Goal: Task Accomplishment & Management: Manage account settings

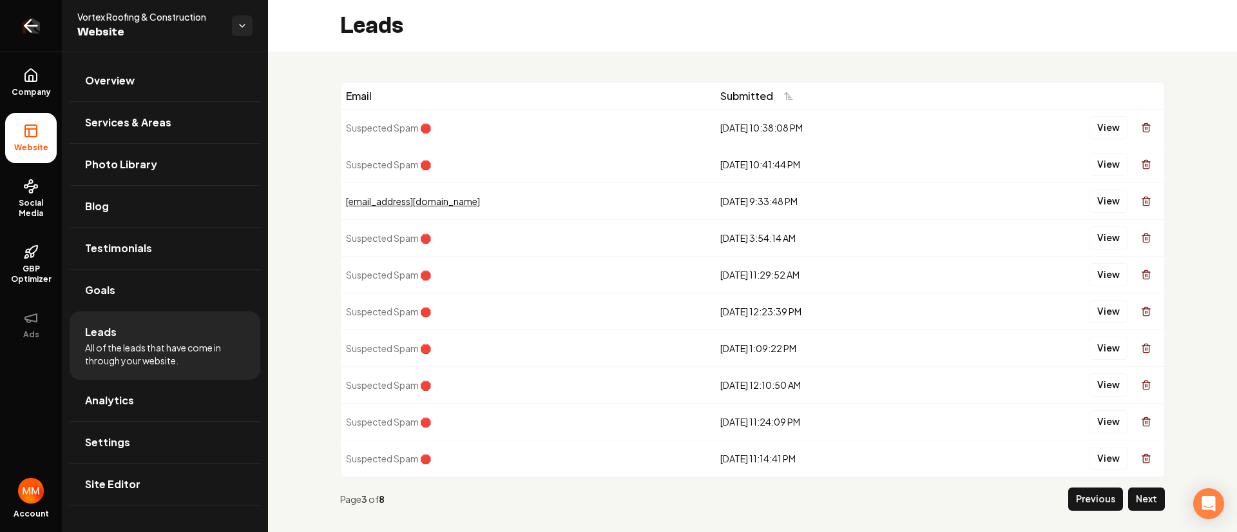
click at [43, 25] on link "Return to dashboard" at bounding box center [31, 26] width 62 height 52
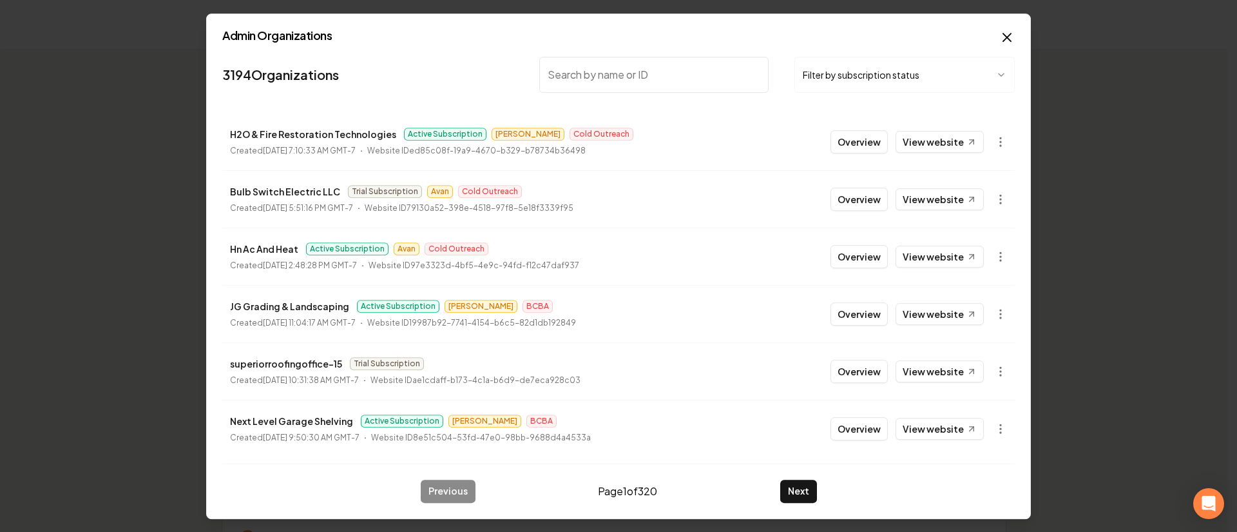
click at [996, 32] on div "Admin Organizations 3194 Organizations Filter by subscription status H2O & Fire…" at bounding box center [618, 266] width 825 height 505
click at [1007, 32] on icon "button" at bounding box center [1007, 37] width 15 height 15
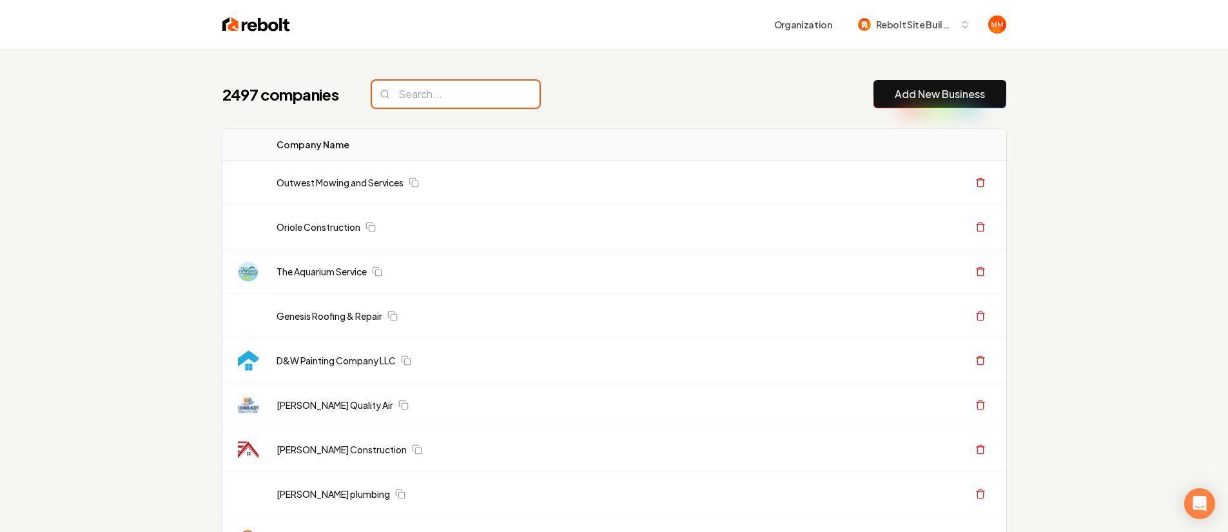
click at [440, 99] on input "search" at bounding box center [456, 94] width 168 height 27
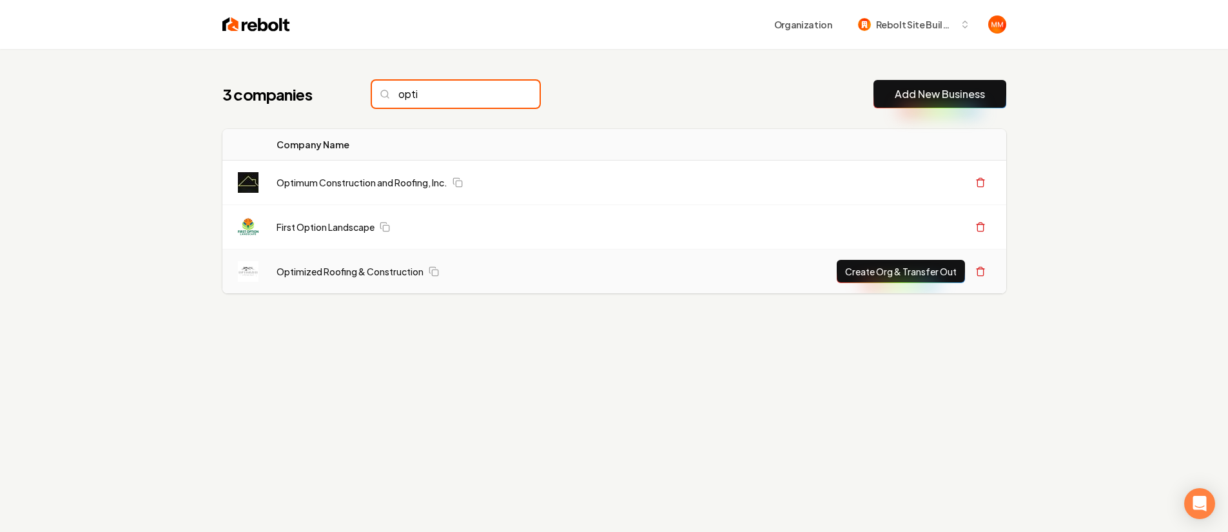
type input "opti"
click at [874, 272] on button "Create Org & Transfer Out" at bounding box center [900, 271] width 128 height 23
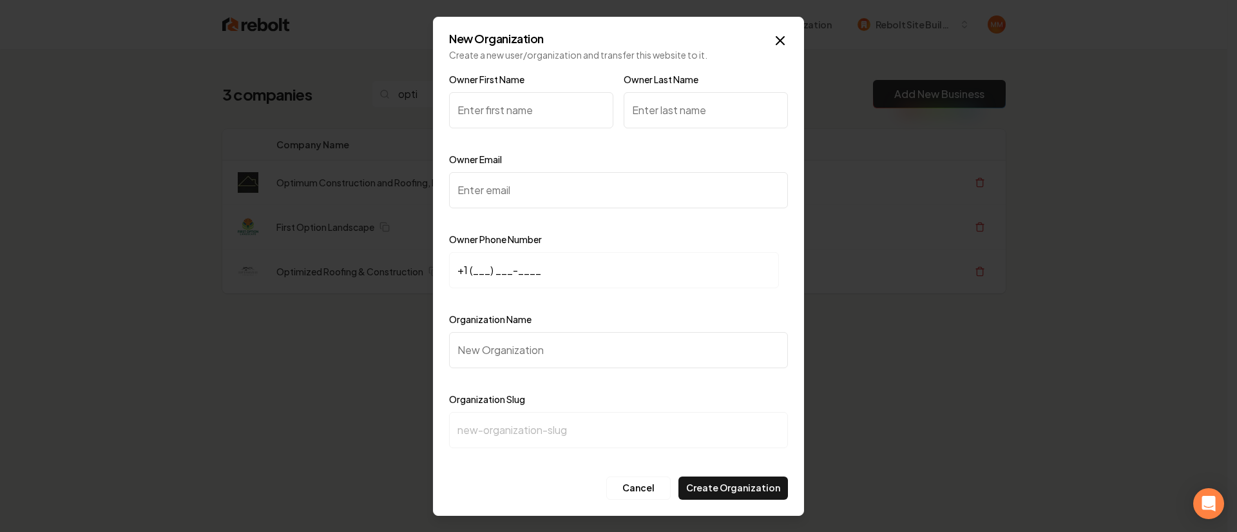
click at [472, 264] on input "+1 (___) ___-____" at bounding box center [614, 270] width 330 height 36
type input "+1 (214) 529-2073"
click at [542, 184] on input "Owner Email" at bounding box center [618, 190] width 339 height 36
paste input "[EMAIL_ADDRESS][DOMAIN_NAME]"
type input "[EMAIL_ADDRESS][DOMAIN_NAME]"
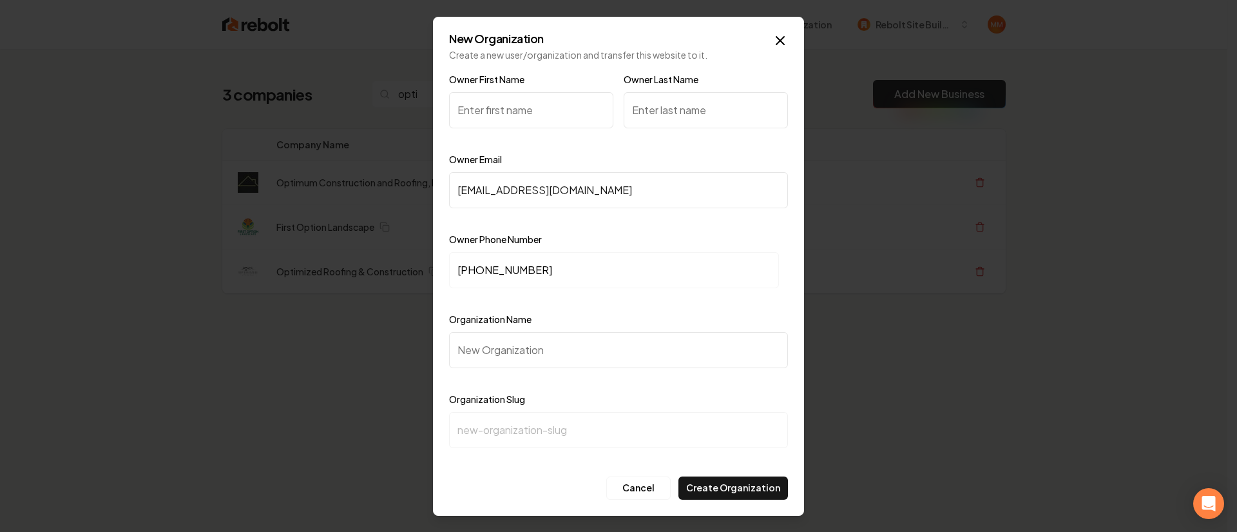
click at [528, 97] on input "Owner First Name" at bounding box center [531, 110] width 164 height 36
type input "Fermin"
click at [557, 359] on input "Organization Name" at bounding box center [618, 350] width 339 height 36
type input "O"
type input "o"
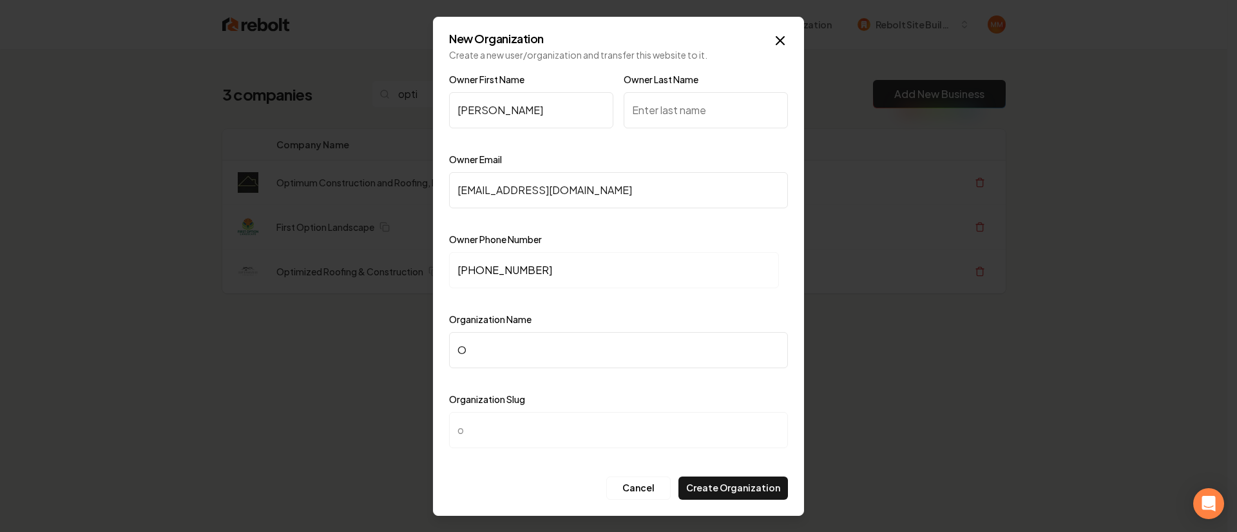
type input "Op"
type input "op"
type input "Opt"
type input "opt"
type input "Opti"
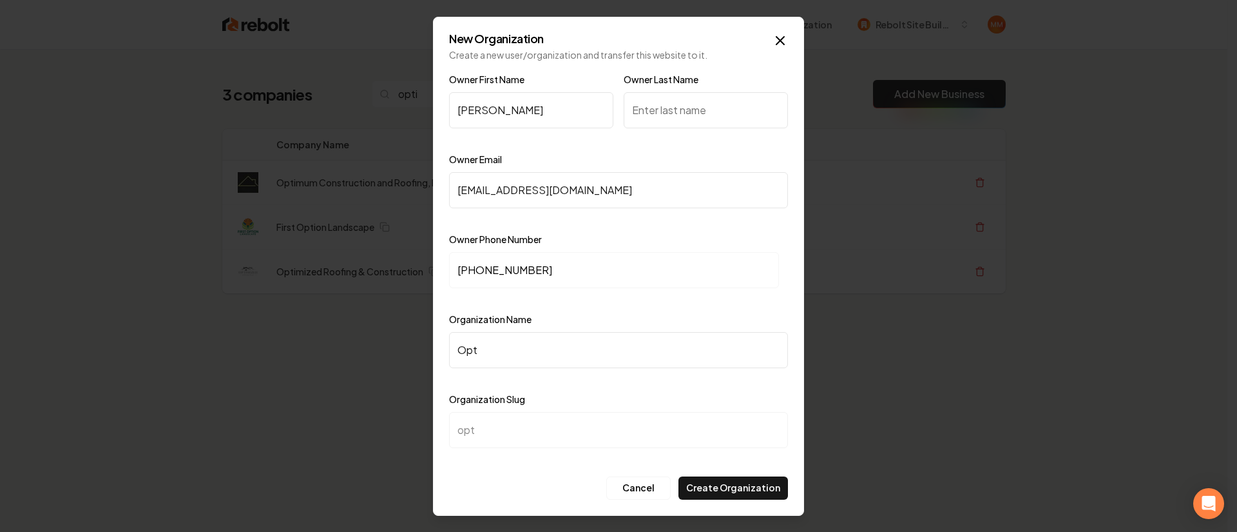
type input "opti"
type input "Optim"
type input "optim"
type input "Optimi"
type input "optimi"
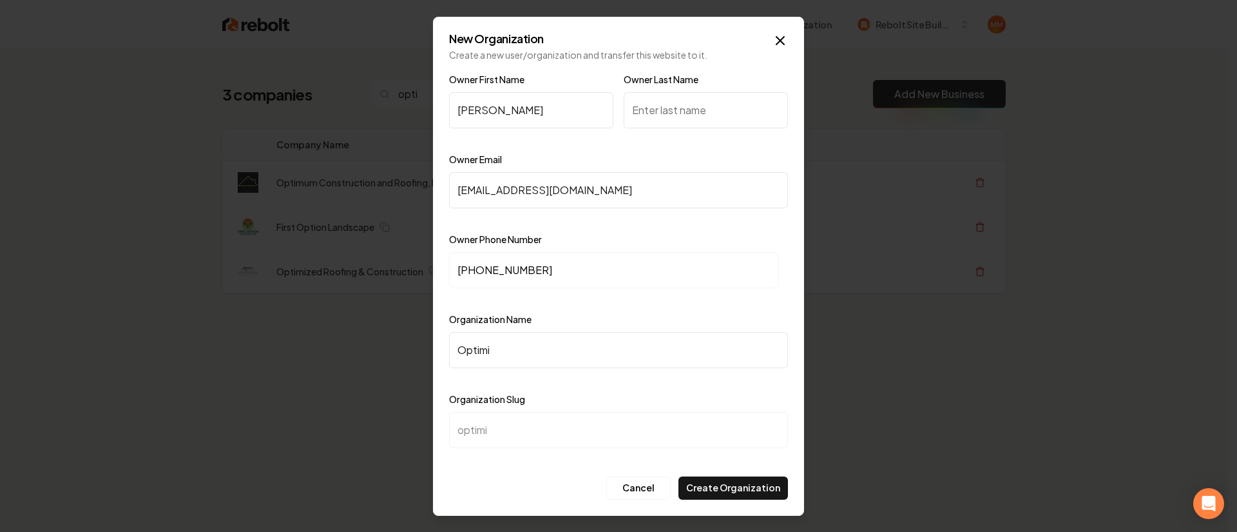
type input "Optimiz"
type input "optimiz"
type input "Optimize"
type input "optimize"
type input "Optimized"
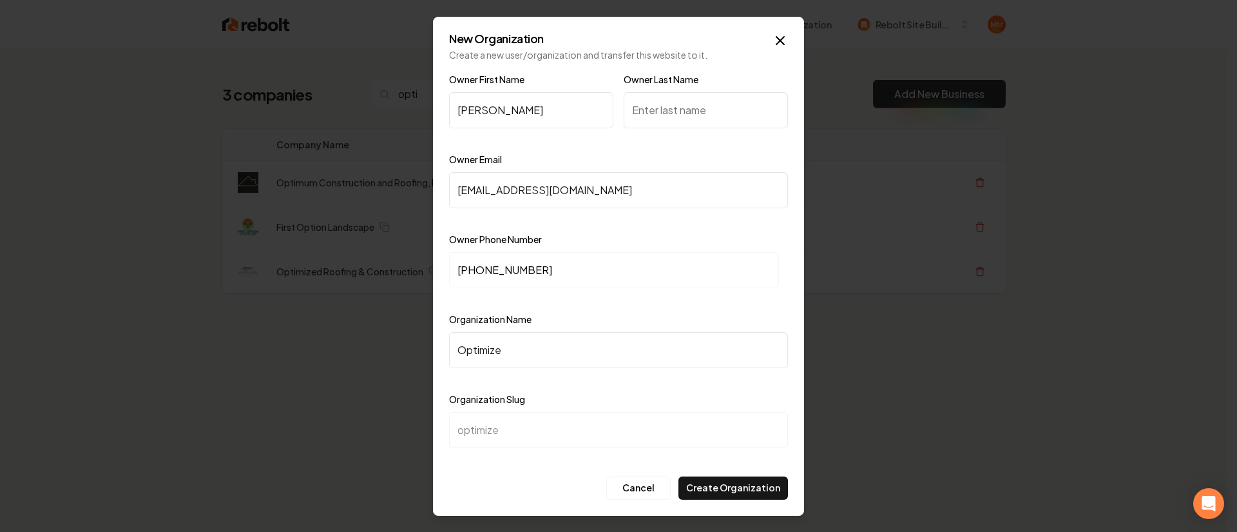
type input "optimized"
type input "Optimized R"
type input "optimized-r"
type input "Optimized Ro"
type input "optimized-ro"
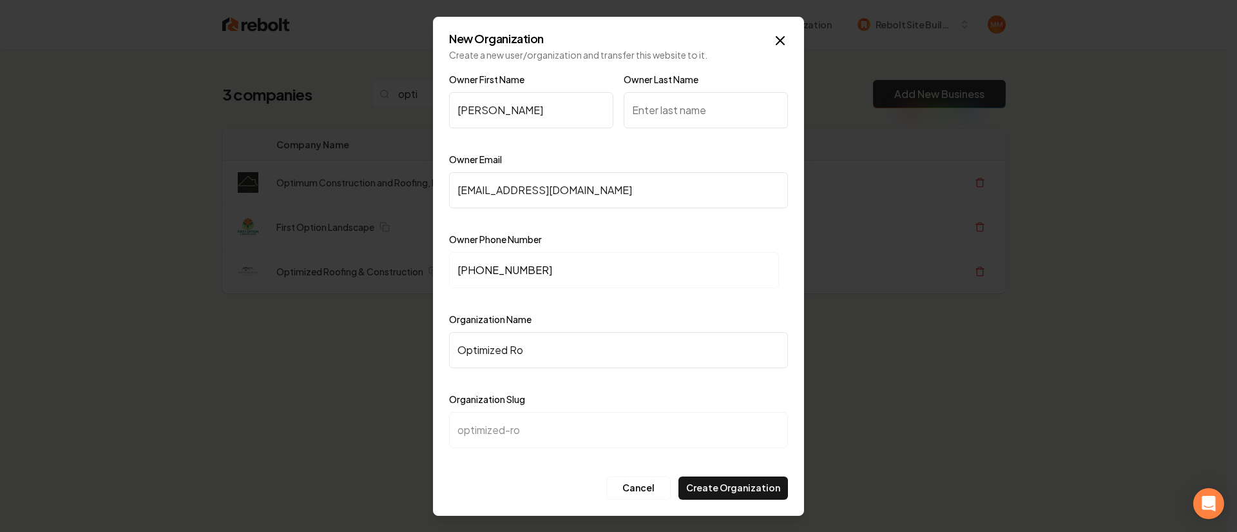
type input "Optimized Roo"
type input "optimized-roo"
type input "Optimized Roof"
type input "optimized-roof"
type input "Optimized Roofi"
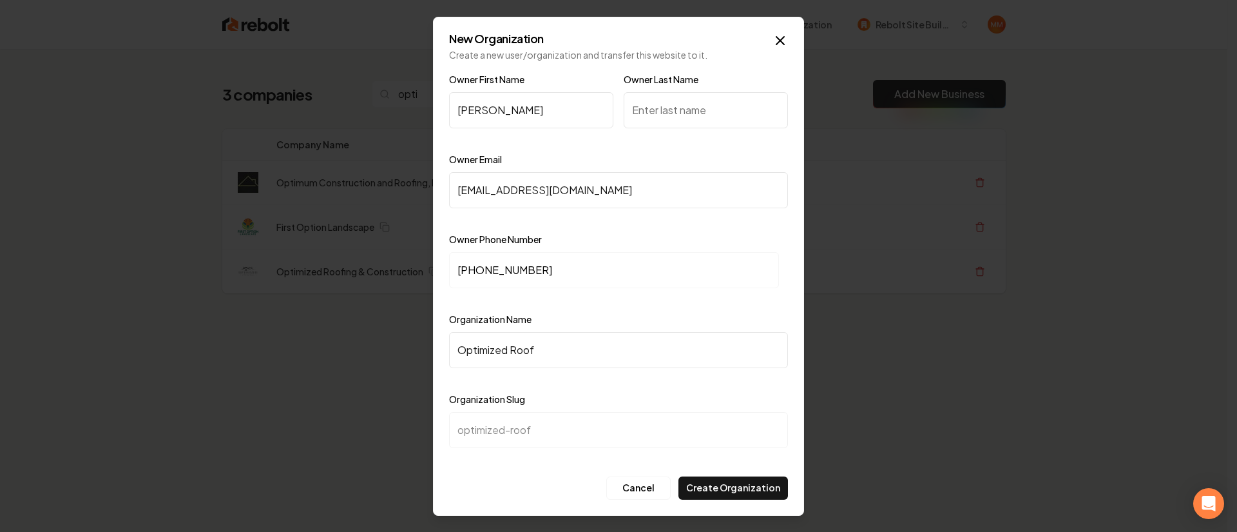
type input "optimized-roofi"
type input "Optimized Roofin"
type input "optimized-roofin"
type input "Optimized Roofing"
type input "optimized-roofing"
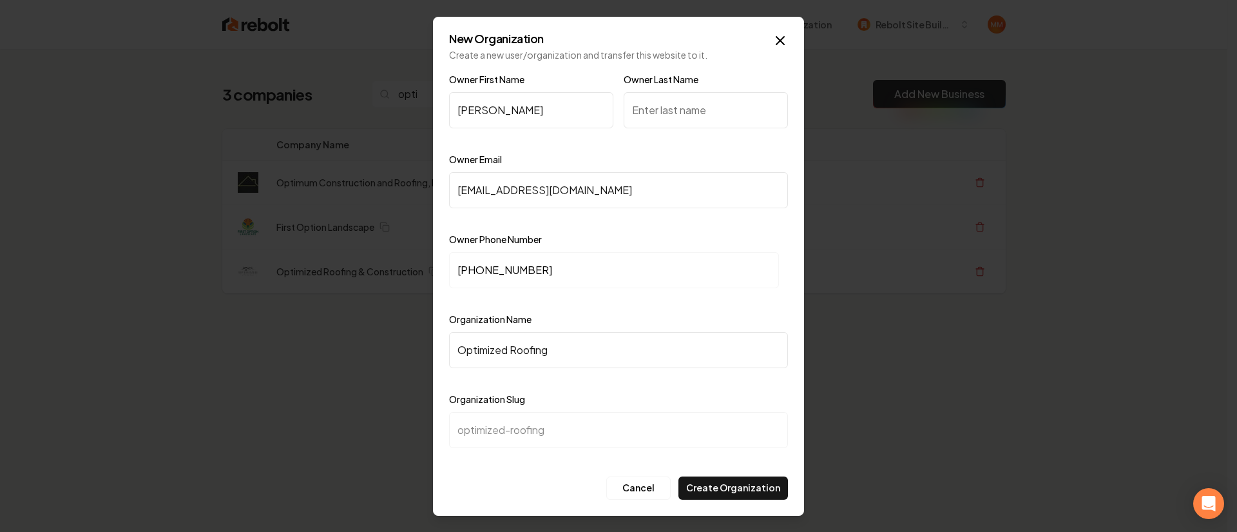
type input "Optimized Roofing &"
type input "optimized-roofing-"
type input "Optimized Roofing & C"
type input "optimized-roofing-c"
type input "Optimized Roofing & Co"
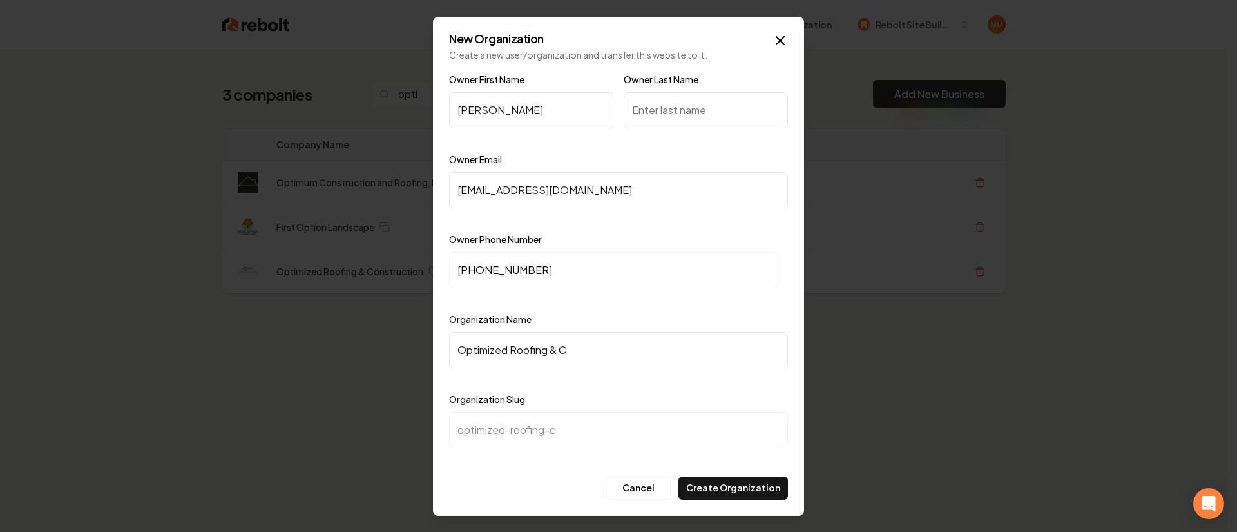
type input "optimized-roofing-co"
type input "Optimized Roofing & Con"
type input "optimized-roofing-con"
type input "Optimized Roofing & Cons"
type input "optimized-roofing-cons"
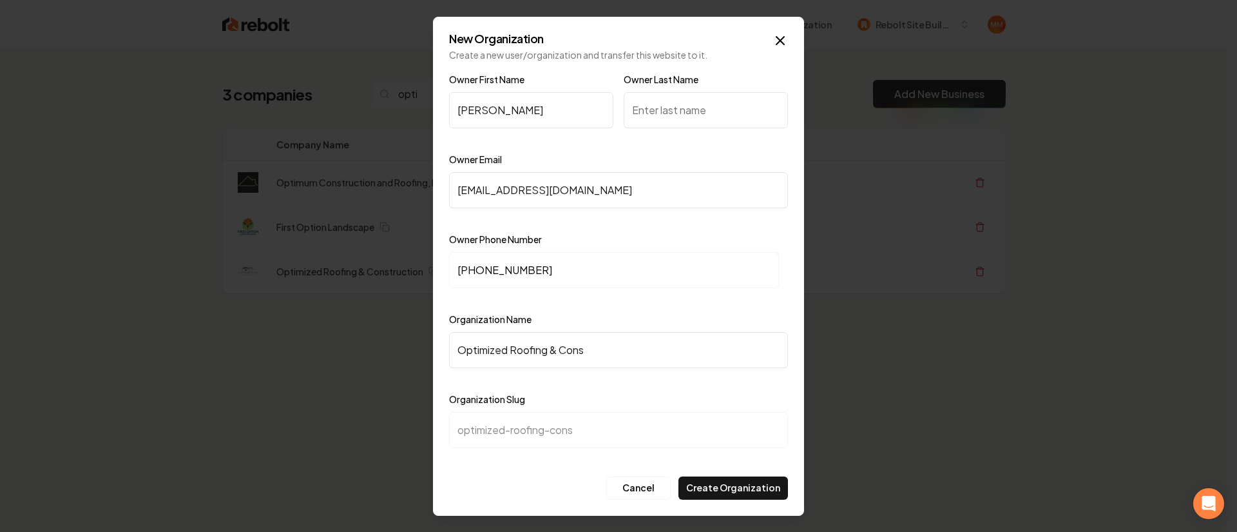
type input "Optimized Roofing & Const"
type input "optimized-roofing-const"
type input "Optimized Roofing & Constr"
type input "optimized-roofing-constr"
type input "Optimized Roofing & Constru"
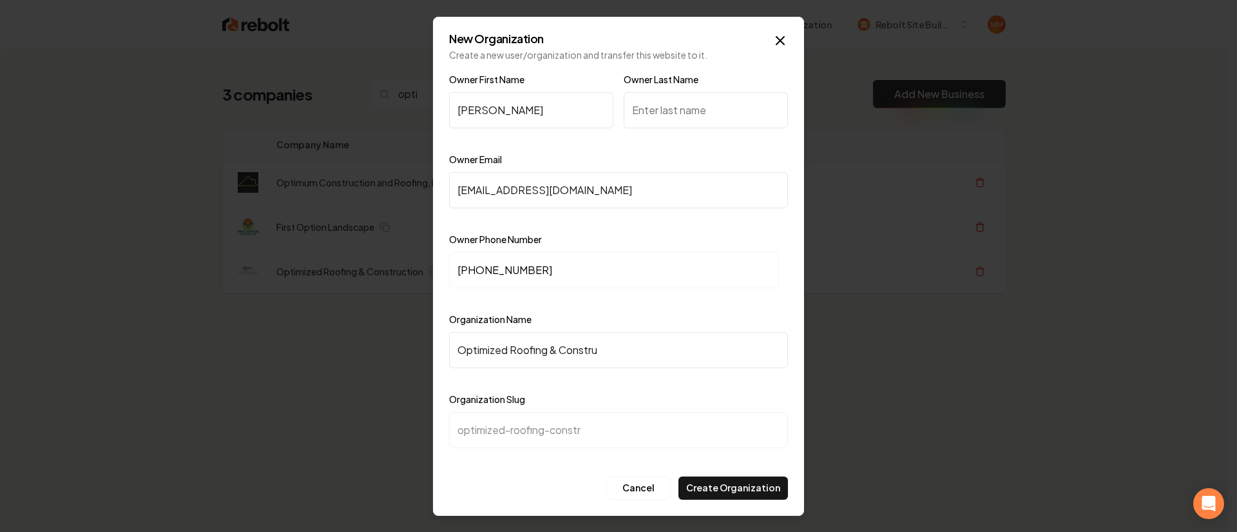
type input "optimized-roofing-constru"
type input "Optimized Roofing & Construc"
type input "optimized-roofing-construc"
type input "Optimized Roofing & Construct"
type input "optimized-roofing-construct"
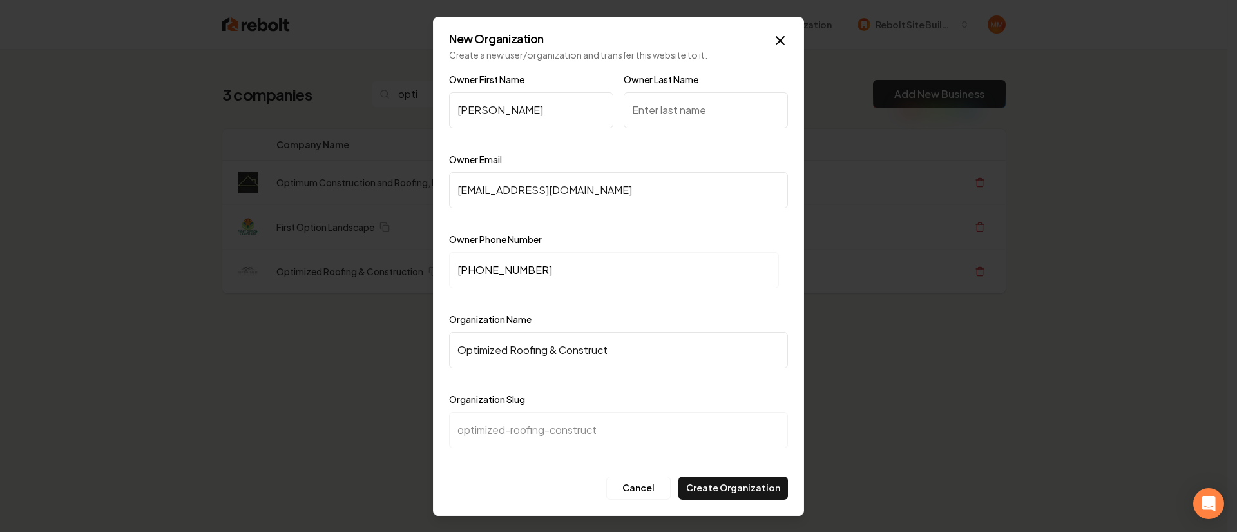
type input "Optimized Roofing & Constructi"
type input "optimized-roofing-constructi"
type input "Optimized Roofing & Constructio"
type input "optimized-roofing-constructio"
type input "Optimized Roofing & Construction"
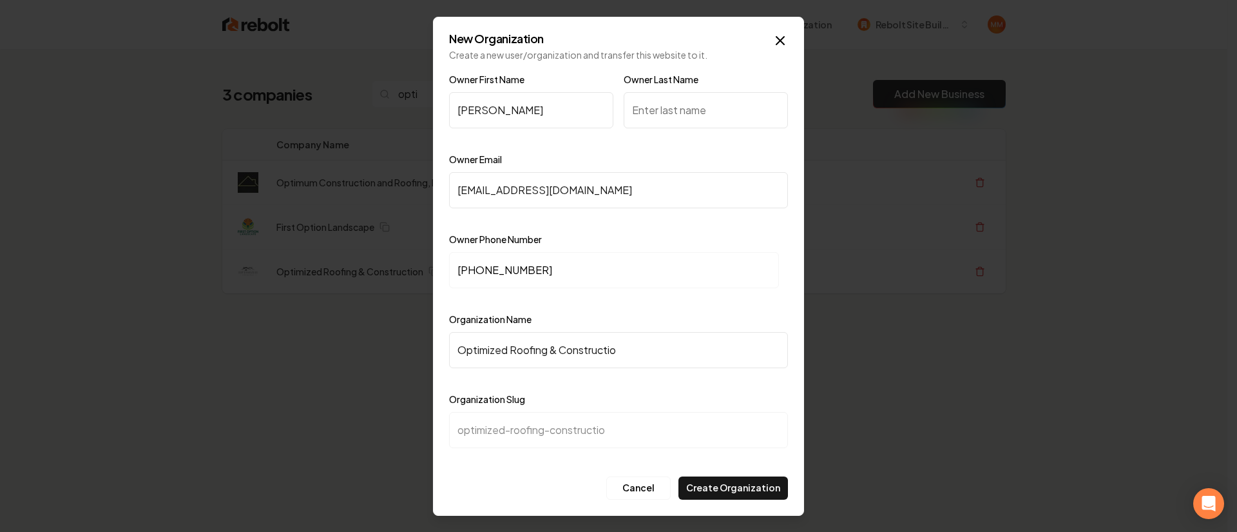
type input "optimized-roofing-construction"
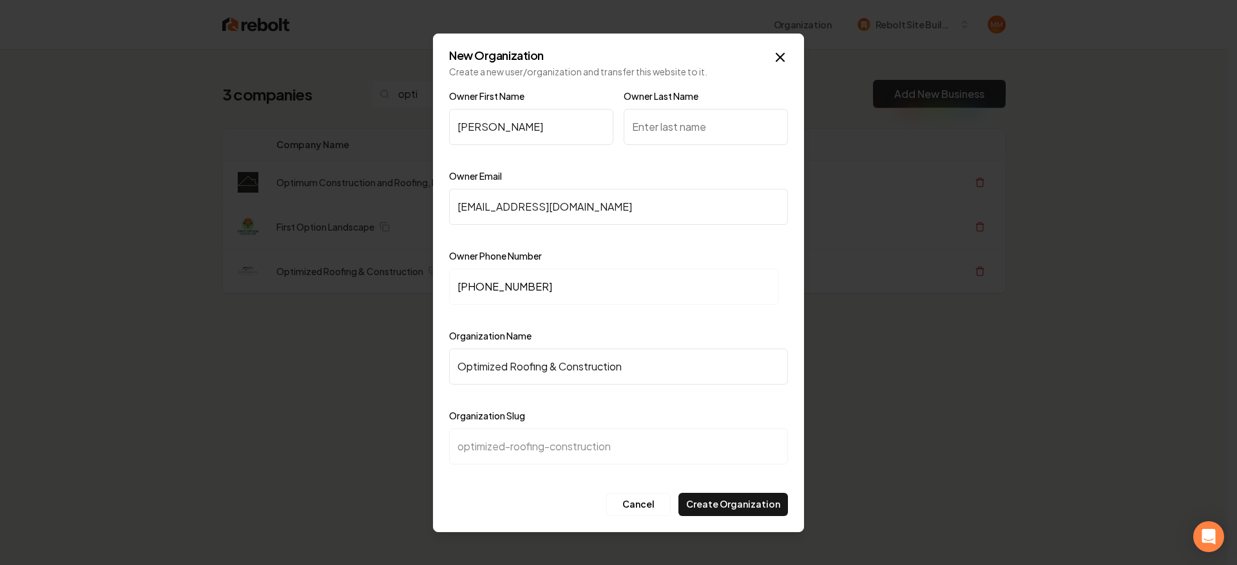
type input "Optimized Roofing & ConstructionP"
type input "optimized-roofing-constructionp"
type input "Optimized Roofing & ConstructionPa"
type input "optimized-roofing-constructionpa"
type input "Optimized Roofing & ConstructionPac"
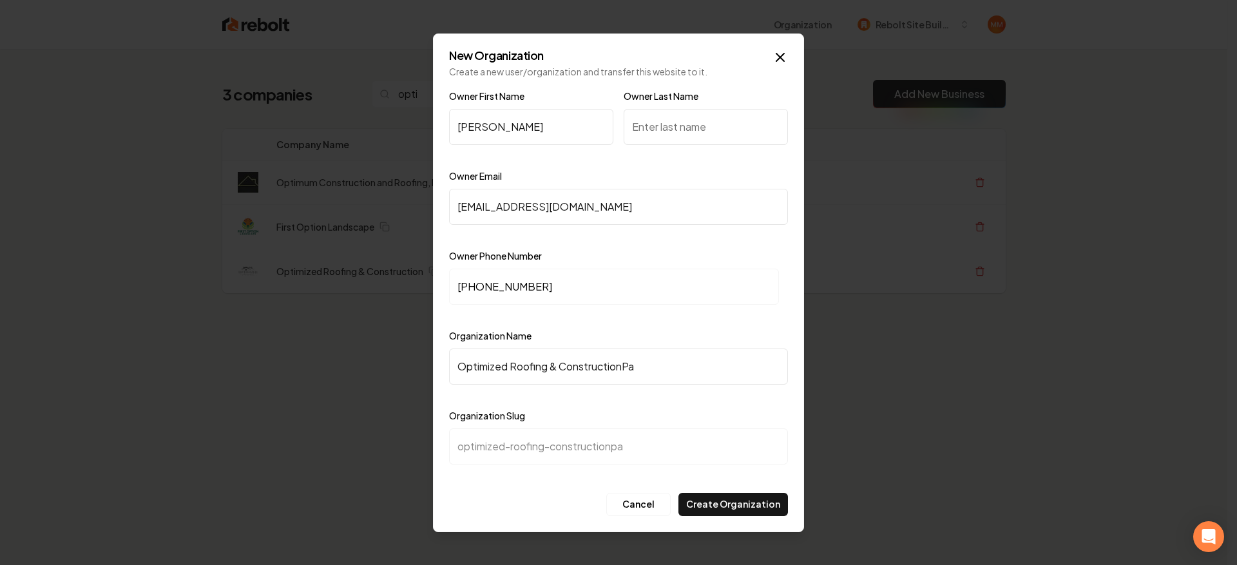
type input "optimized-roofing-constructionpac"
type input "Optimized Roofing & ConstructionPach"
type input "optimized-roofing-constructionpach"
type input "Optimized Roofing & ConstructionPache"
type input "optimized-roofing-constructionpache"
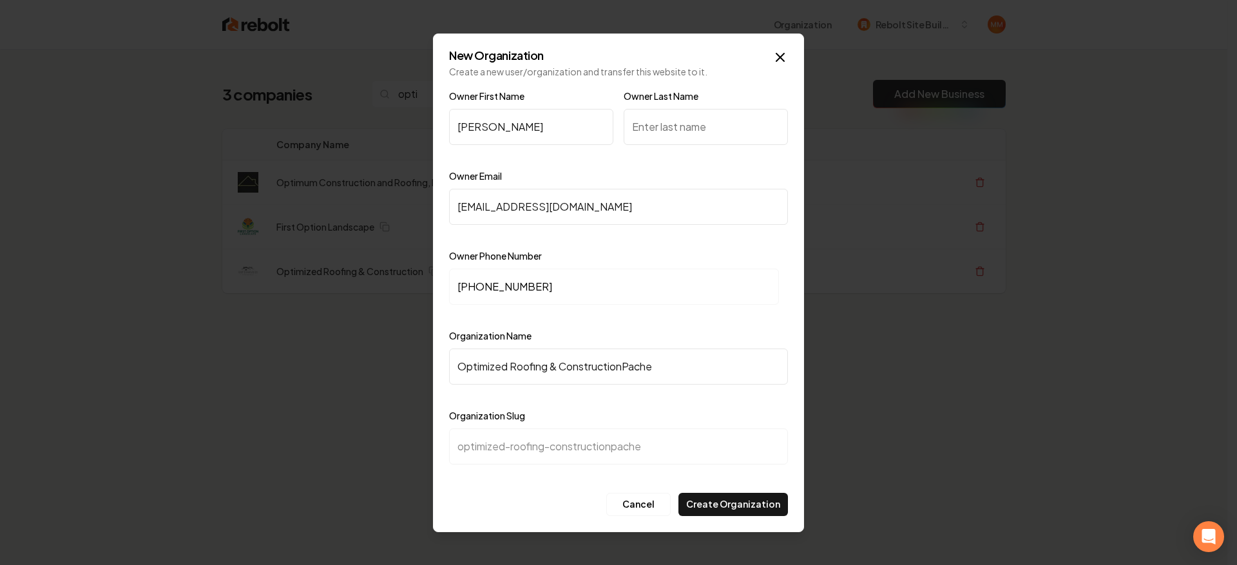
type input "Optimized Roofing & ConstructionPachec"
type input "optimized-roofing-constructionpachec"
type input "Optimized Roofing & ConstructionPacheci"
type input "optimized-roofing-constructionpacheci"
type input "Optimized Roofing & ConstructionPachec"
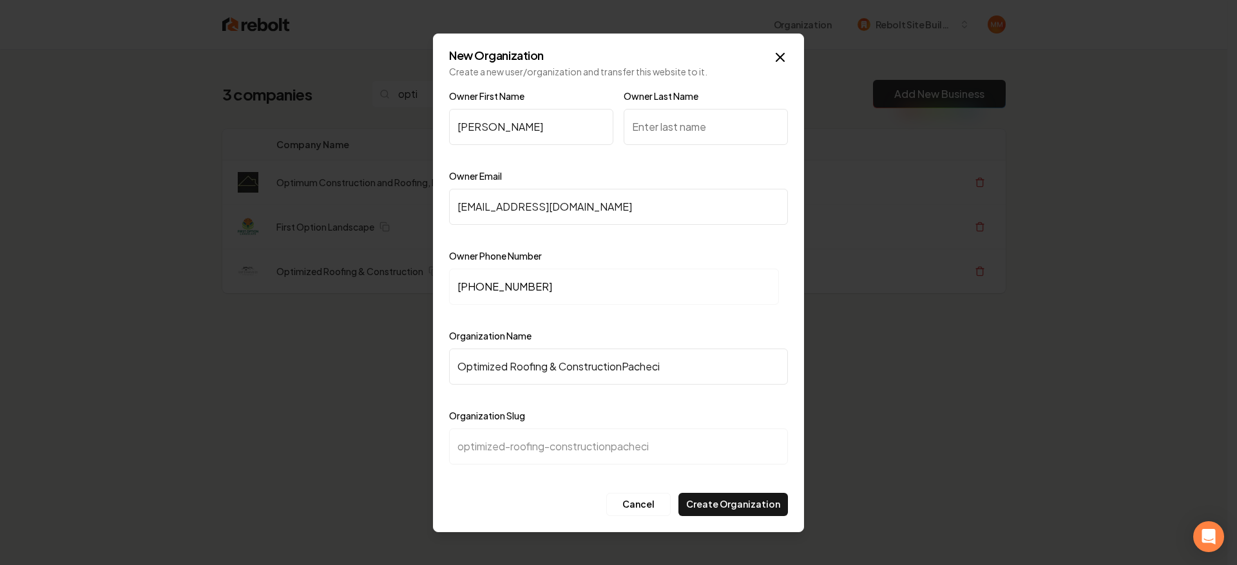
type input "optimized-roofing-constructionpachec"
type input "Optimized Roofing & ConstructionPache"
type input "optimized-roofing-constructionpache"
type input "Optimized Roofing & ConstructionPach"
type input "optimized-roofing-constructionpach"
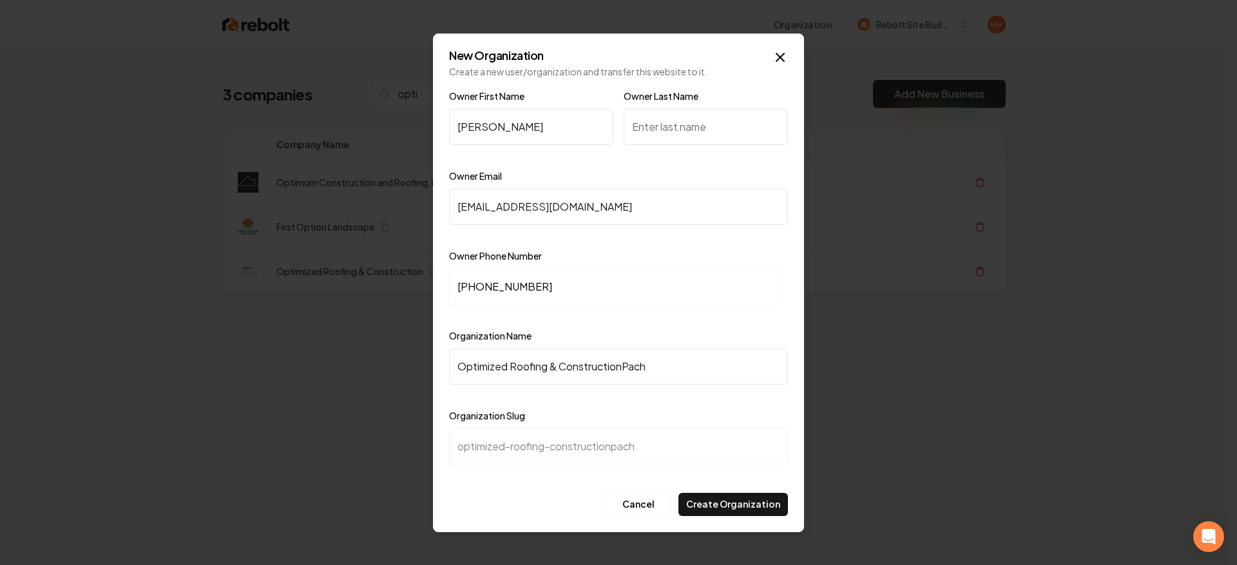
type input "Optimized Roofing & ConstructionPac"
type input "optimized-roofing-constructionpac"
type input "Optimized Roofing & ConstructionPa"
type input "optimized-roofing-constructionpa"
type input "Optimized Roofing & ConstructionP"
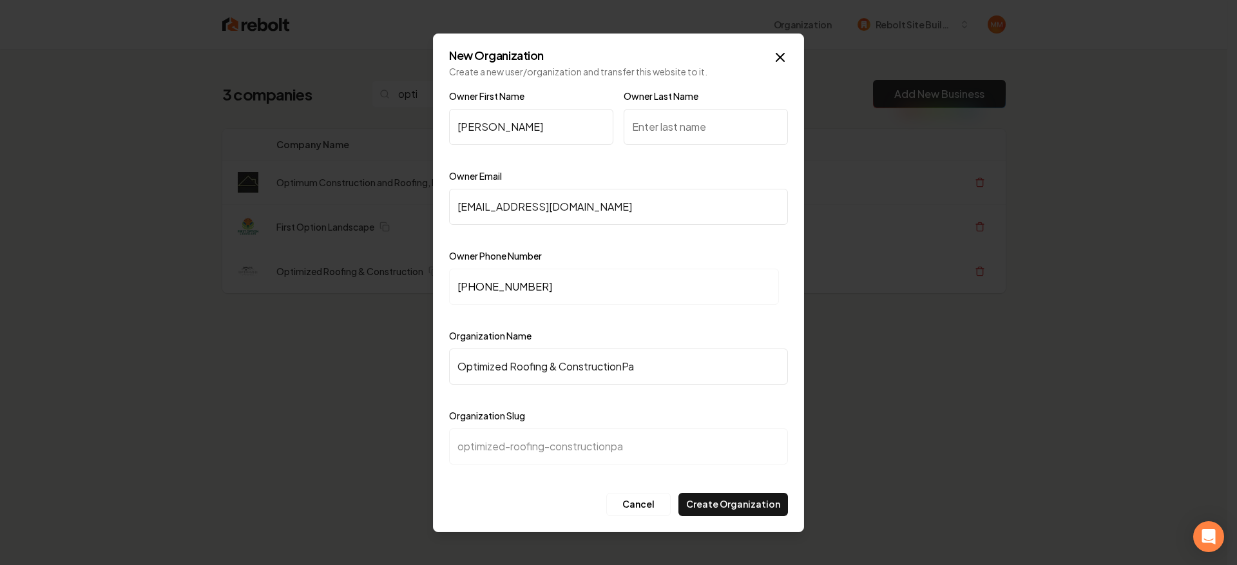
type input "optimized-roofing-constructionp"
type input "Optimized Roofing & Construction"
type input "optimized-roofing-construction"
click at [661, 119] on input "Owner Last Name" at bounding box center [706, 127] width 164 height 36
type input "Pacheco"
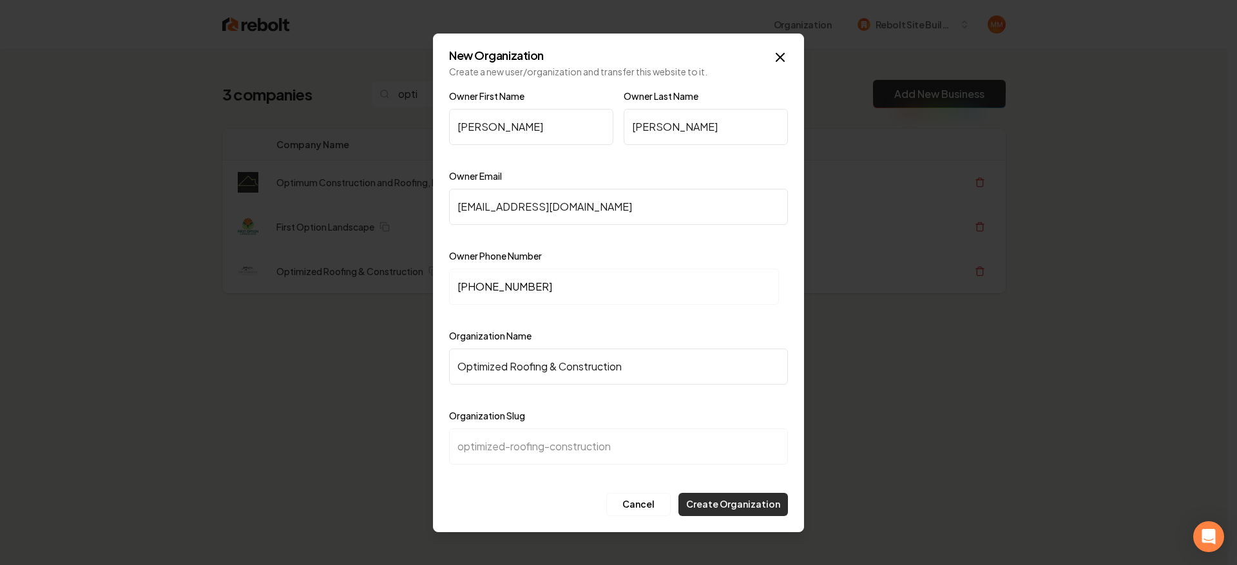
click at [720, 503] on button "Create Organization" at bounding box center [734, 504] width 110 height 23
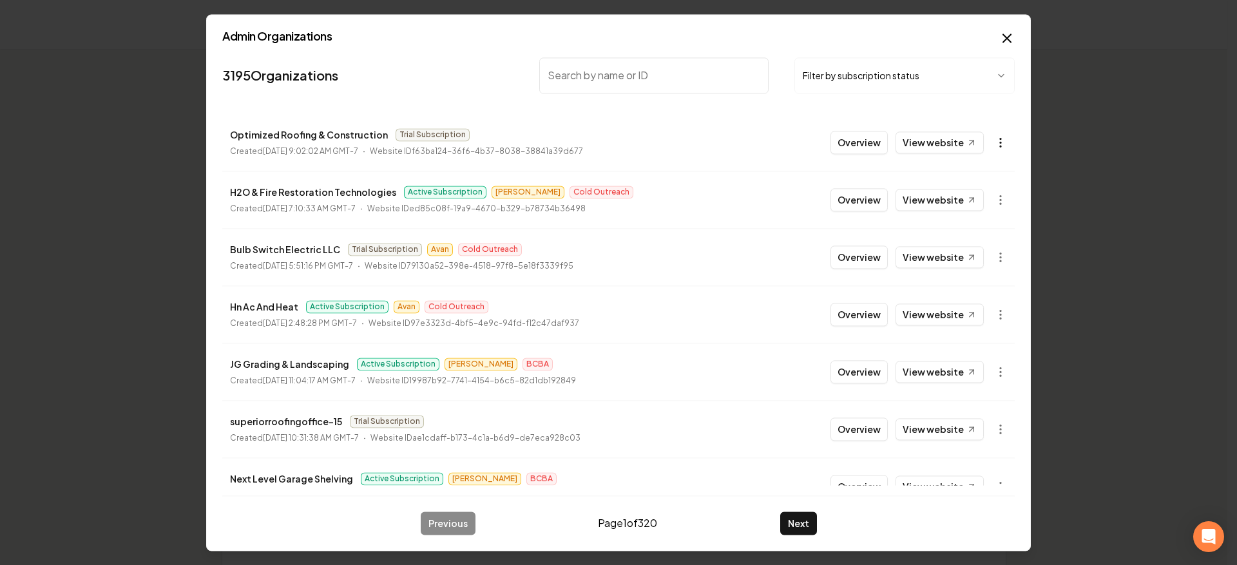
click at [994, 143] on icon "button" at bounding box center [1000, 142] width 13 height 13
click at [937, 189] on div "Get Payment Link" at bounding box center [960, 192] width 82 height 21
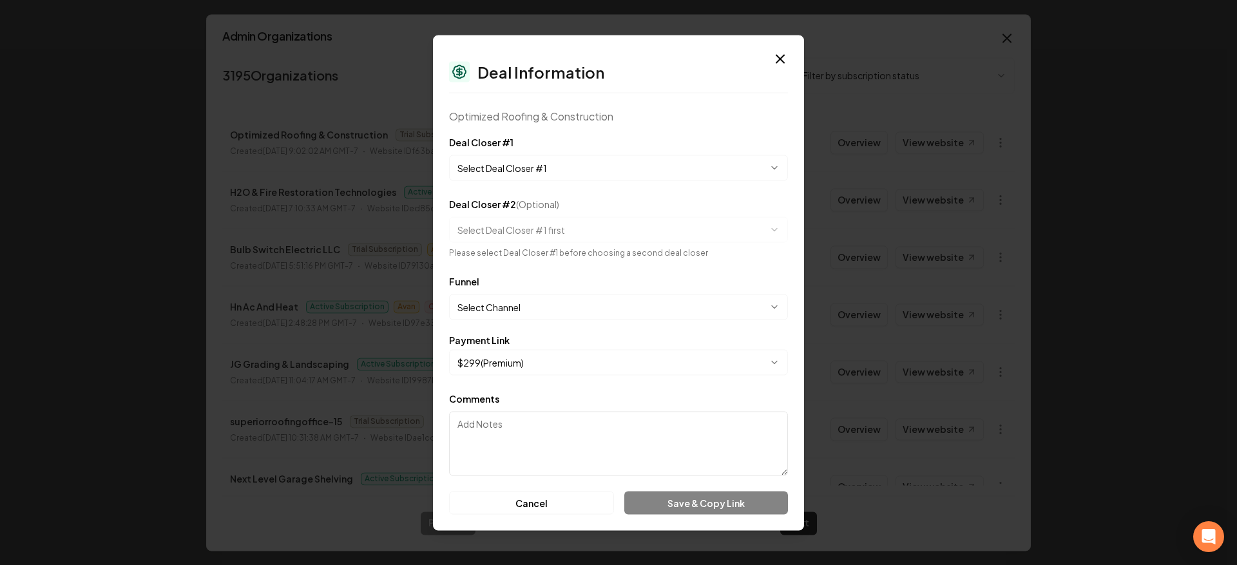
click at [539, 176] on button "Select Deal Closer #1" at bounding box center [618, 168] width 339 height 26
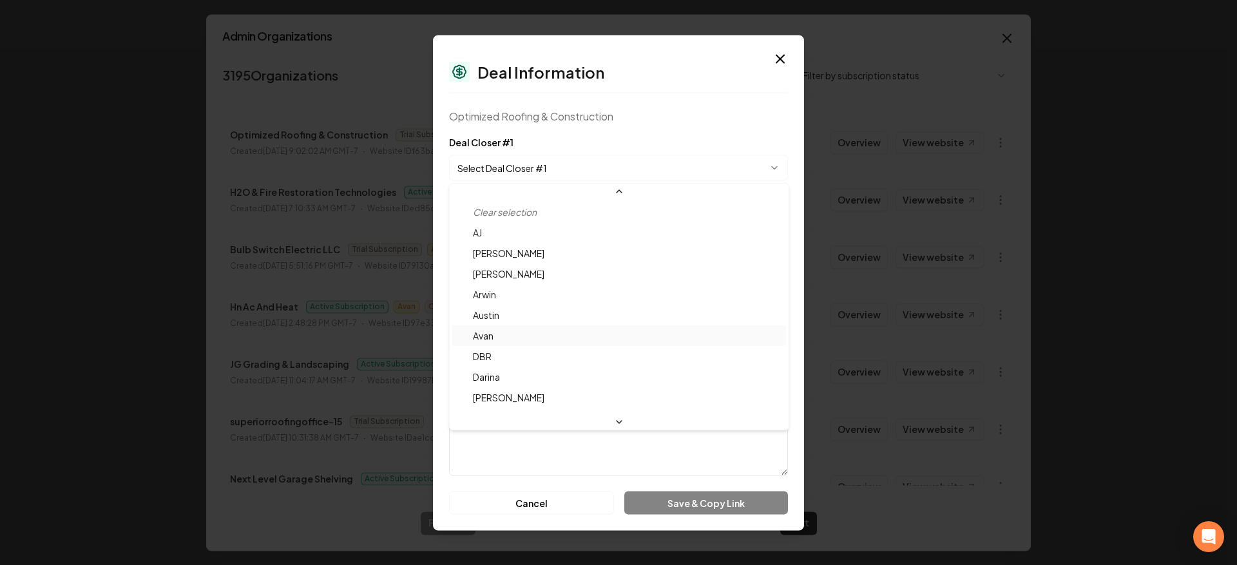
scroll to position [43, 0]
select select "**********"
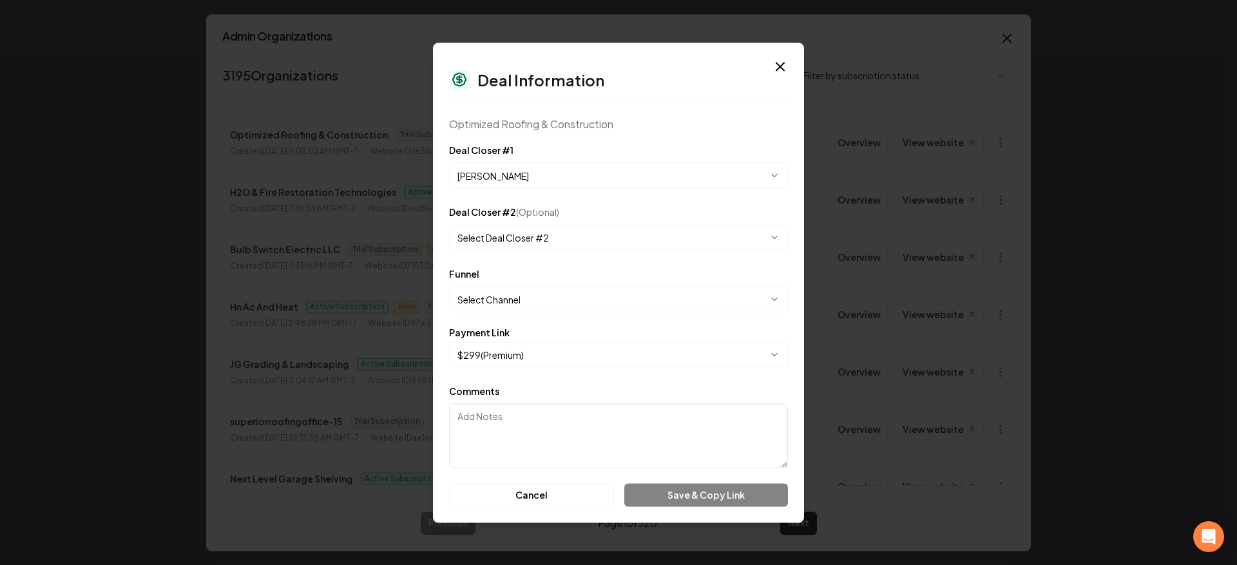
click at [516, 298] on button "Select Channel" at bounding box center [618, 299] width 339 height 26
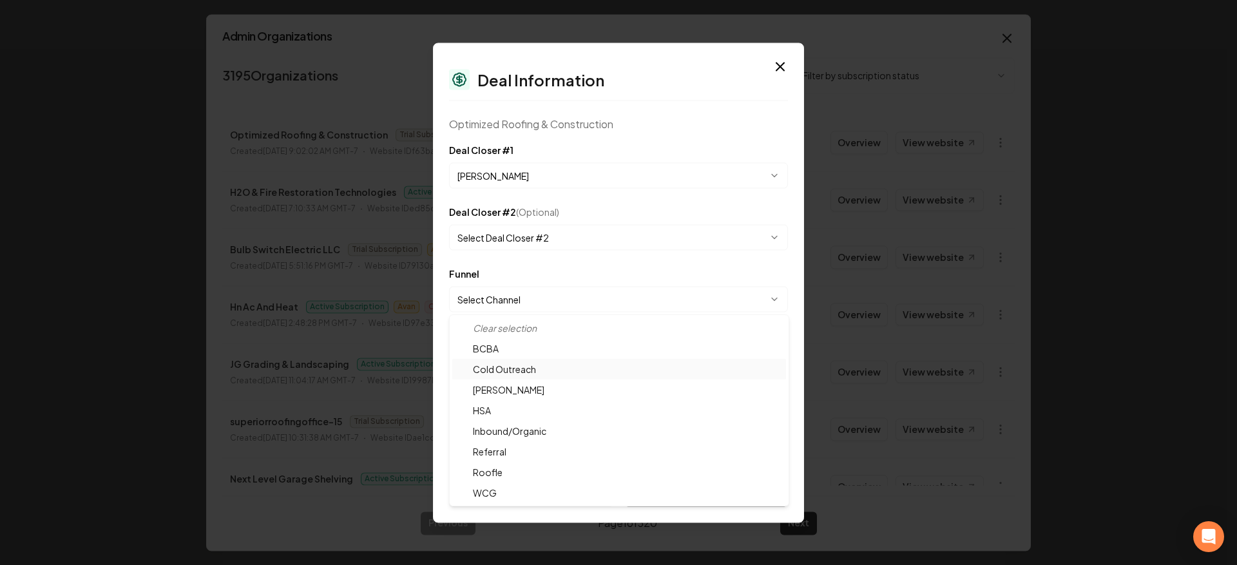
select select "**********"
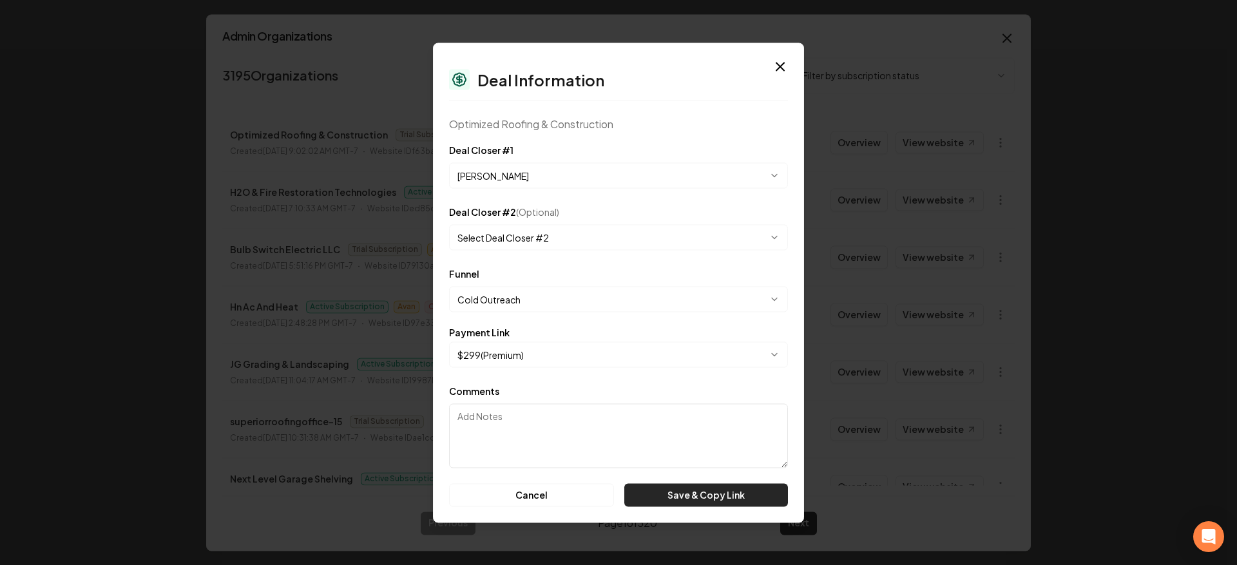
click at [677, 501] on button "Save & Copy Link" at bounding box center [706, 494] width 164 height 23
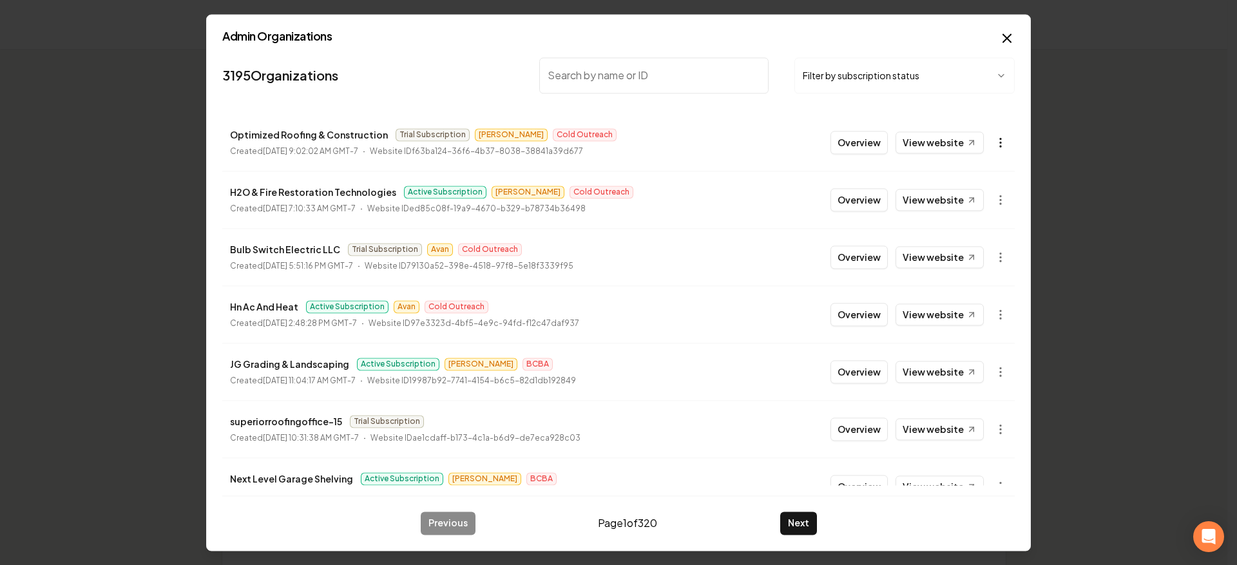
click at [994, 141] on icon "button" at bounding box center [1000, 142] width 13 height 13
click at [968, 188] on div "Get Payment Link" at bounding box center [960, 192] width 82 height 21
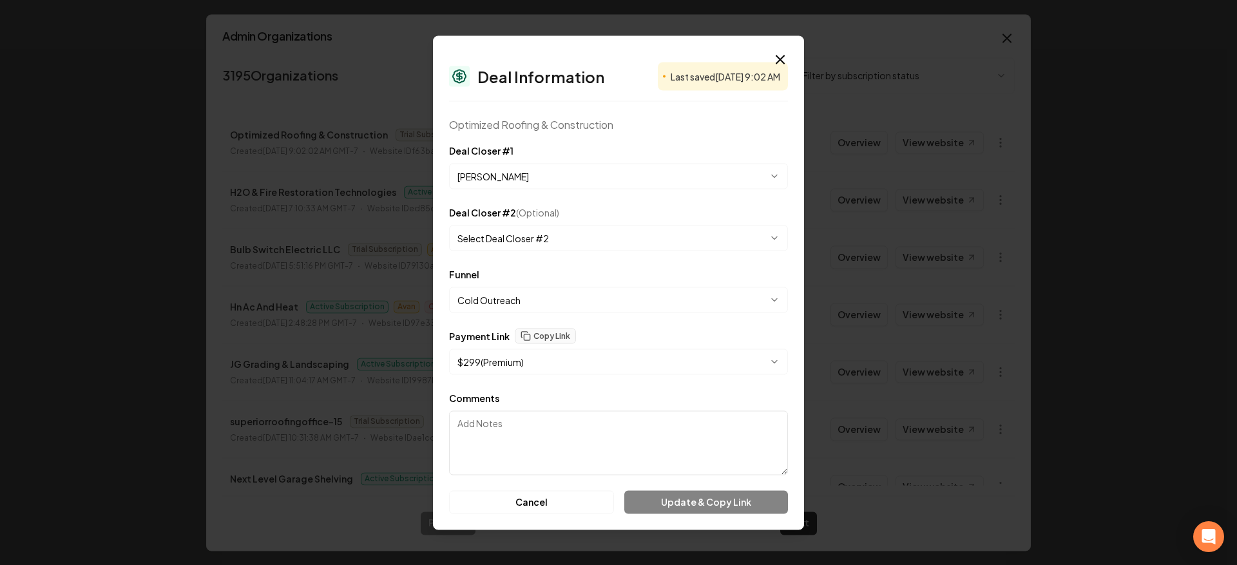
click at [571, 368] on button "$ 299 ( Premium )" at bounding box center [618, 362] width 339 height 26
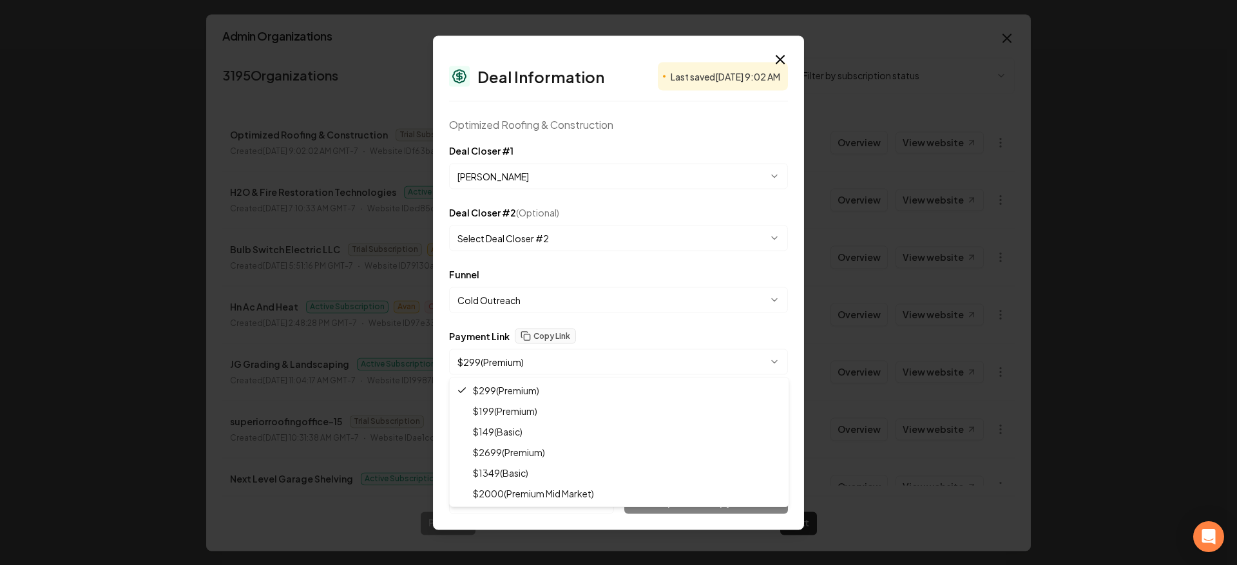
click at [572, 363] on div at bounding box center [618, 282] width 1237 height 565
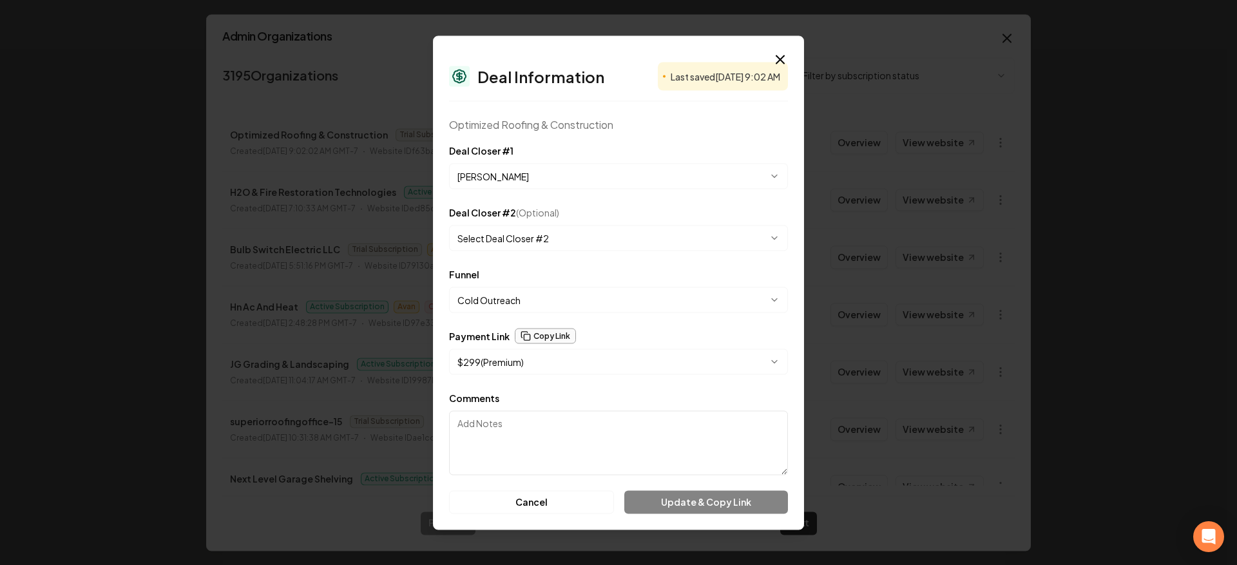
click at [560, 334] on button "Copy Link" at bounding box center [545, 335] width 61 height 15
click at [791, 55] on div "**********" at bounding box center [618, 282] width 371 height 494
click at [781, 58] on icon "button" at bounding box center [781, 59] width 8 height 8
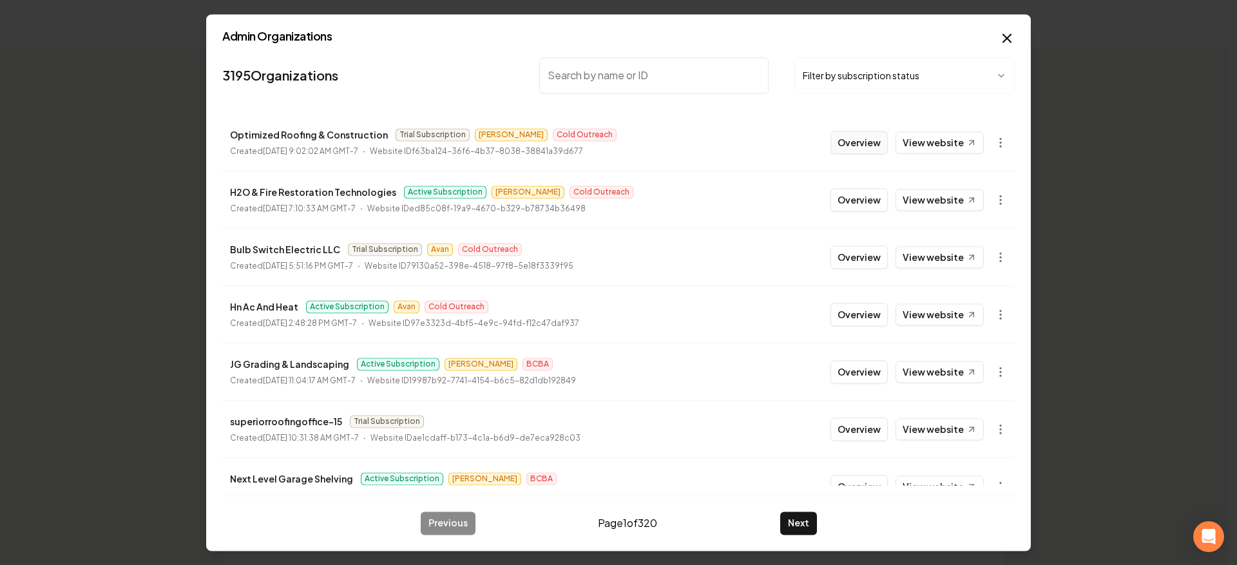
click at [845, 146] on button "Overview" at bounding box center [859, 142] width 57 height 23
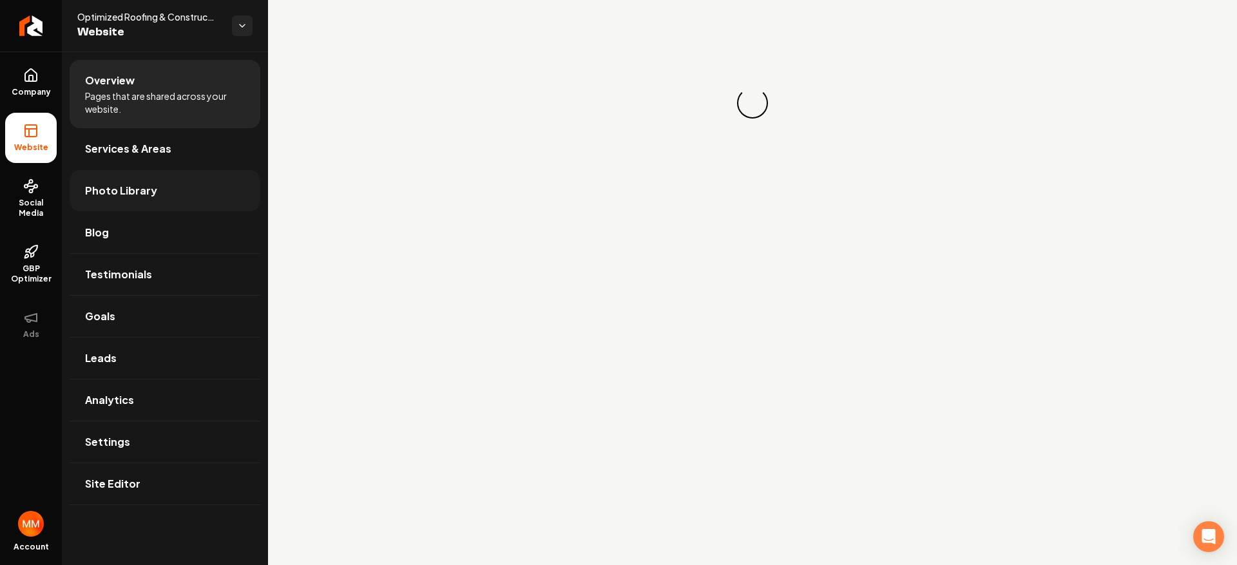
click at [149, 191] on span "Photo Library" at bounding box center [121, 190] width 72 height 15
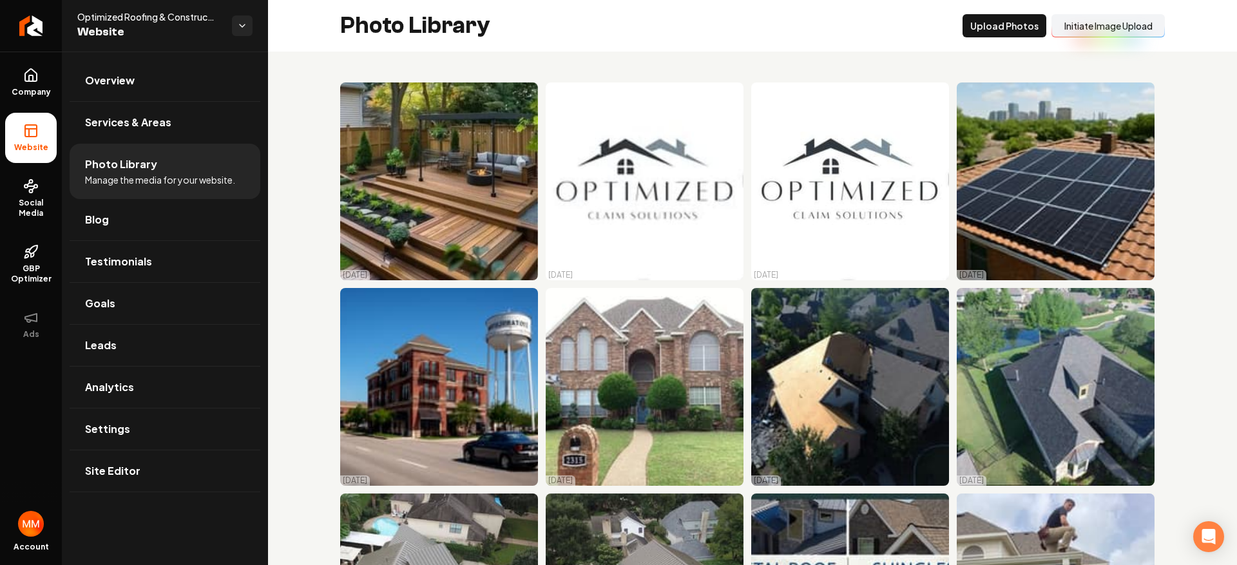
click at [1063, 30] on button "Initiate Image Upload" at bounding box center [1108, 25] width 113 height 23
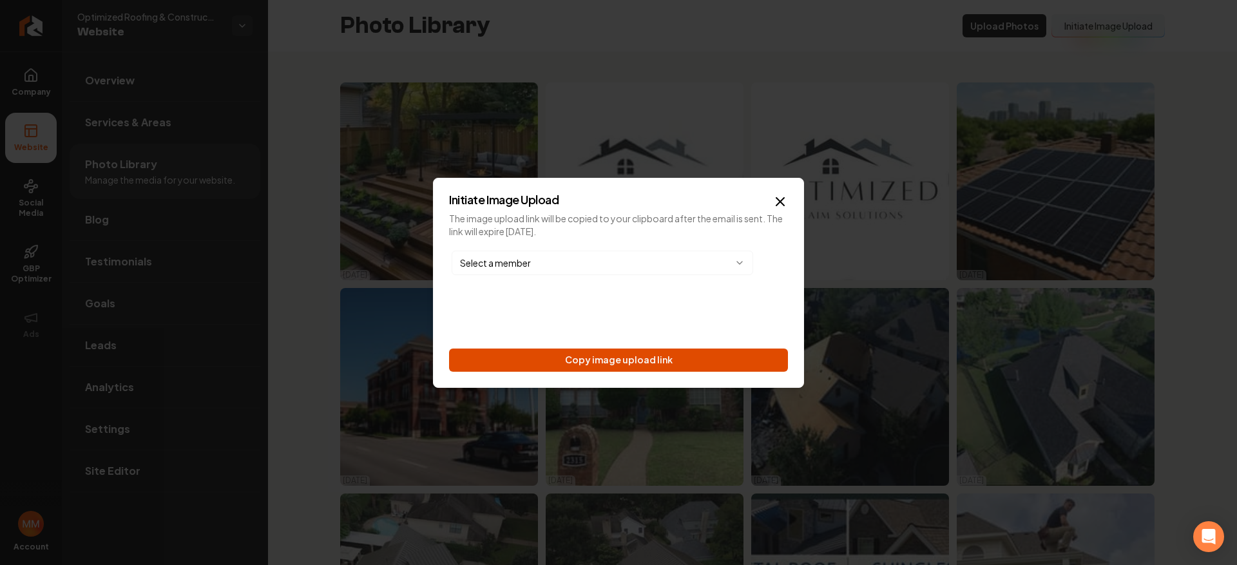
click at [659, 356] on button "Copy image upload link" at bounding box center [618, 360] width 339 height 23
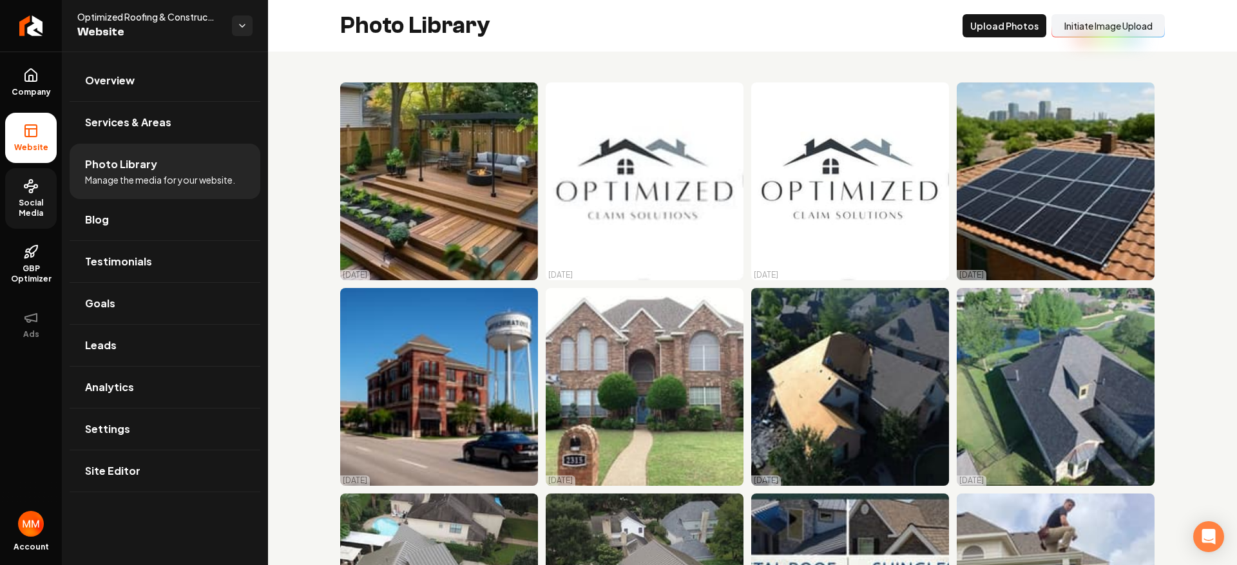
click at [20, 192] on link "Social Media" at bounding box center [31, 198] width 52 height 61
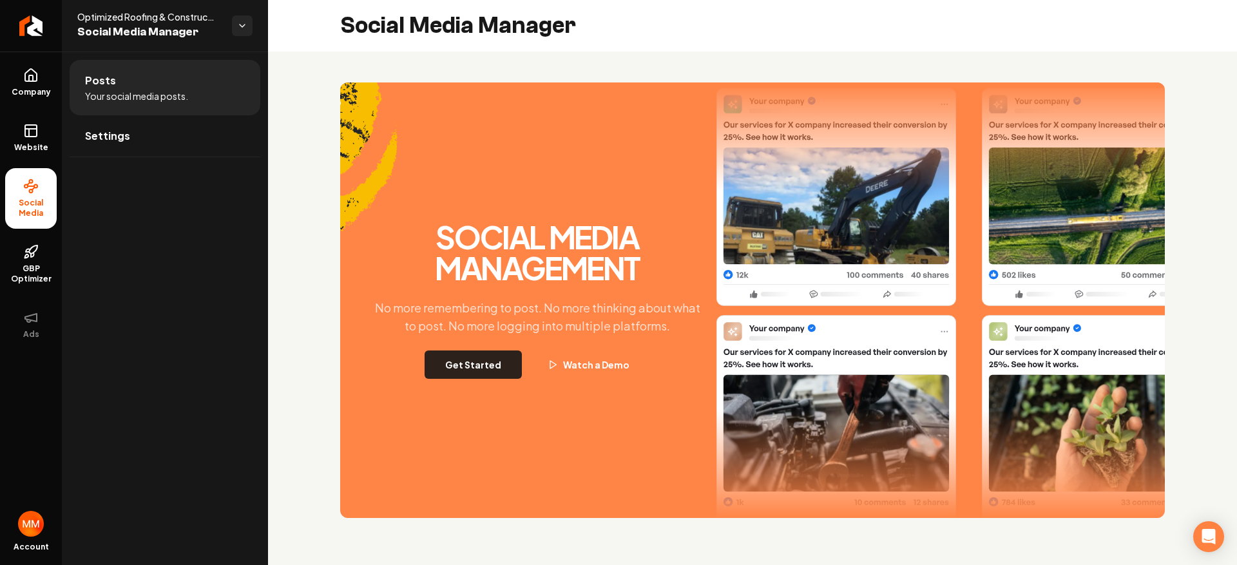
click at [476, 378] on button "Get Started" at bounding box center [473, 365] width 97 height 28
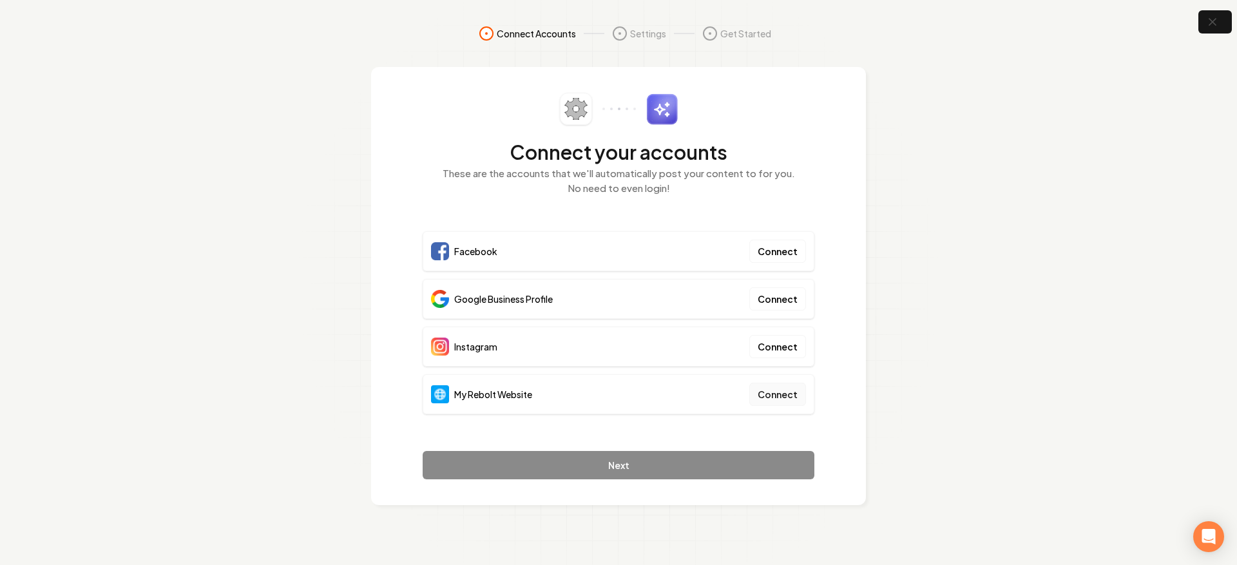
click at [768, 386] on button "Connect" at bounding box center [777, 394] width 57 height 23
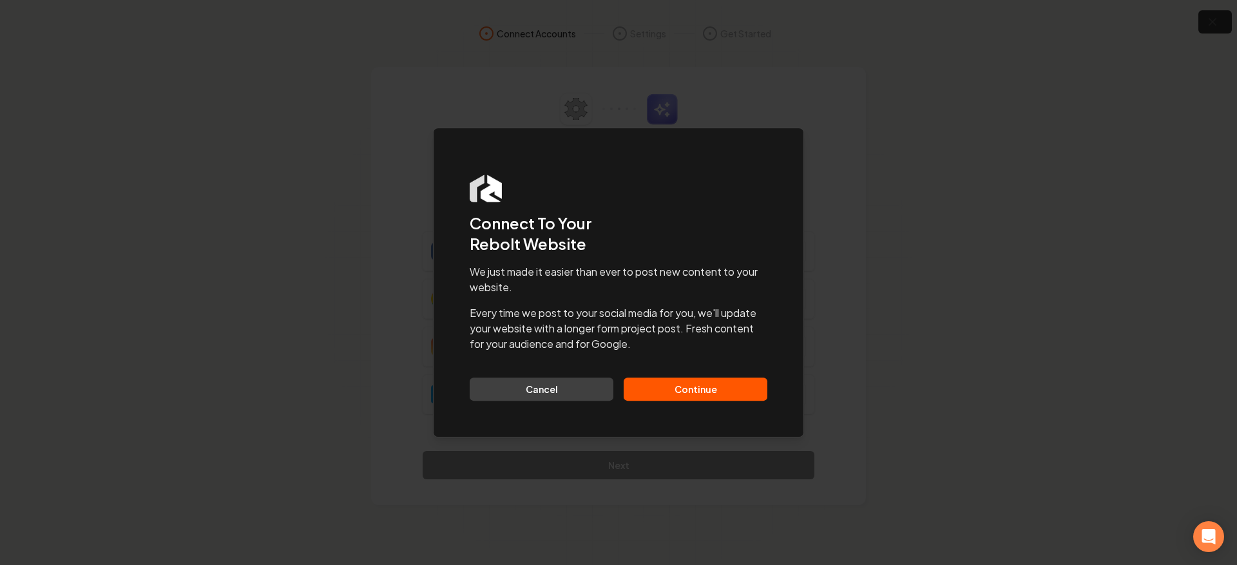
click at [711, 393] on button "Continue" at bounding box center [696, 389] width 144 height 23
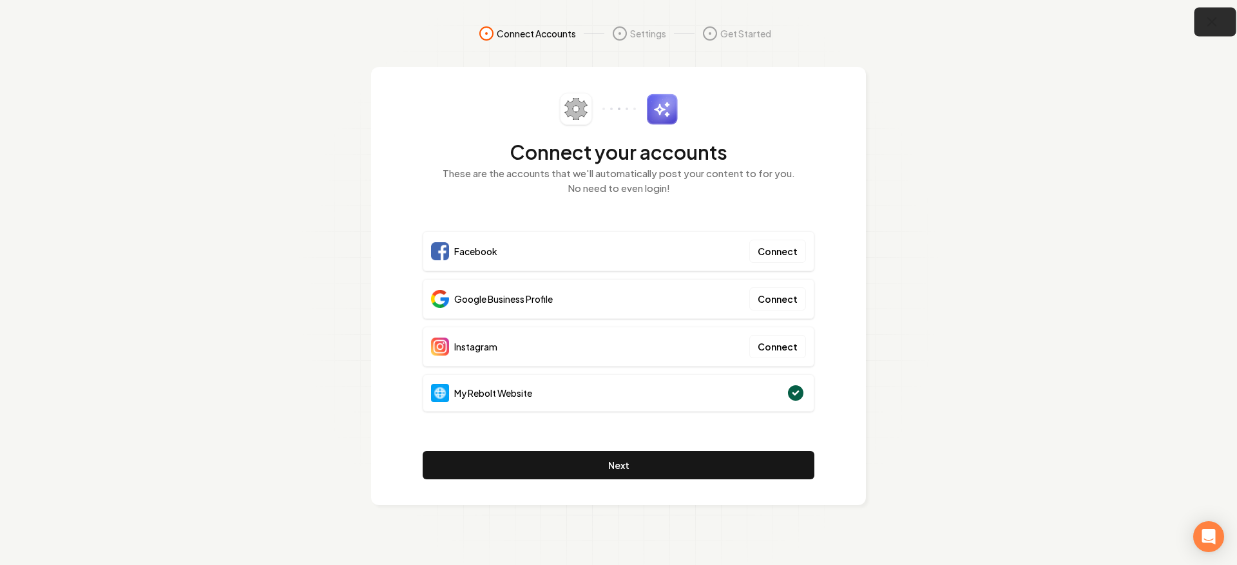
click at [1213, 26] on icon "button" at bounding box center [1212, 22] width 16 height 16
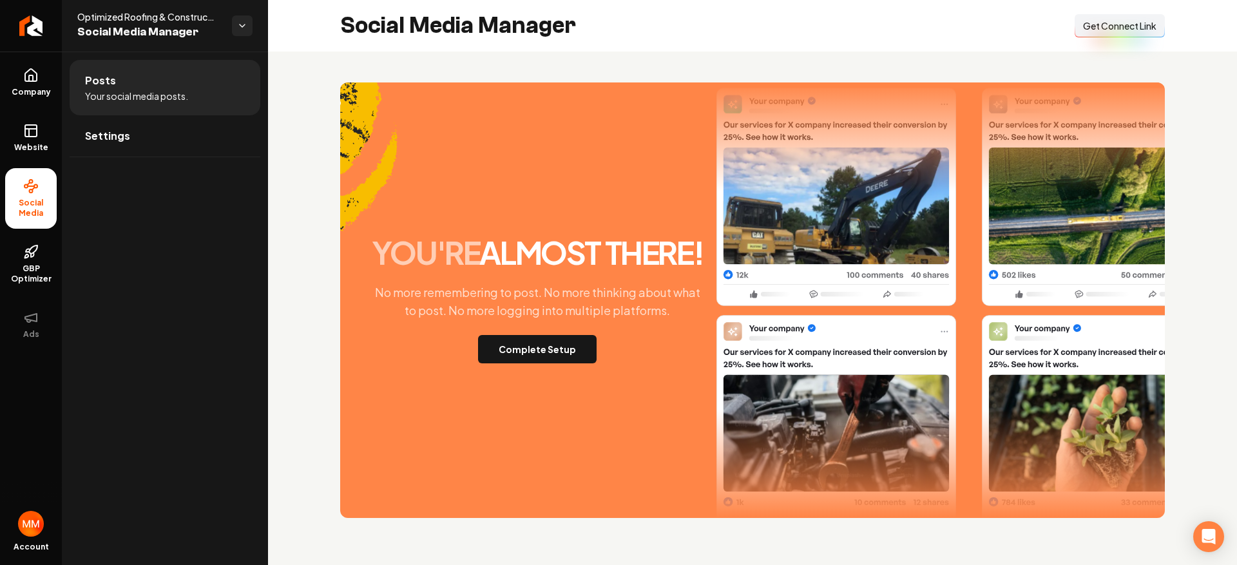
click at [1132, 30] on span "Get Connect Link" at bounding box center [1119, 25] width 73 height 13
click at [27, 73] on icon at bounding box center [30, 75] width 15 height 15
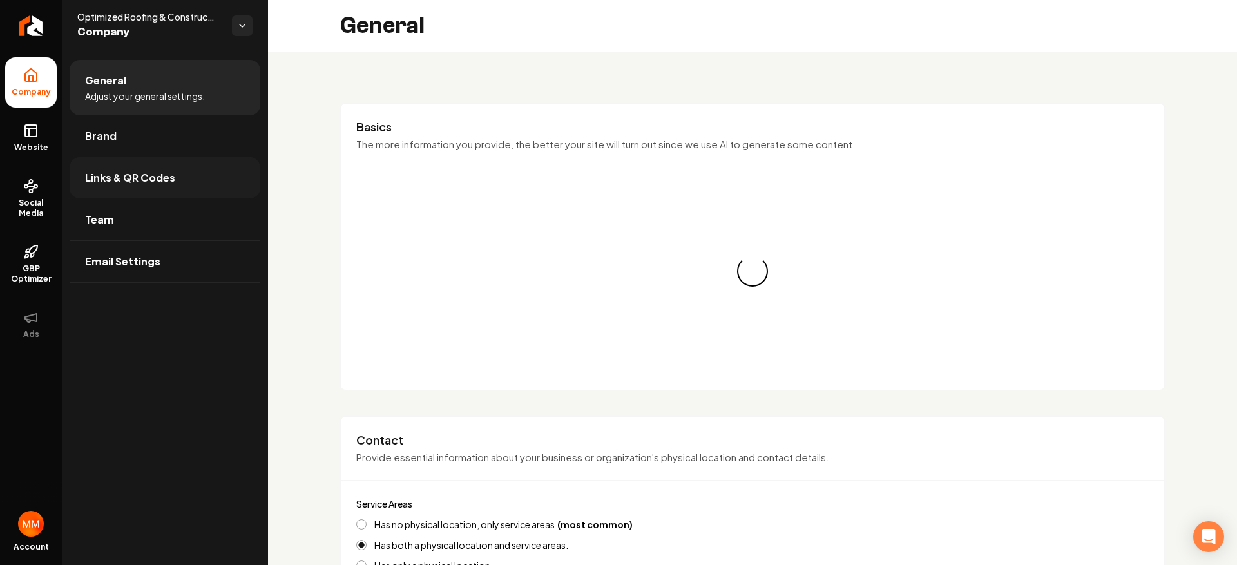
click at [151, 164] on link "Links & QR Codes" at bounding box center [165, 177] width 191 height 41
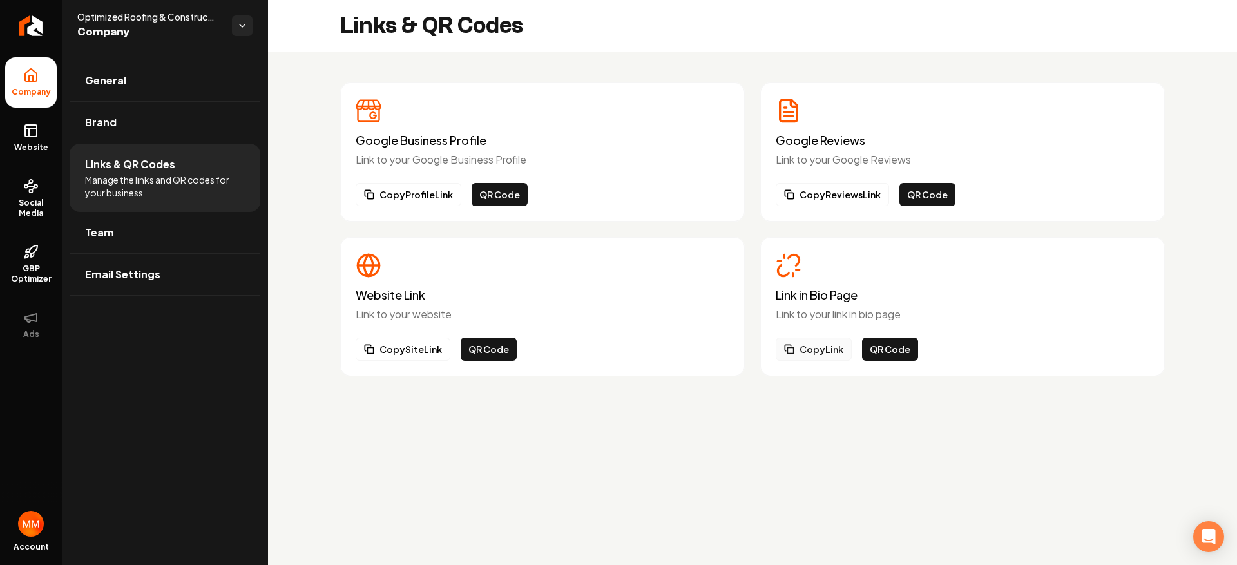
click at [820, 352] on button "Copy Link" at bounding box center [814, 349] width 76 height 23
click at [910, 357] on button "QR Code" at bounding box center [890, 349] width 56 height 23
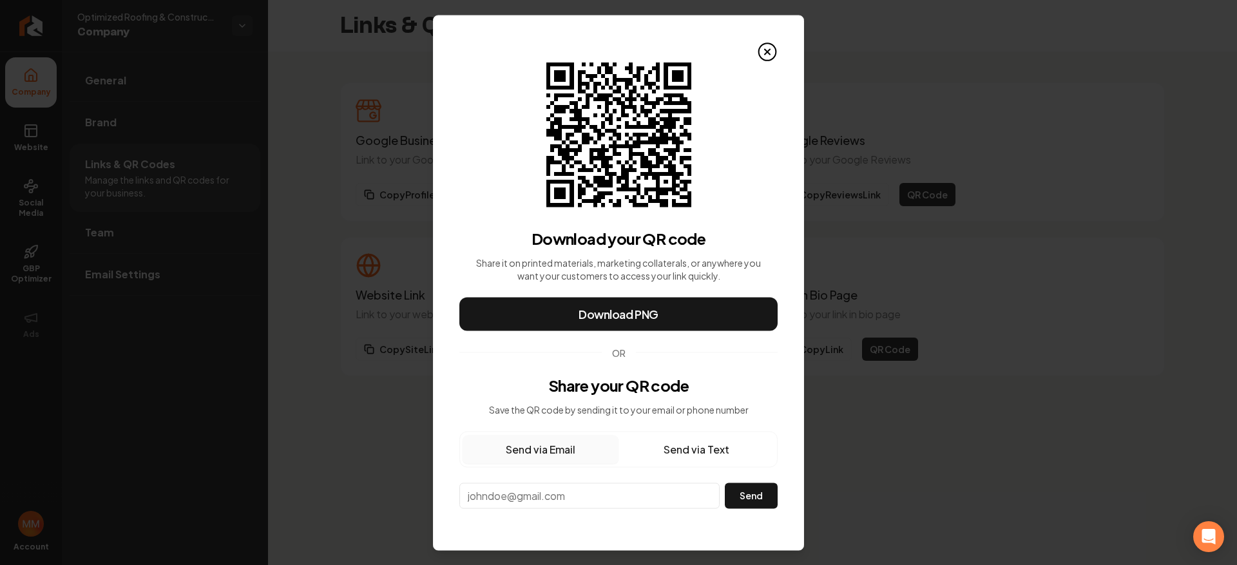
click at [594, 449] on button "Send via Email" at bounding box center [541, 449] width 156 height 28
click at [570, 505] on input "email" at bounding box center [589, 496] width 260 height 26
paste input "[EMAIL_ADDRESS][DOMAIN_NAME]"
type input "[EMAIL_ADDRESS][DOMAIN_NAME]"
click at [742, 497] on button "Send" at bounding box center [751, 496] width 53 height 26
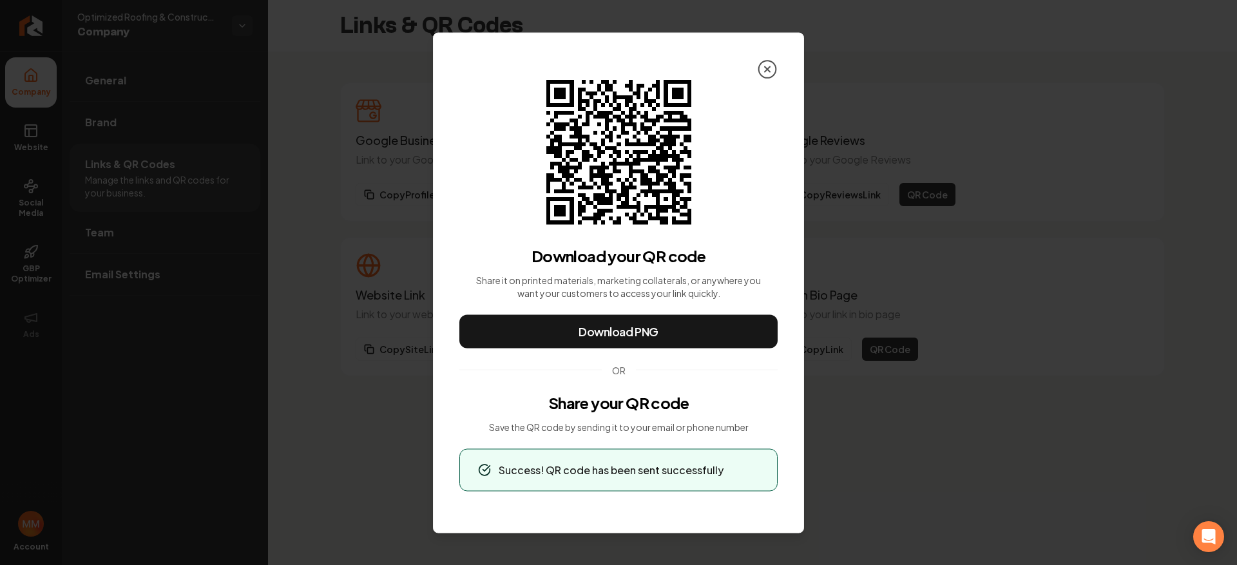
click at [774, 72] on icon at bounding box center [767, 69] width 21 height 21
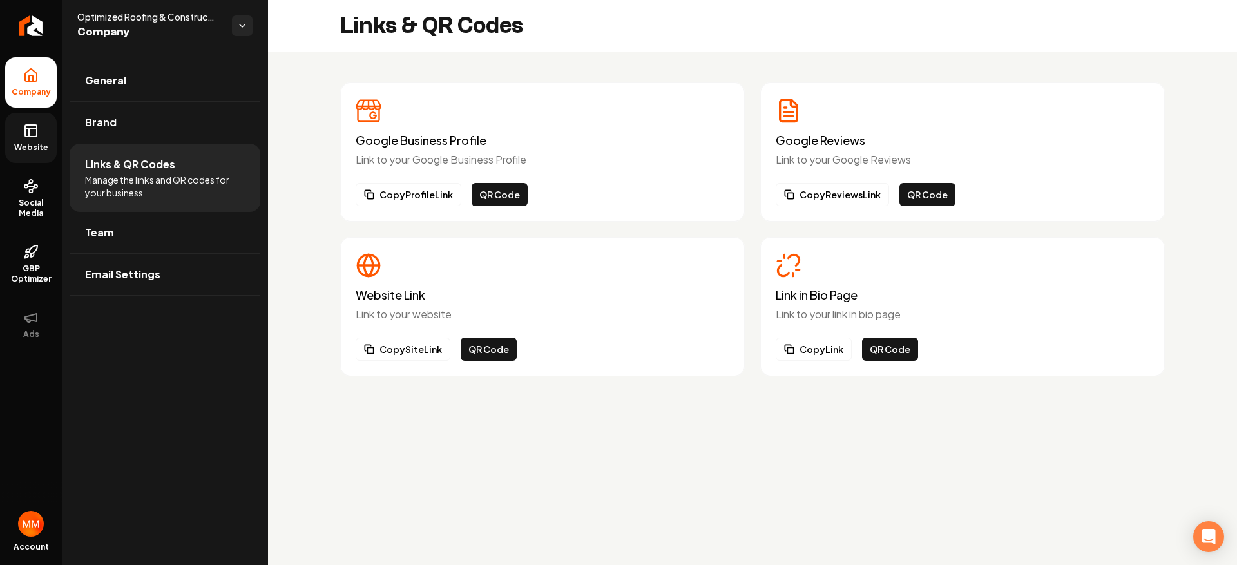
click at [45, 141] on link "Website" at bounding box center [31, 138] width 52 height 50
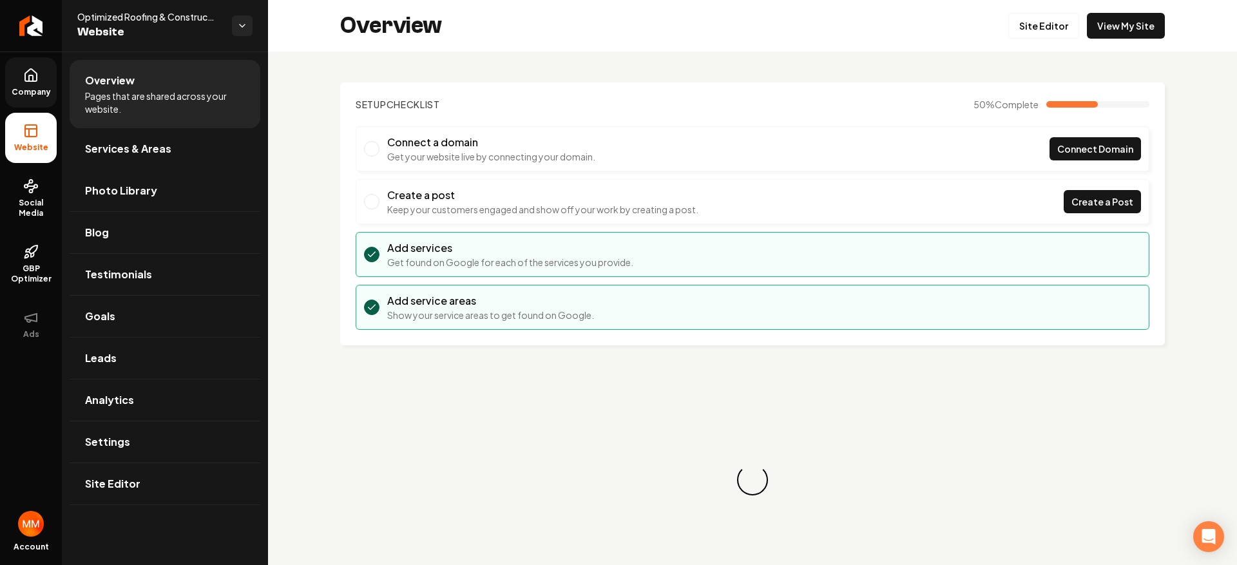
click at [45, 98] on link "Company" at bounding box center [31, 82] width 52 height 50
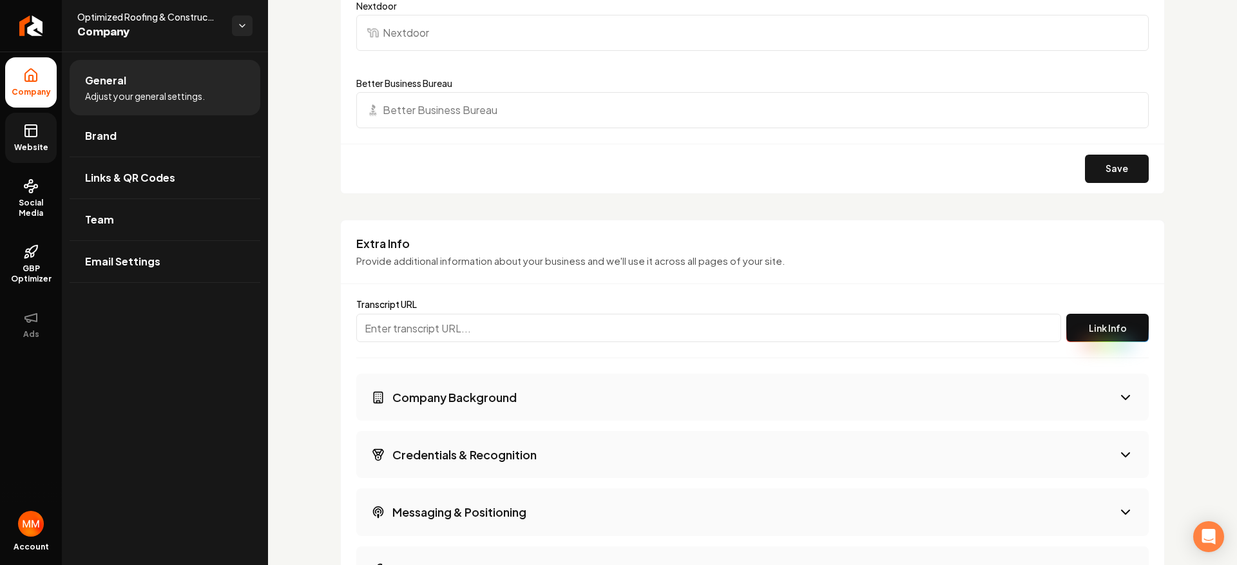
scroll to position [1551, 0]
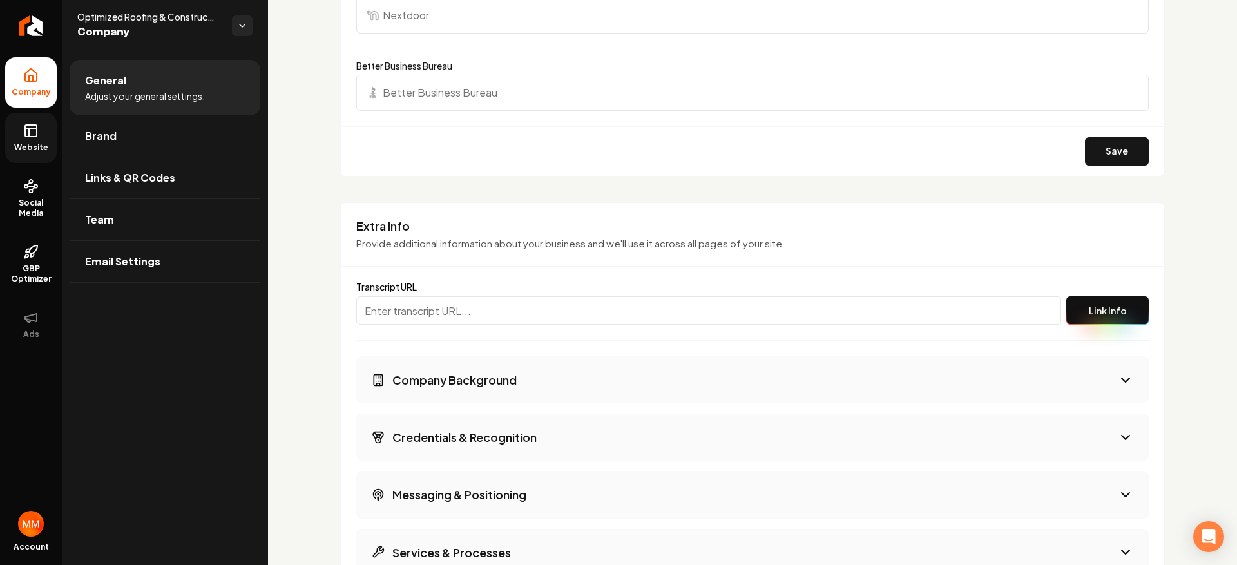
click at [532, 314] on input "Main content area" at bounding box center [708, 310] width 705 height 28
paste input "[URL][PERSON_NAME]"
type input "[URL][PERSON_NAME]"
click at [1067, 305] on button "Link Info" at bounding box center [1108, 310] width 82 height 28
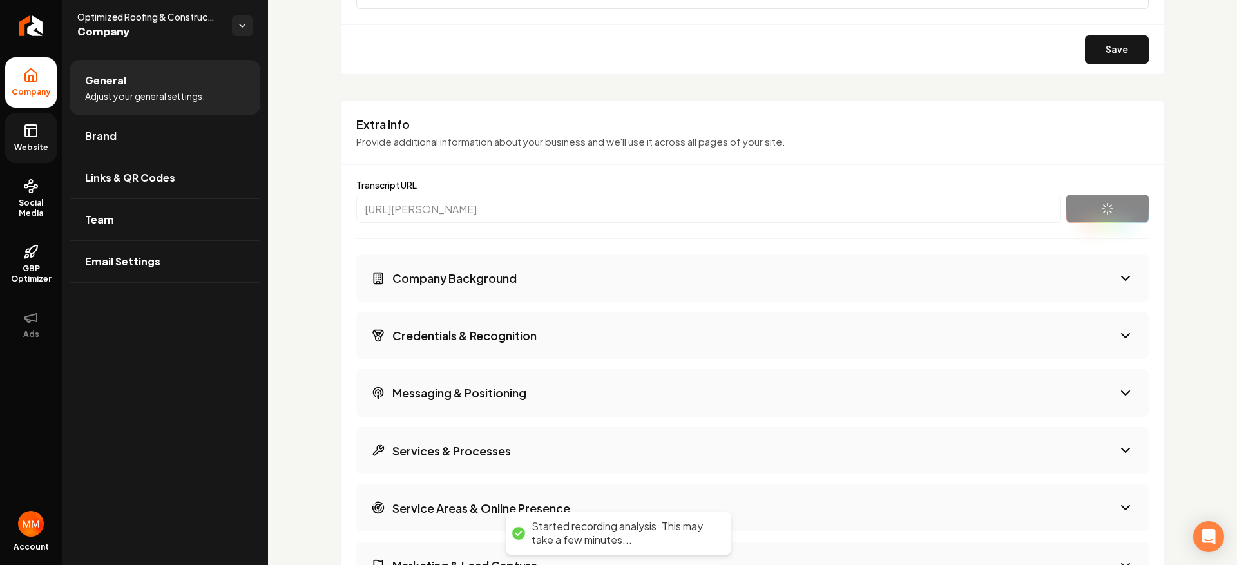
scroll to position [1669, 0]
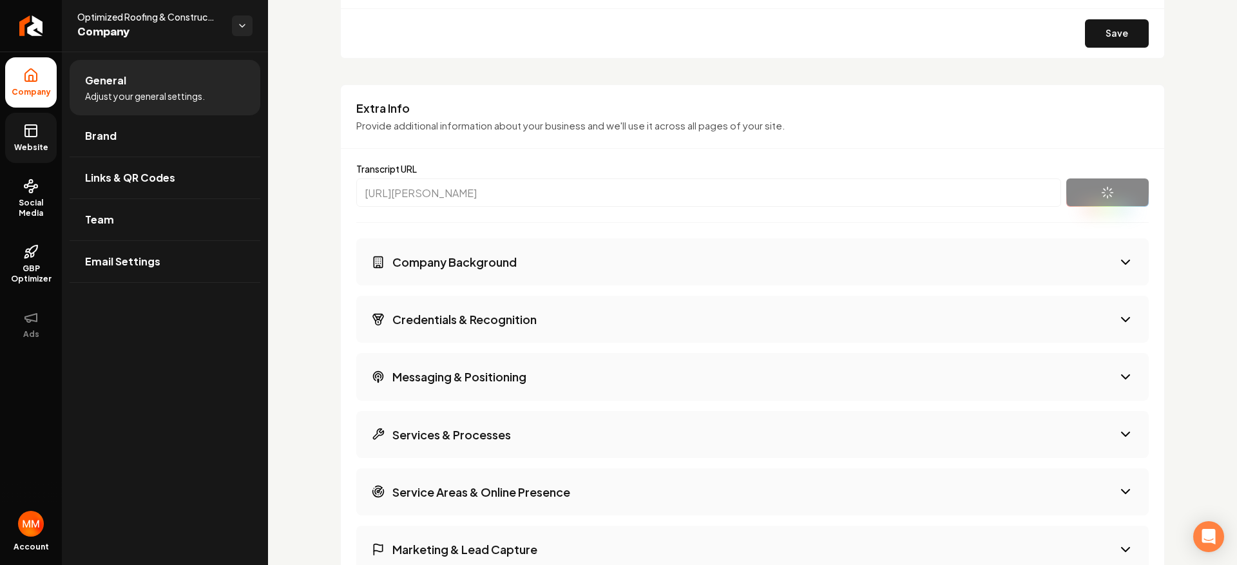
click at [1112, 254] on button "Company Background" at bounding box center [752, 261] width 793 height 47
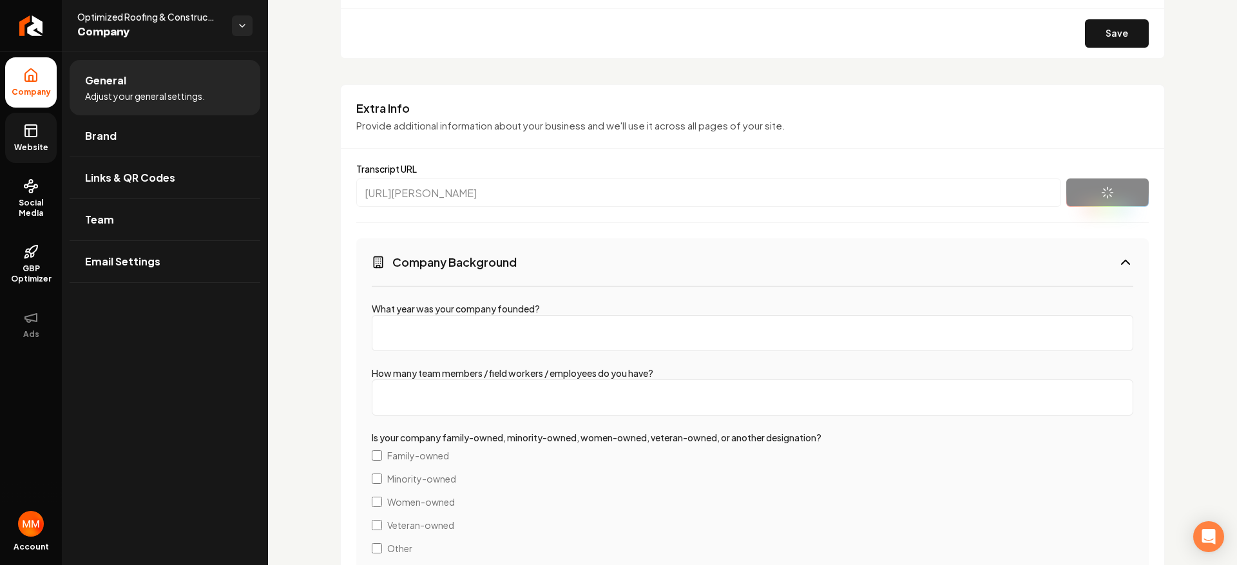
click at [1118, 262] on icon "Main content area" at bounding box center [1125, 262] width 15 height 15
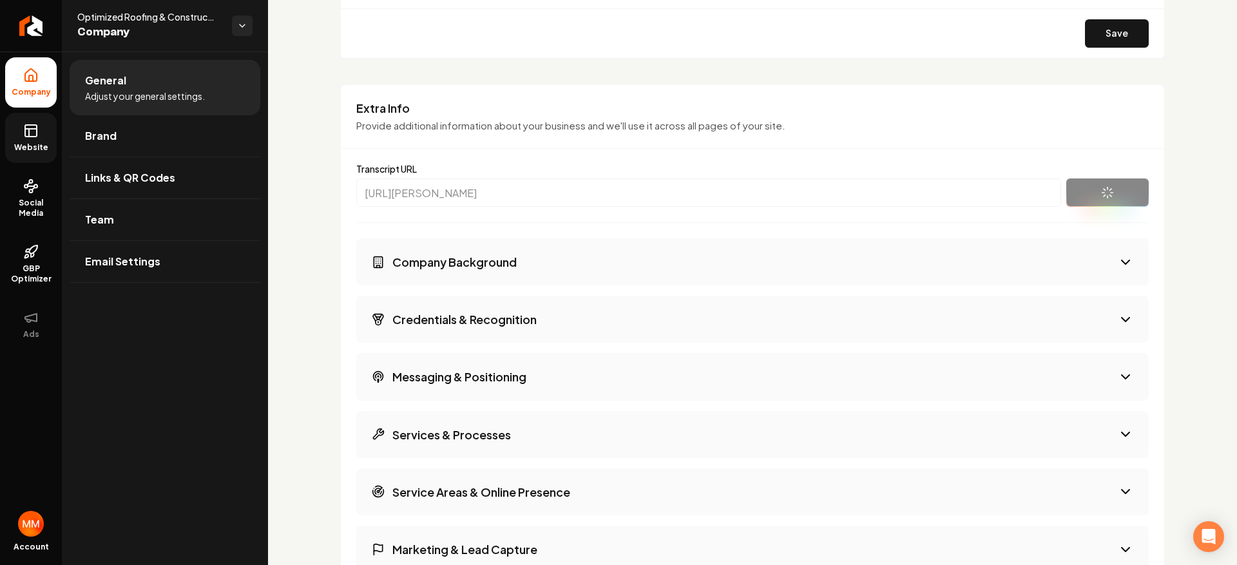
click at [724, 324] on button "Credentials & Recognition" at bounding box center [752, 319] width 793 height 47
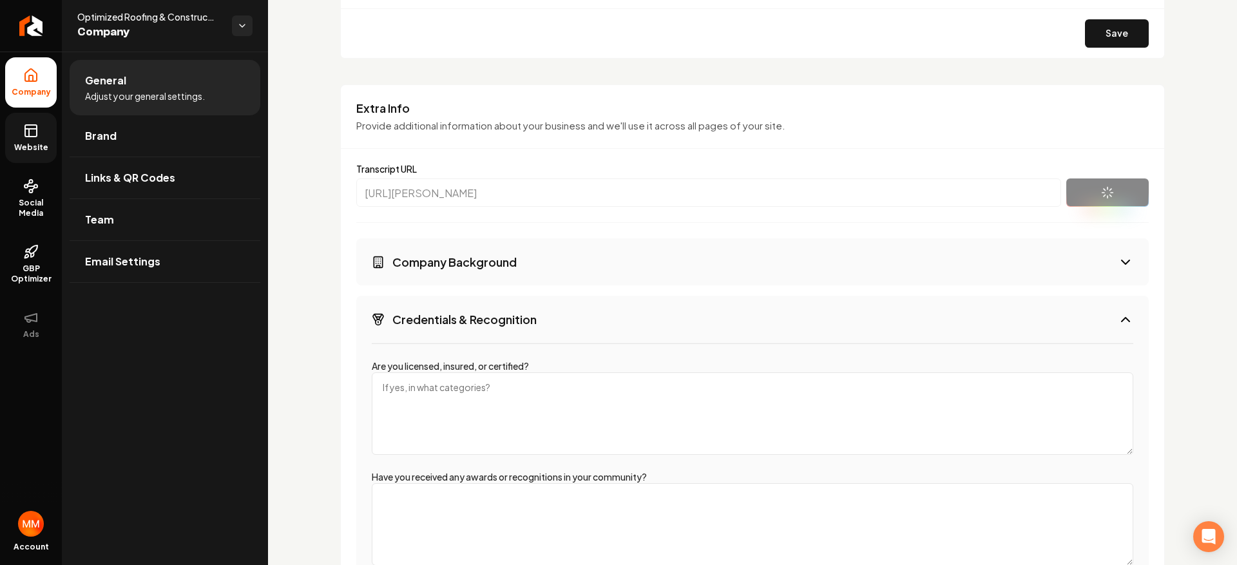
click at [724, 324] on button "Credentials & Recognition" at bounding box center [752, 319] width 793 height 47
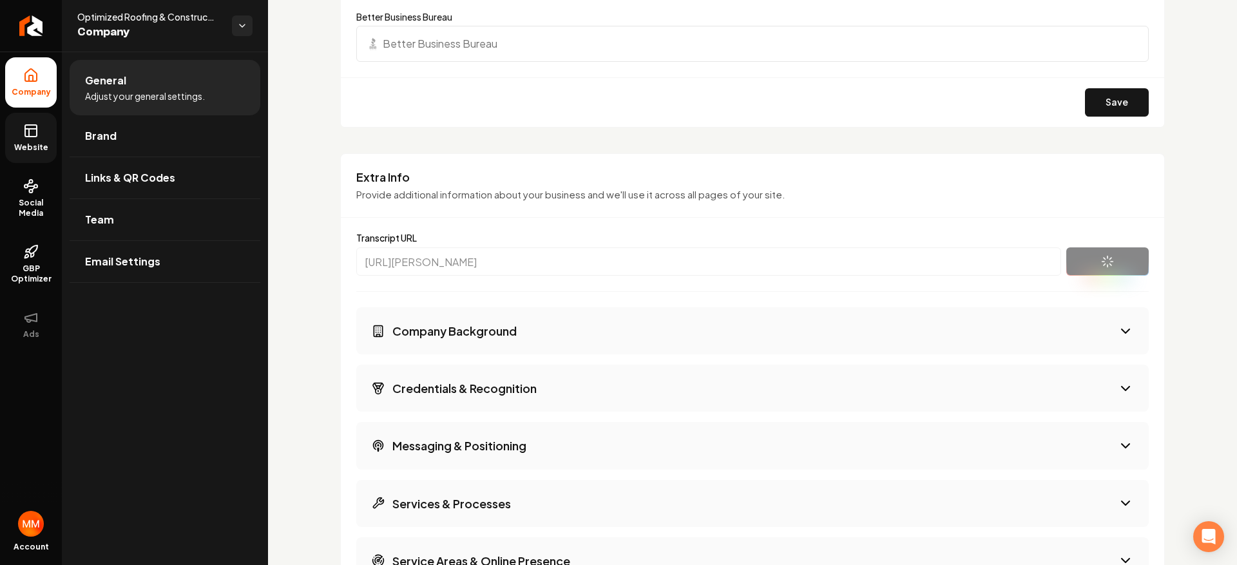
scroll to position [1591, 0]
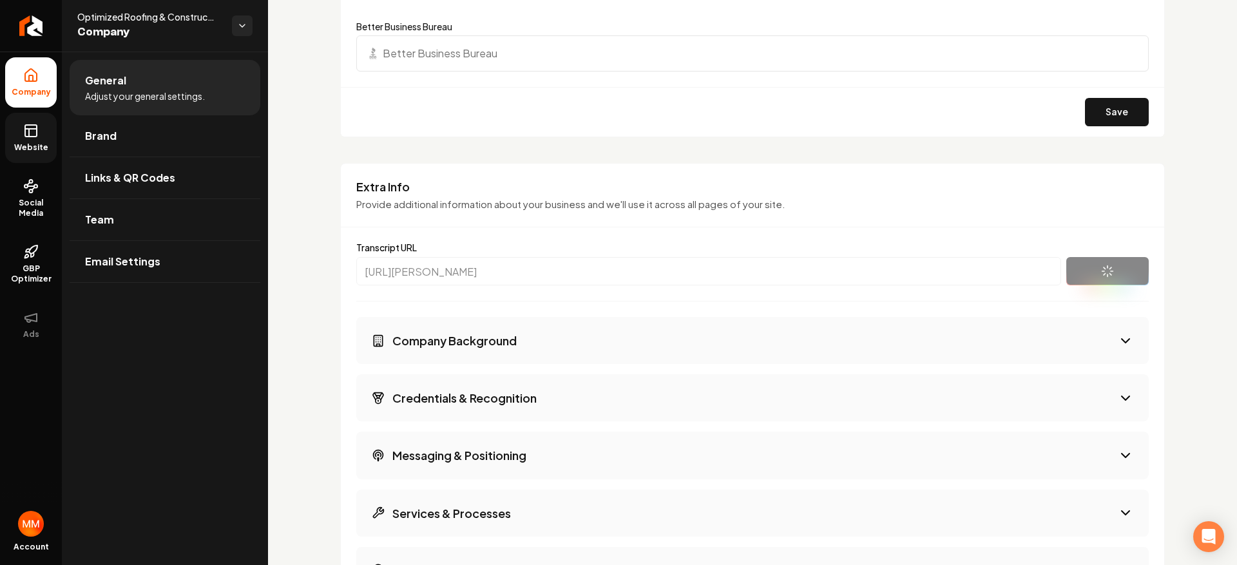
click at [754, 322] on button "Company Background" at bounding box center [752, 340] width 793 height 47
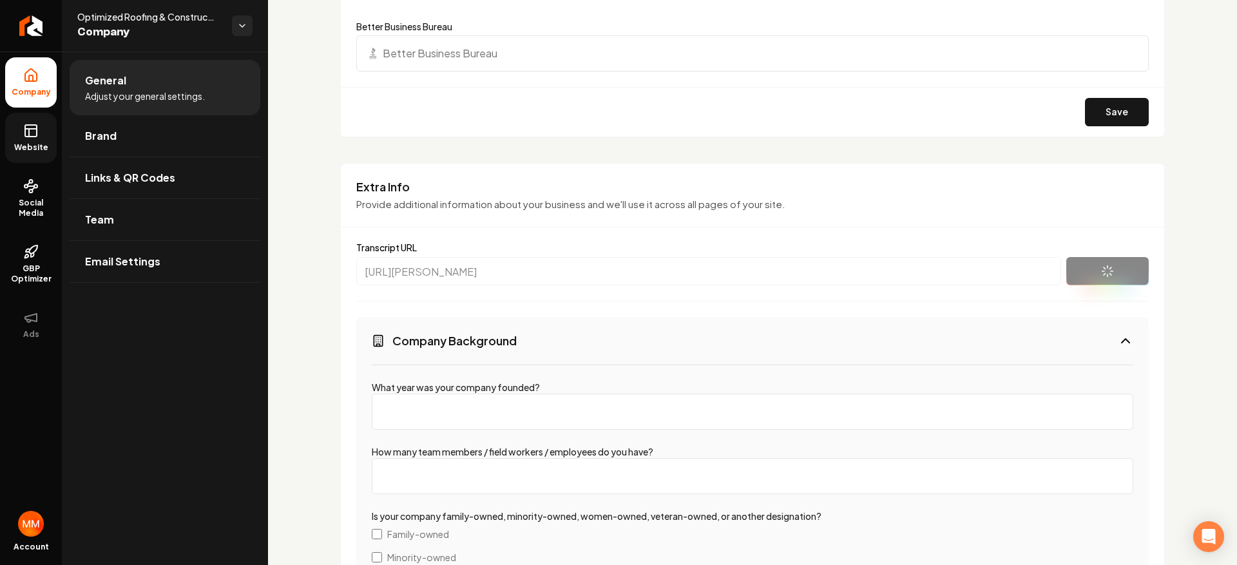
click at [744, 331] on button "Company Background" at bounding box center [752, 340] width 793 height 47
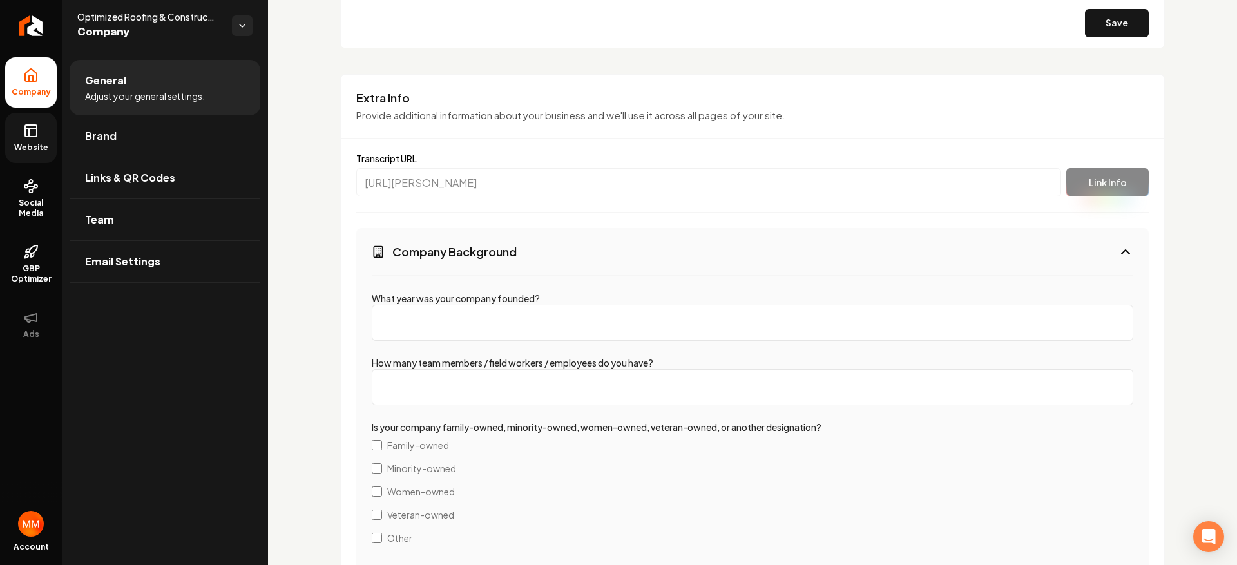
scroll to position [1668, 0]
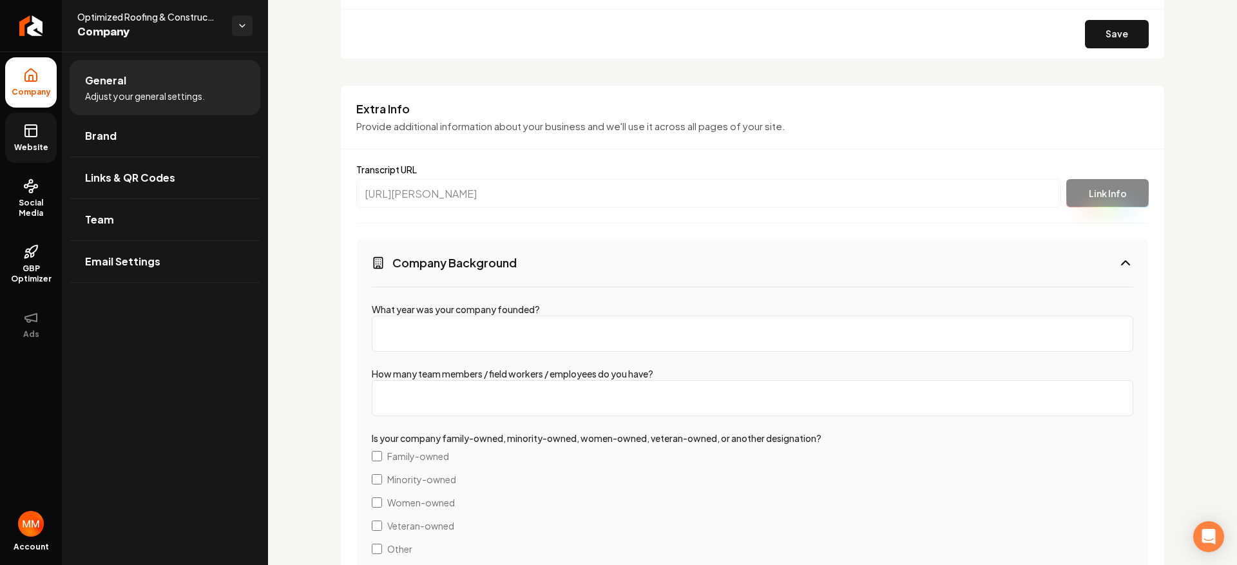
click at [1099, 256] on button "Company Background" at bounding box center [752, 262] width 793 height 47
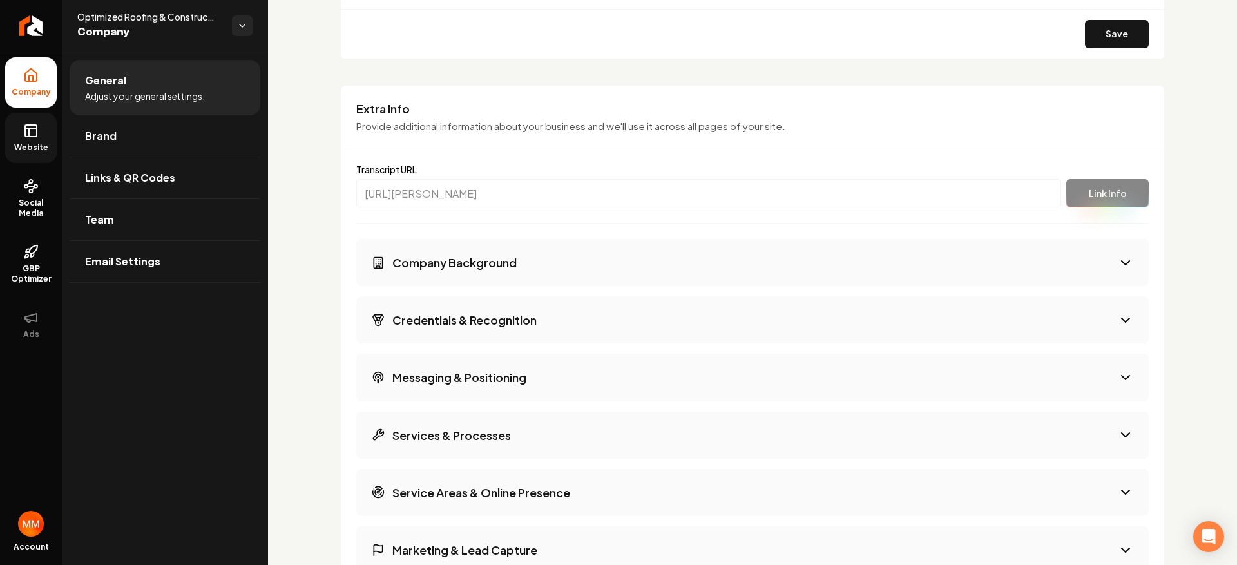
click at [1026, 324] on button "Credentials & Recognition" at bounding box center [752, 319] width 793 height 47
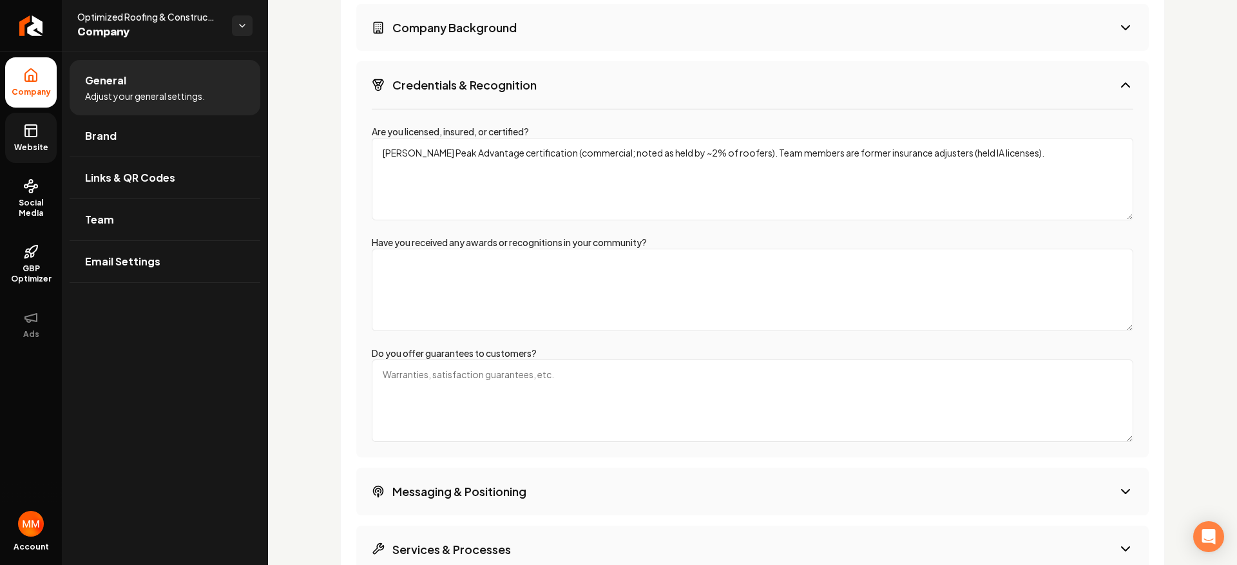
scroll to position [1930, 0]
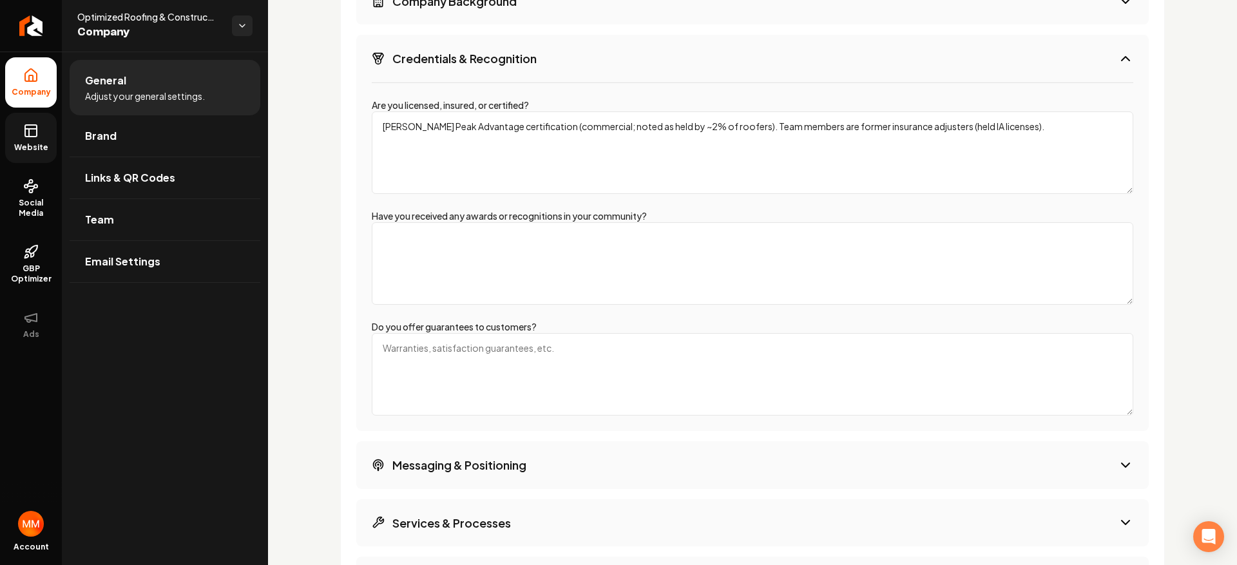
click at [668, 81] on button "Credentials & Recognition" at bounding box center [752, 58] width 793 height 47
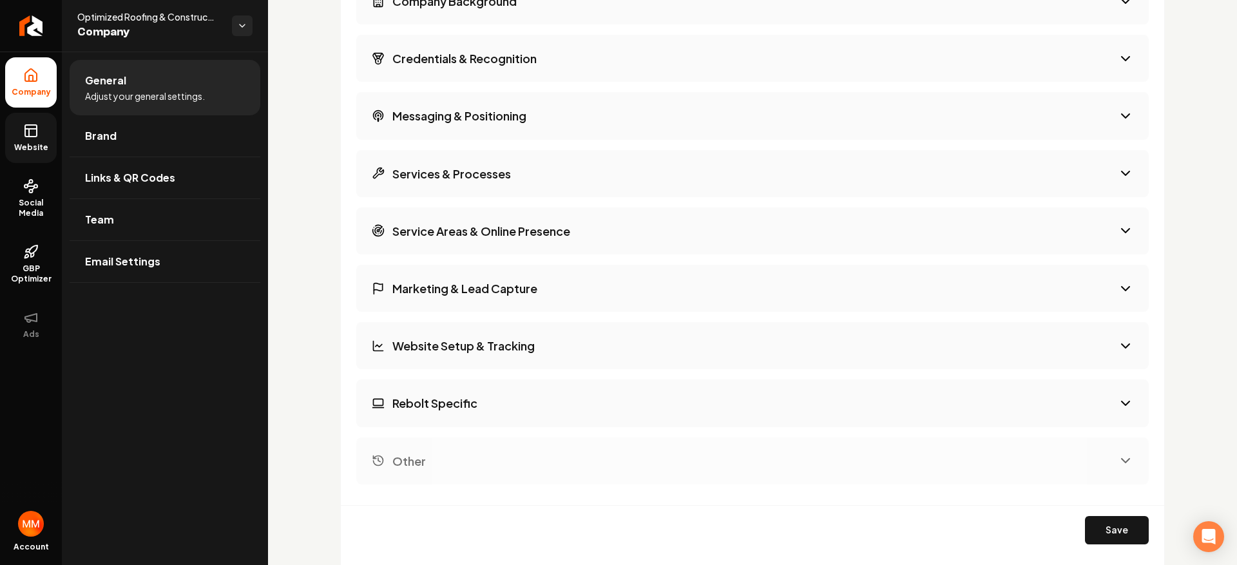
click at [611, 122] on button "Messaging & Positioning" at bounding box center [752, 115] width 793 height 47
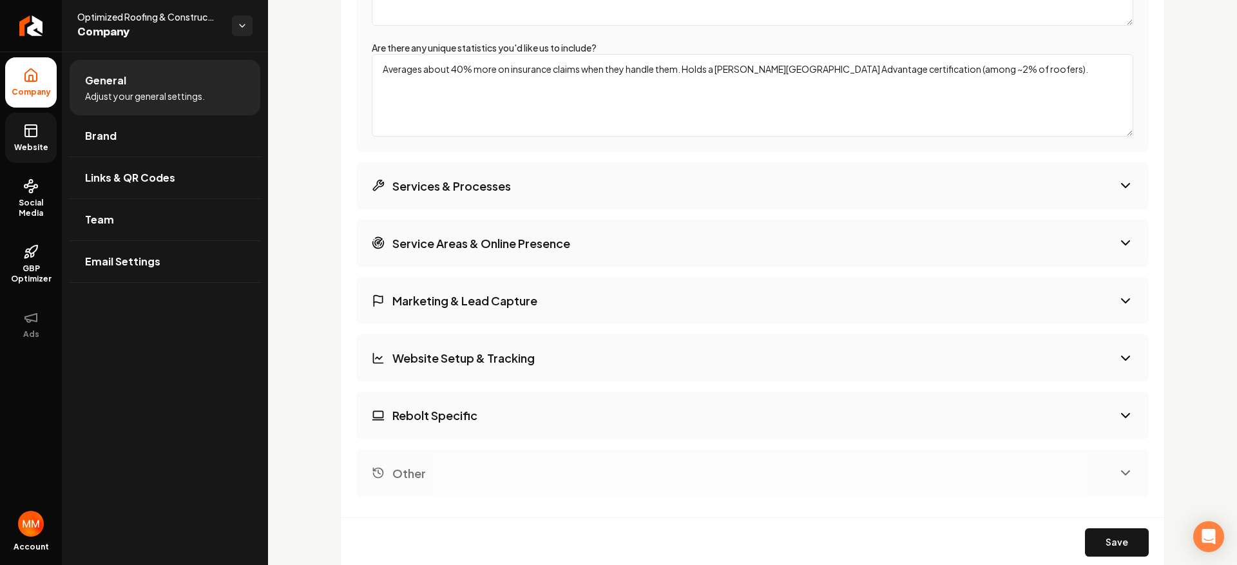
click at [645, 203] on button "Services & Processes" at bounding box center [752, 185] width 793 height 47
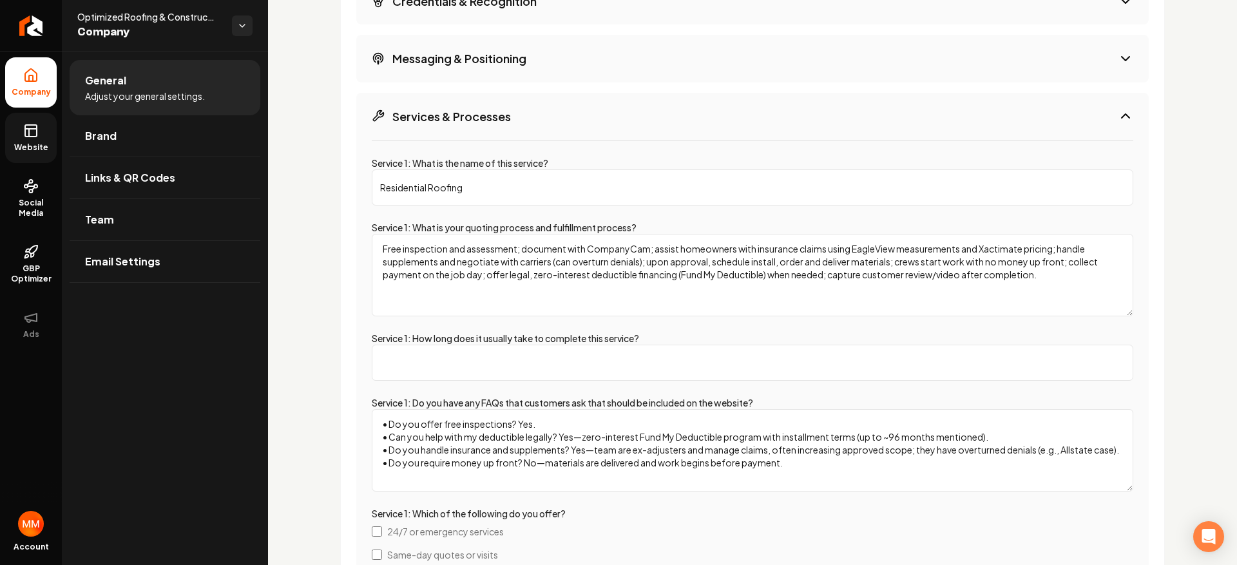
click at [603, 117] on button "Services & Processes" at bounding box center [752, 116] width 793 height 47
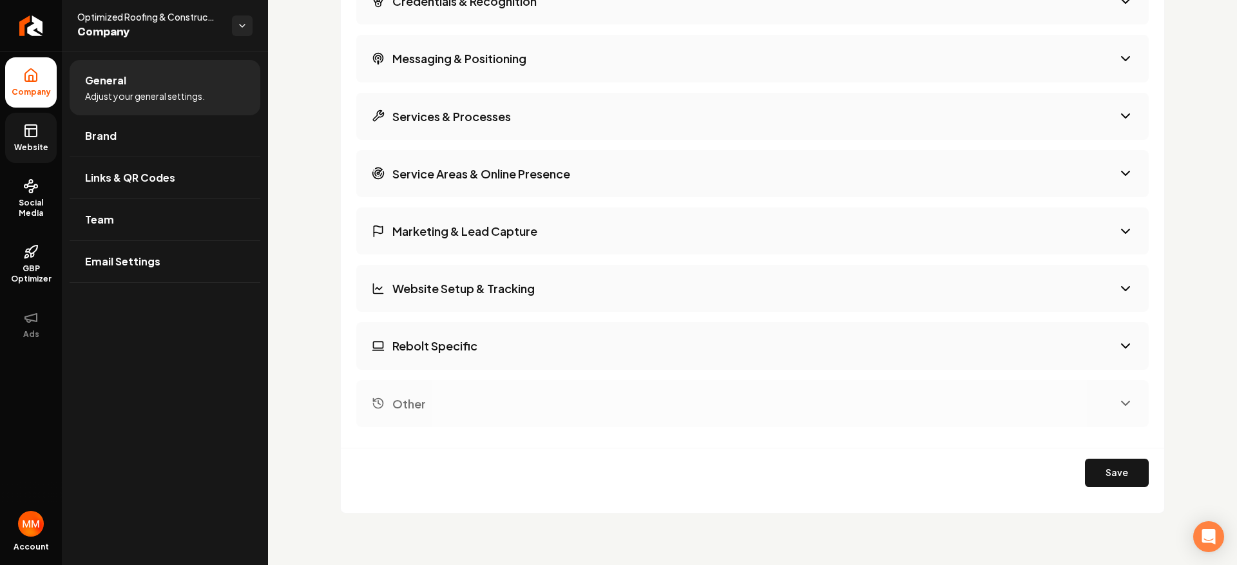
click at [581, 236] on button "Marketing & Lead Capture" at bounding box center [752, 231] width 793 height 47
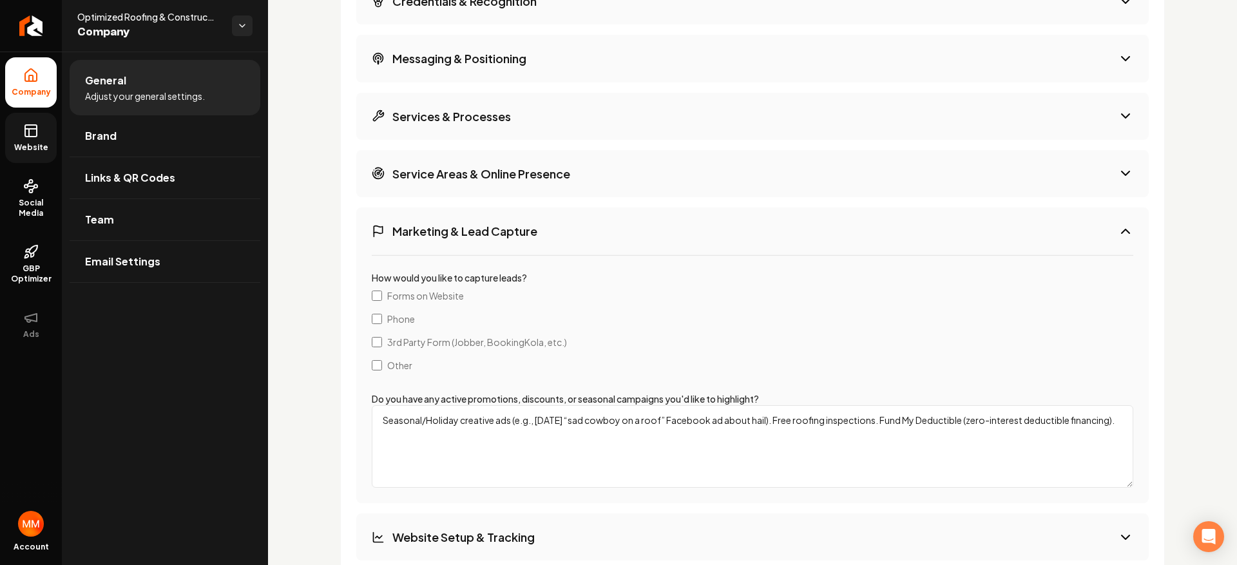
click at [581, 236] on button "Marketing & Lead Capture" at bounding box center [752, 231] width 793 height 47
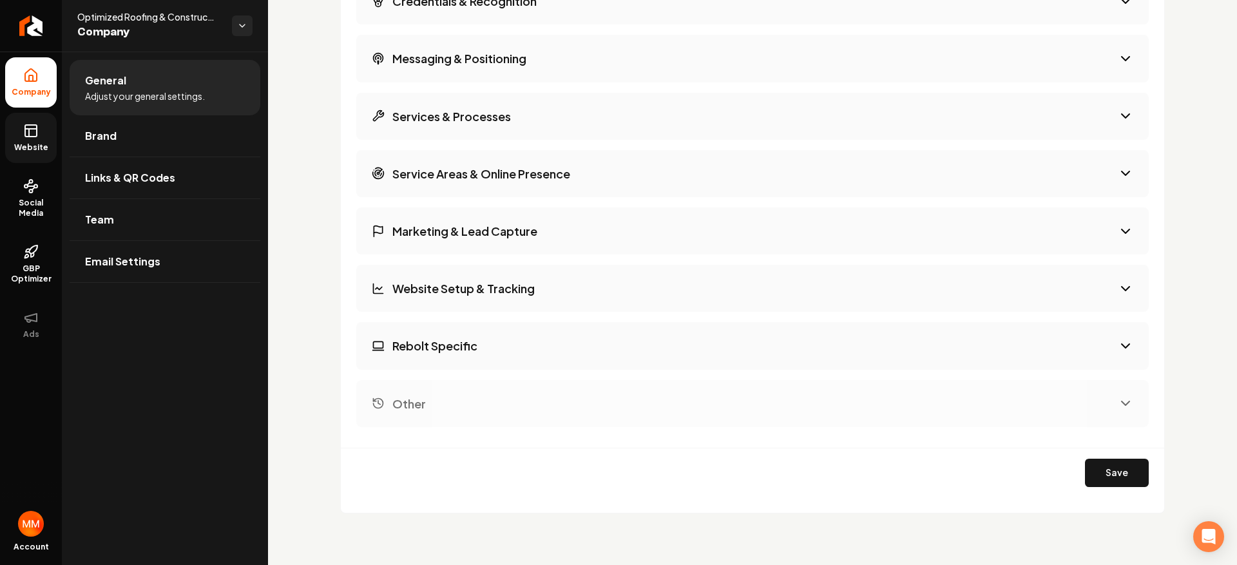
click at [575, 301] on button "Website Setup & Tracking" at bounding box center [752, 288] width 793 height 47
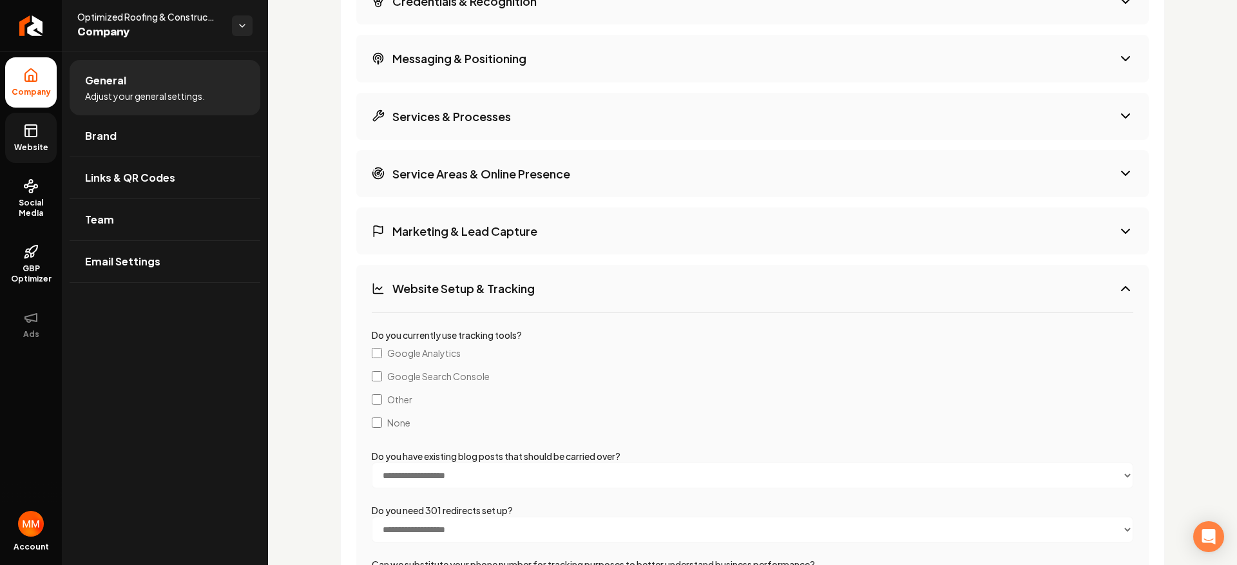
click at [573, 303] on button "Website Setup & Tracking" at bounding box center [752, 288] width 793 height 47
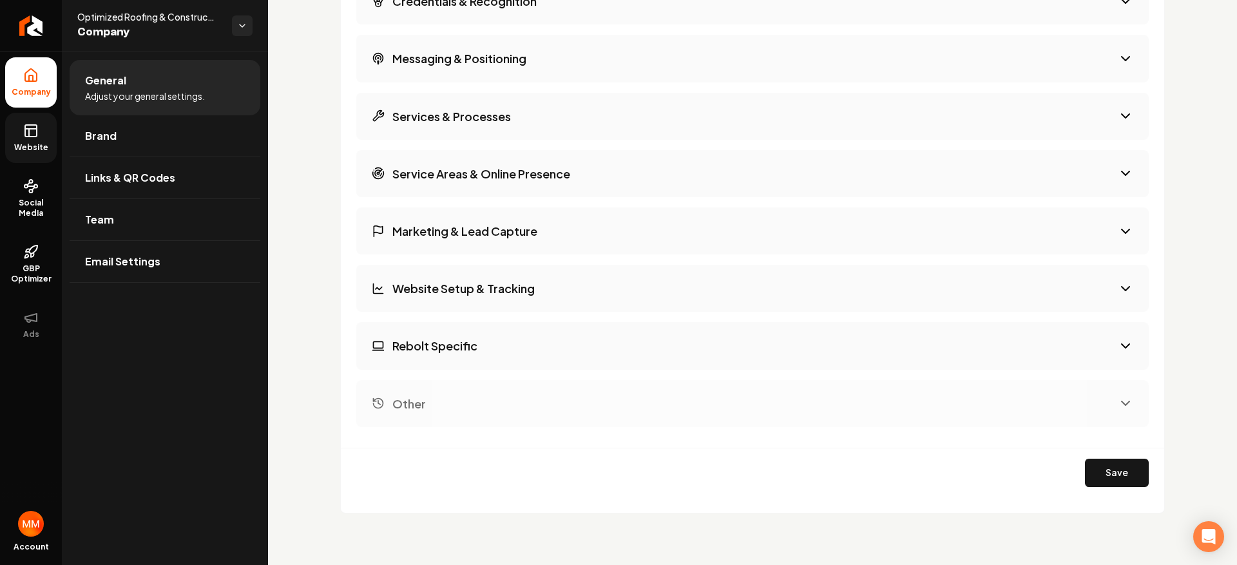
click at [561, 322] on button "Rebolt Specific" at bounding box center [752, 345] width 793 height 47
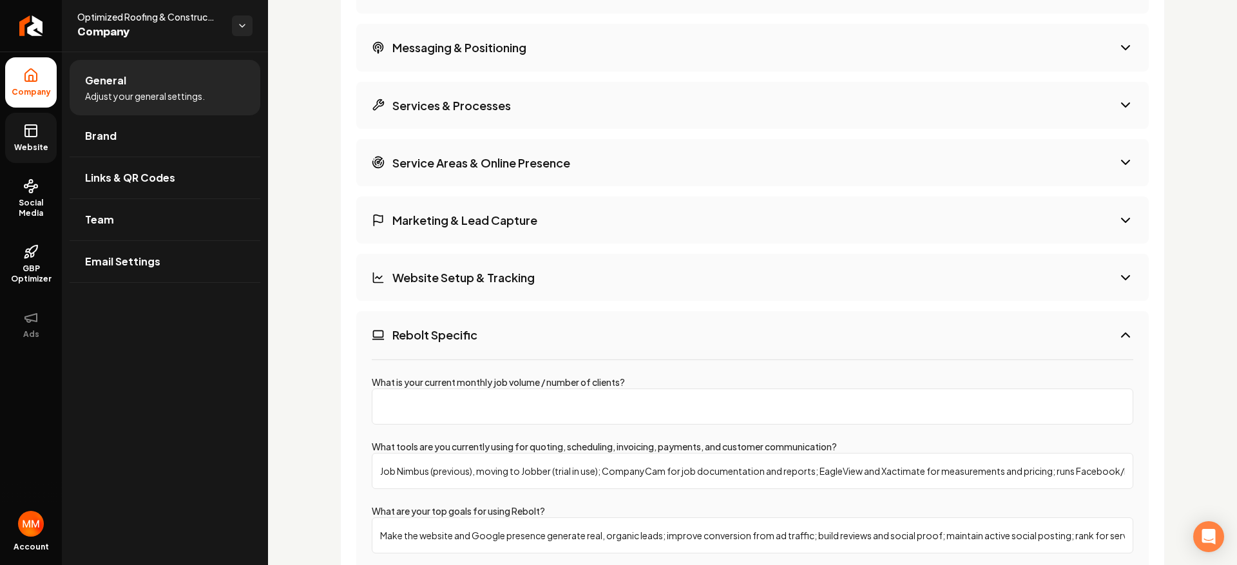
scroll to position [2104, 0]
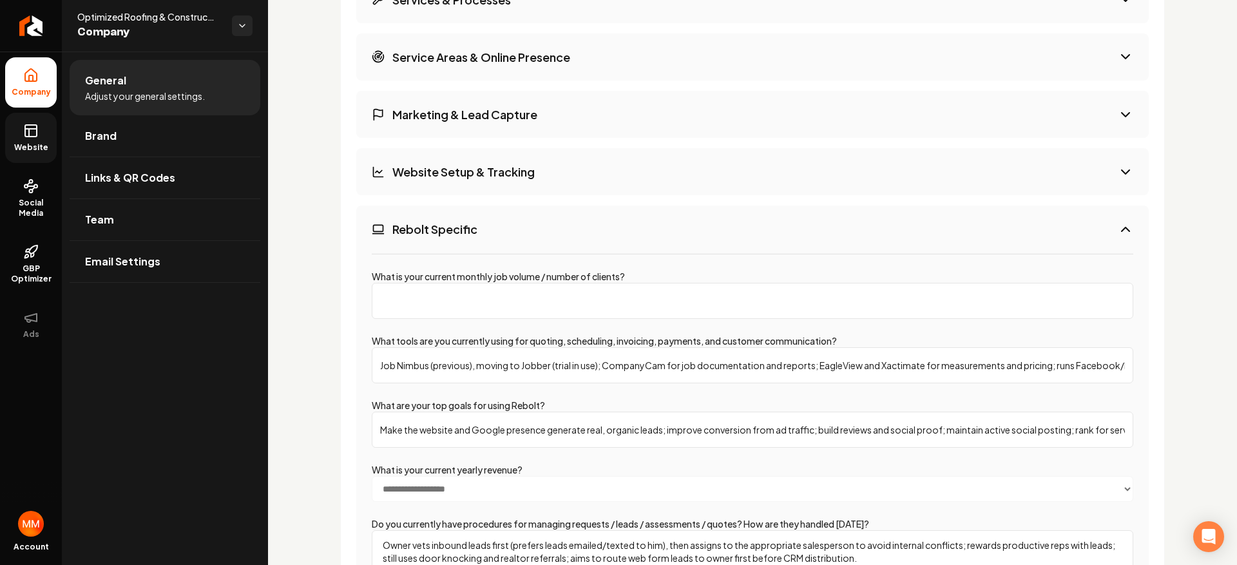
click at [546, 241] on button "Rebolt Specific" at bounding box center [752, 229] width 793 height 47
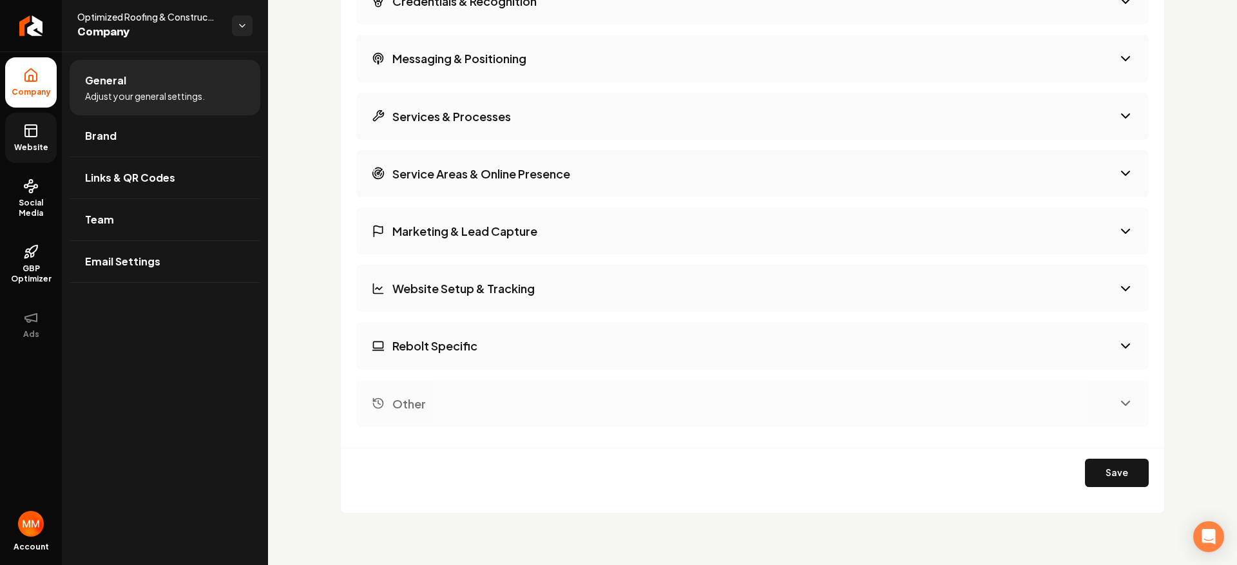
click at [546, 241] on button "Marketing & Lead Capture" at bounding box center [752, 231] width 793 height 47
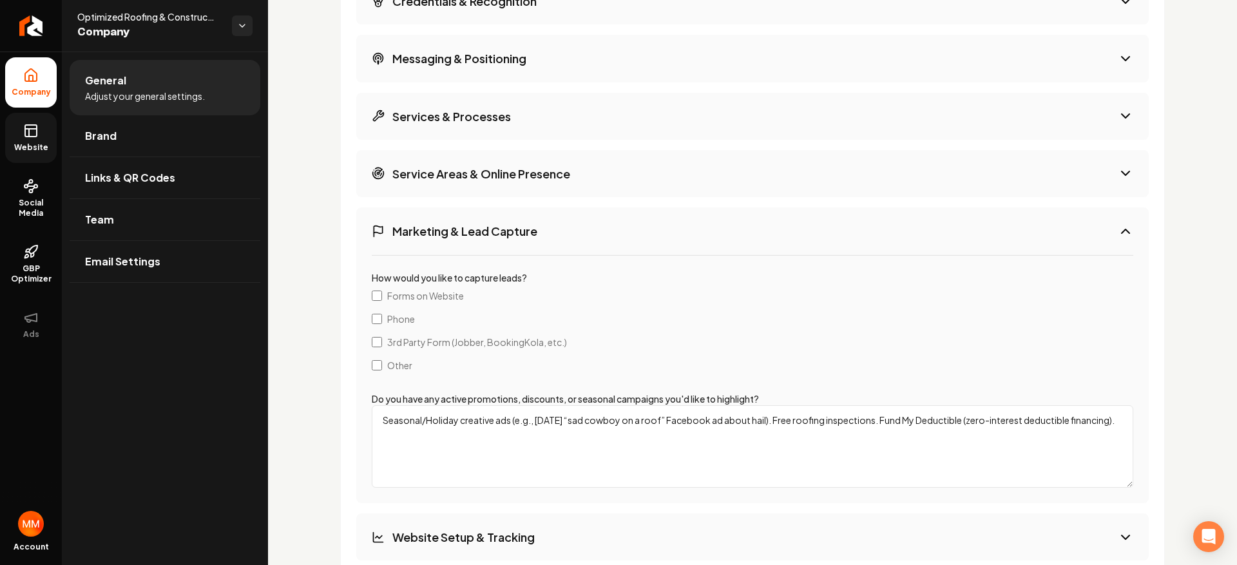
click at [546, 241] on button "Marketing & Lead Capture" at bounding box center [752, 231] width 793 height 47
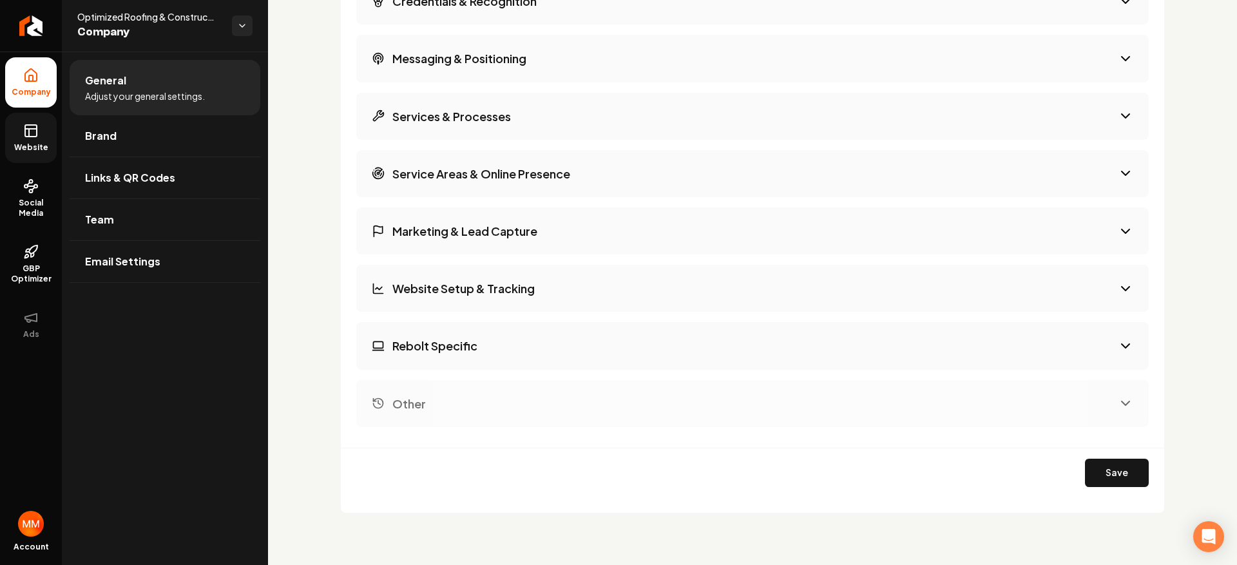
click at [559, 284] on button "Website Setup & Tracking" at bounding box center [752, 288] width 793 height 47
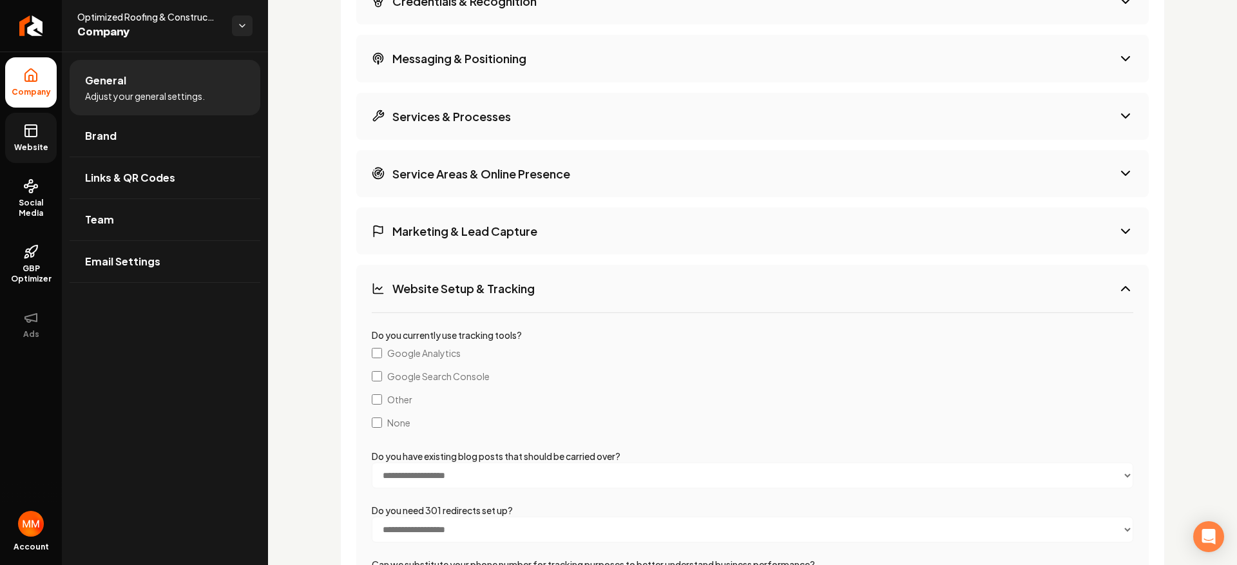
click at [527, 278] on button "Website Setup & Tracking" at bounding box center [752, 288] width 793 height 47
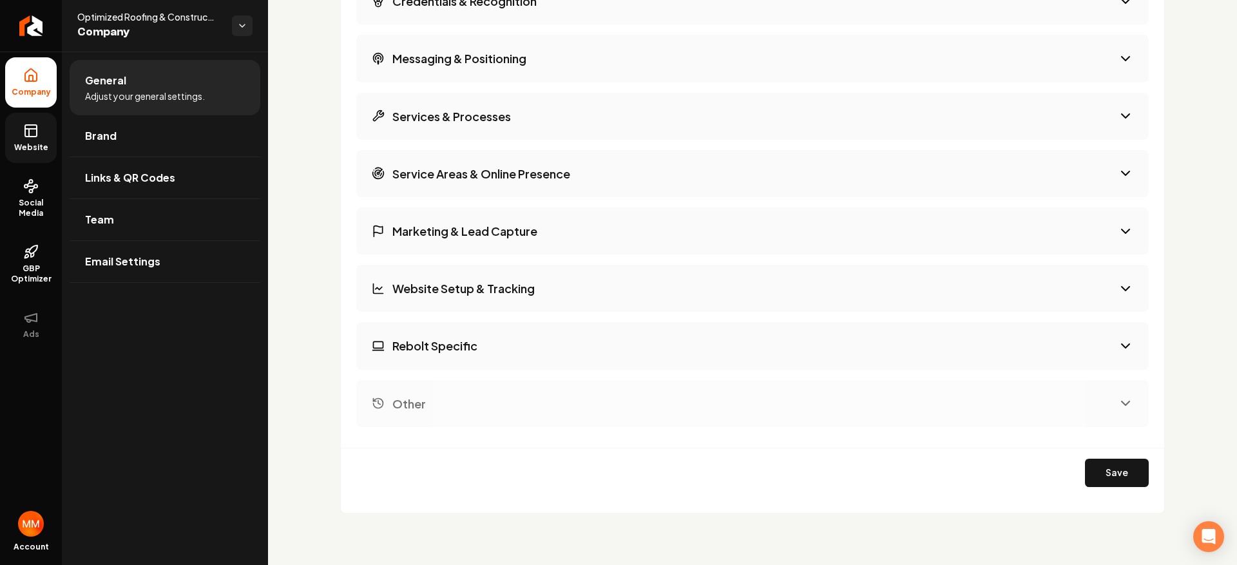
click at [552, 238] on button "Marketing & Lead Capture" at bounding box center [752, 231] width 793 height 47
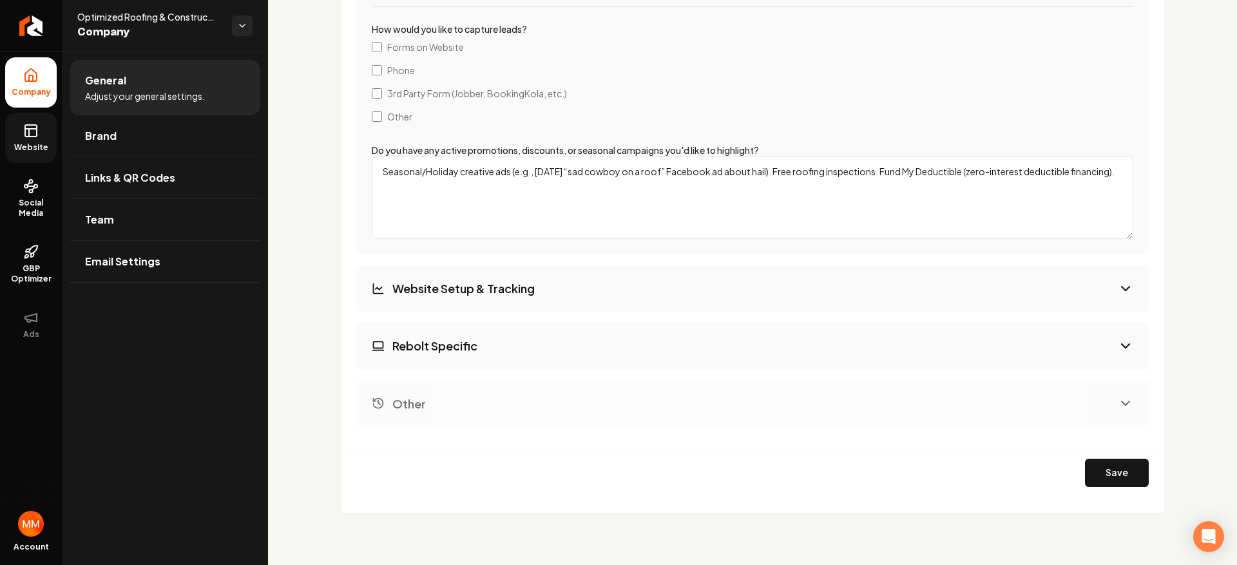
click at [675, 290] on button "Website Setup & Tracking" at bounding box center [752, 288] width 793 height 47
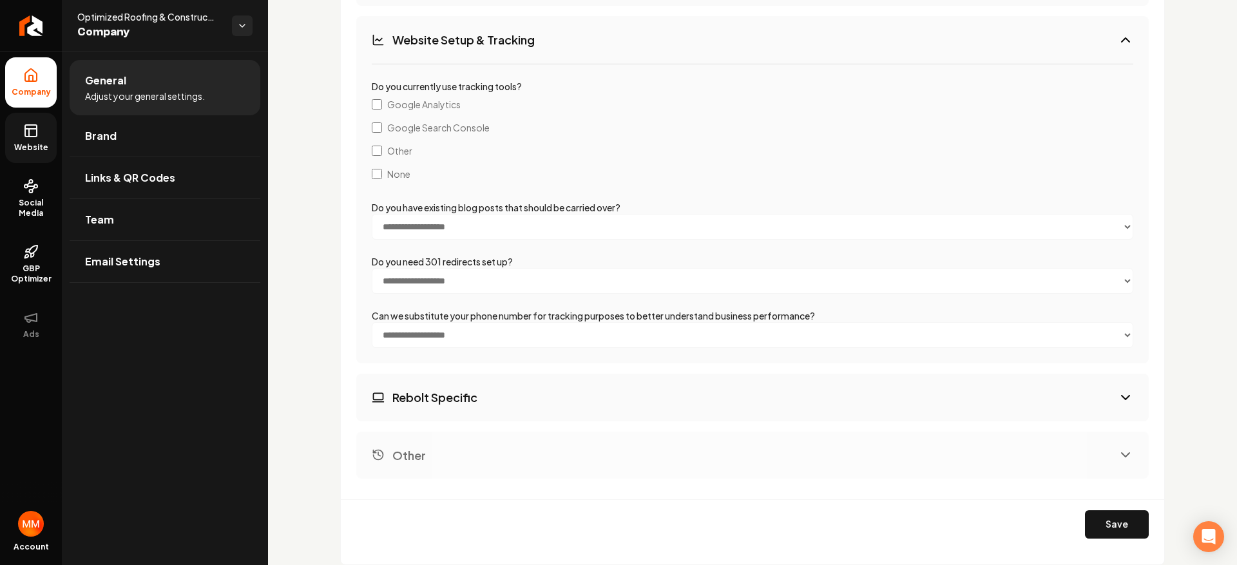
scroll to position [2236, 0]
click at [604, 55] on button "Website Setup & Tracking" at bounding box center [752, 39] width 793 height 47
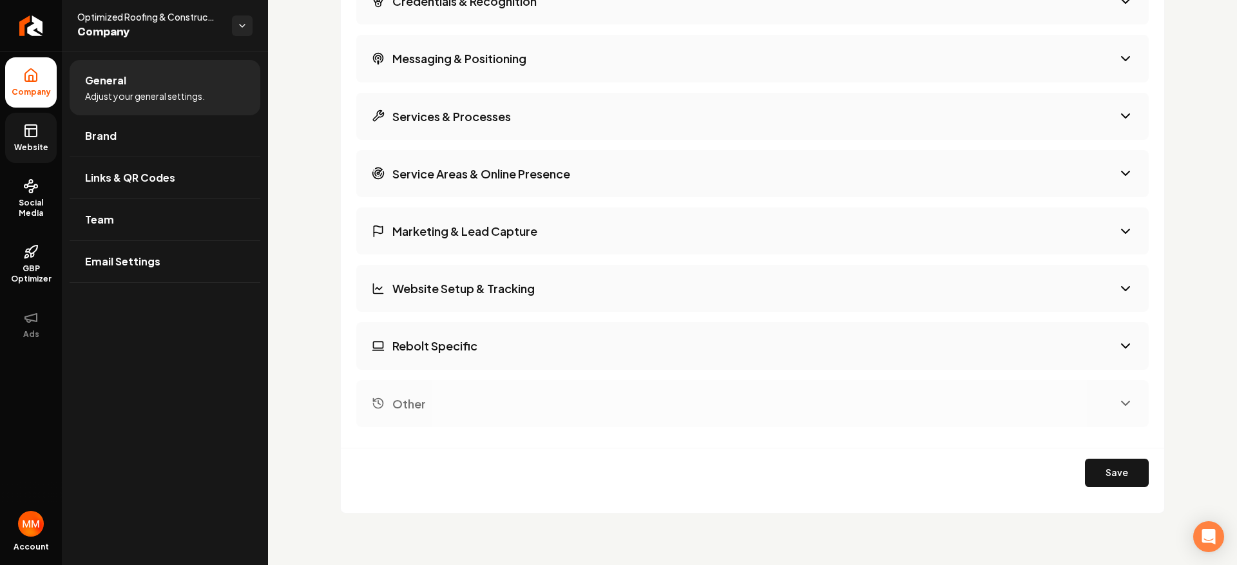
click at [559, 353] on button "Rebolt Specific" at bounding box center [752, 345] width 793 height 47
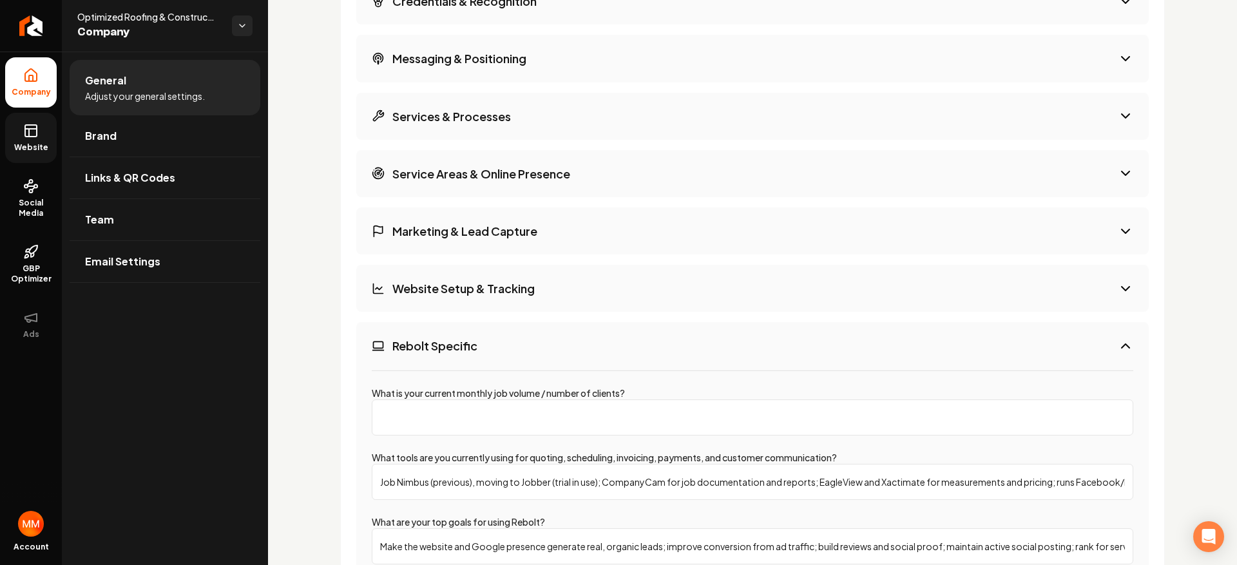
click at [557, 353] on button "Rebolt Specific" at bounding box center [752, 345] width 793 height 47
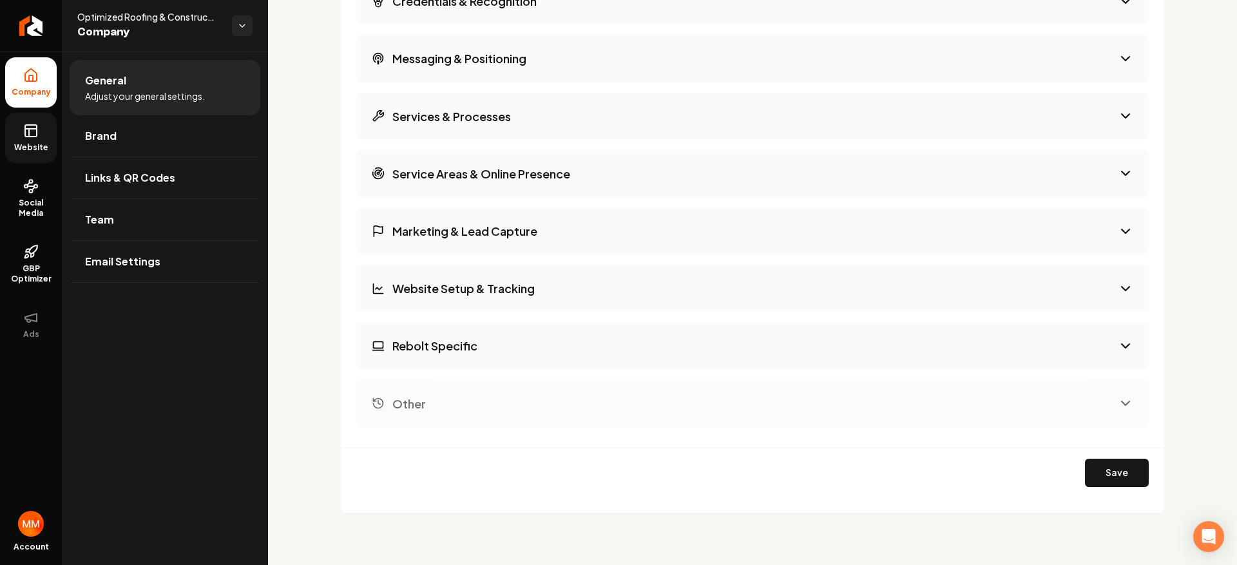
click at [559, 353] on button "Rebolt Specific" at bounding box center [752, 345] width 793 height 47
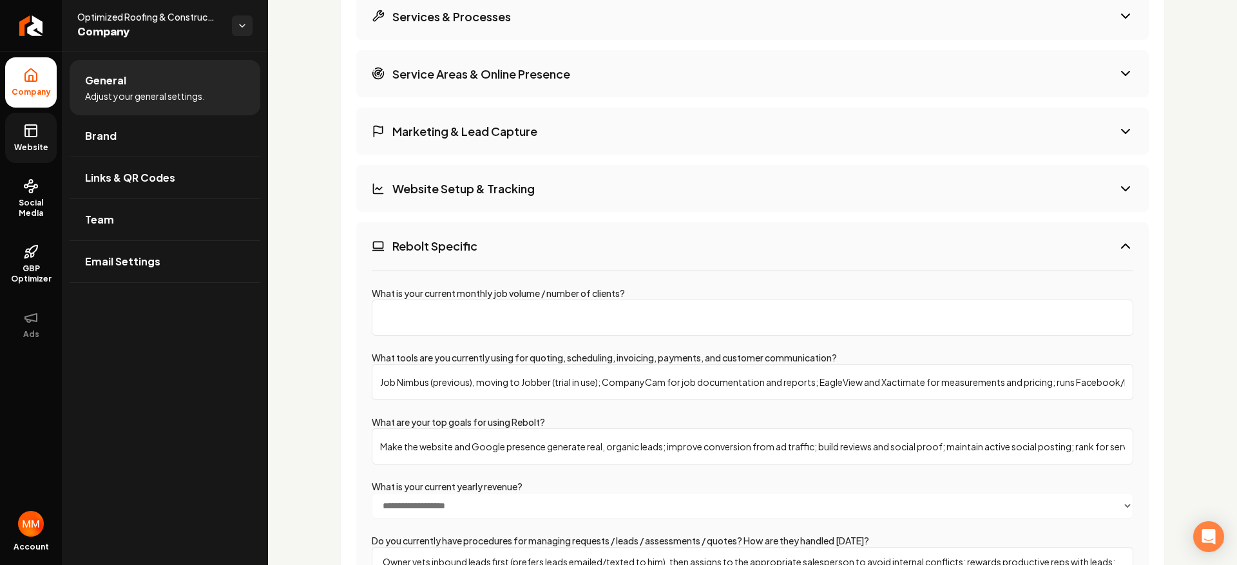
scroll to position [2265, 0]
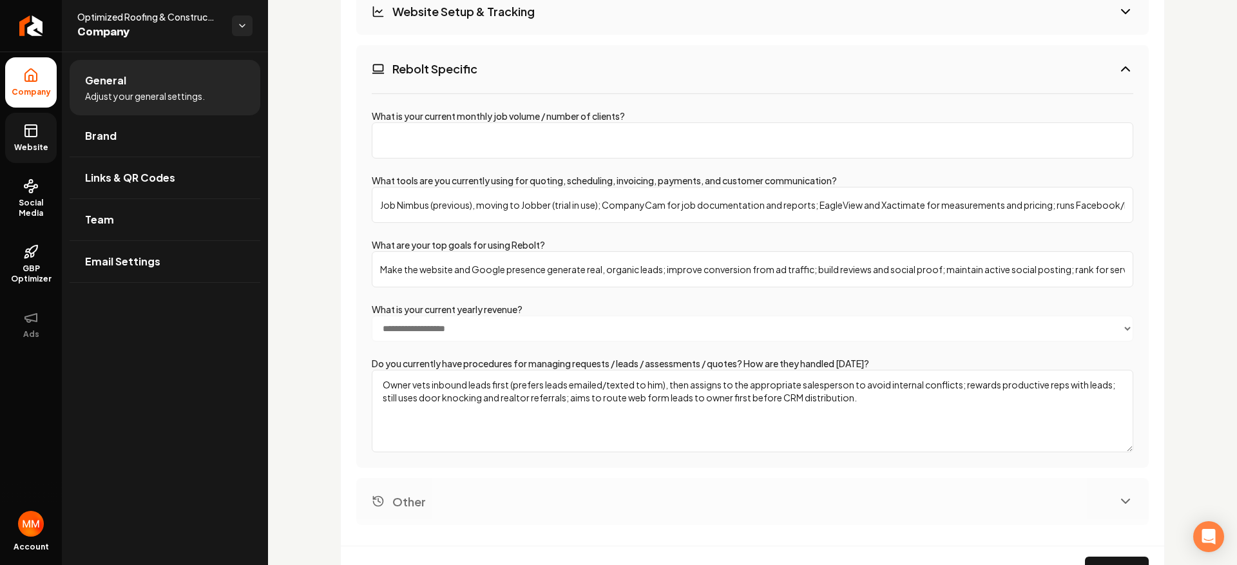
click at [631, 82] on button "Rebolt Specific" at bounding box center [752, 68] width 793 height 47
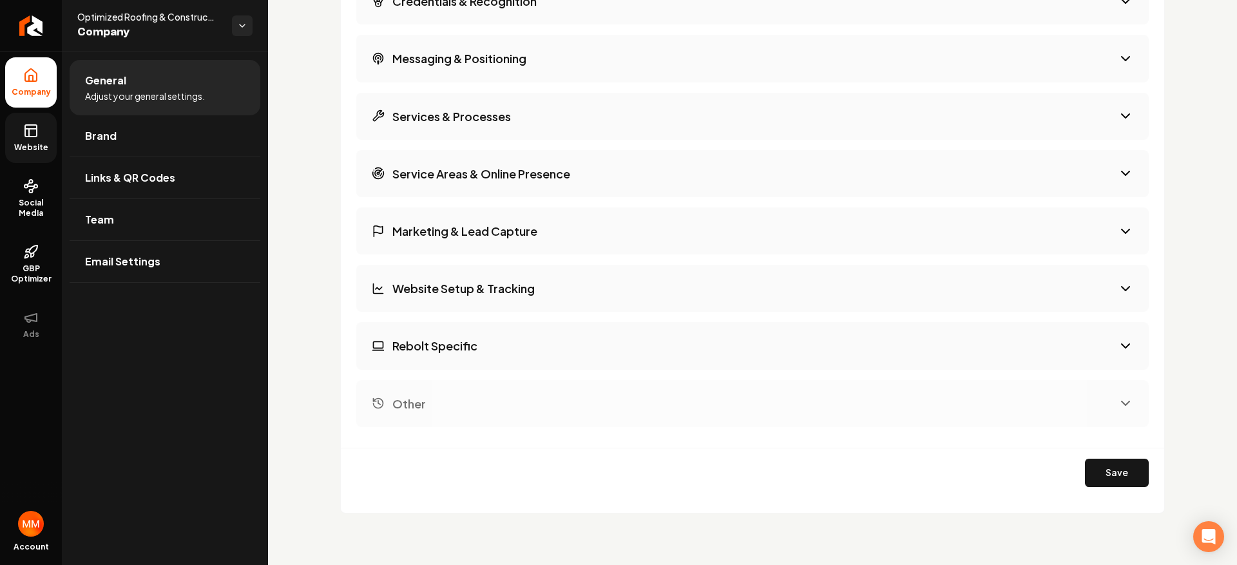
click at [646, 396] on button "Other" at bounding box center [752, 403] width 793 height 47
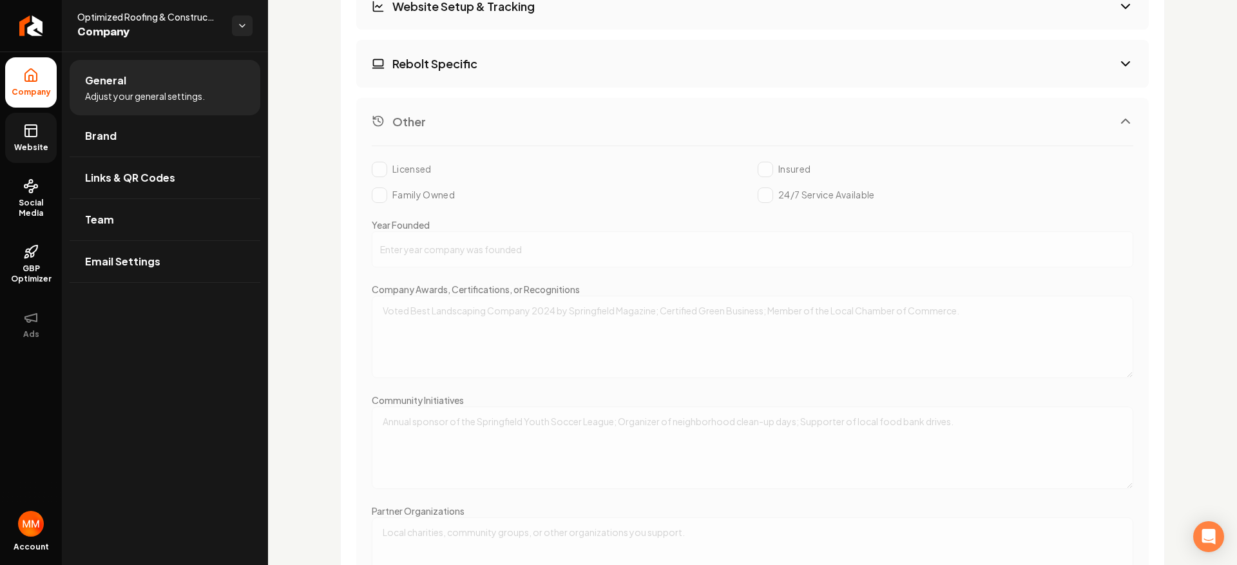
scroll to position [2357, 0]
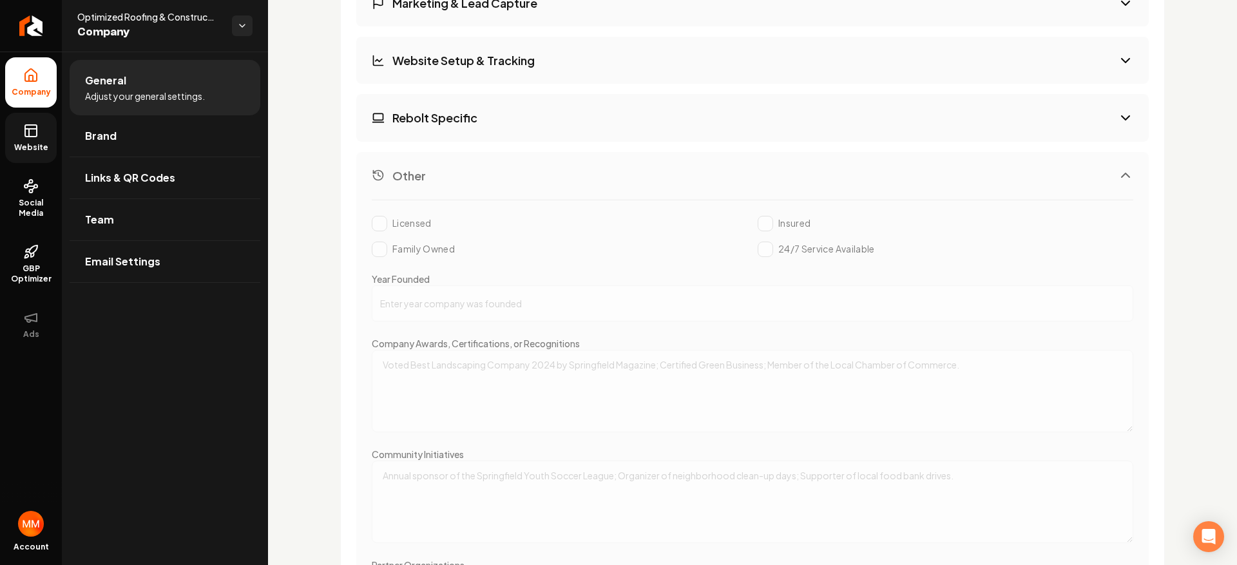
click at [693, 188] on button "Other" at bounding box center [752, 175] width 793 height 47
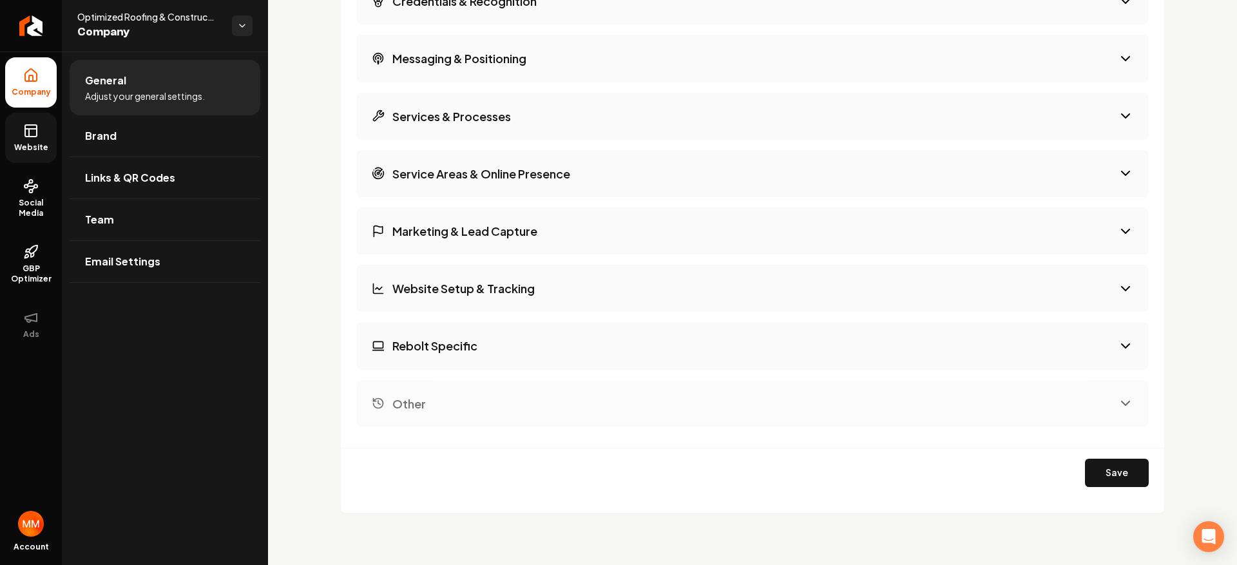
scroll to position [1987, 0]
click at [1099, 478] on button "Save" at bounding box center [1117, 473] width 64 height 28
click at [807, 290] on button "Website Setup & Tracking" at bounding box center [752, 288] width 793 height 47
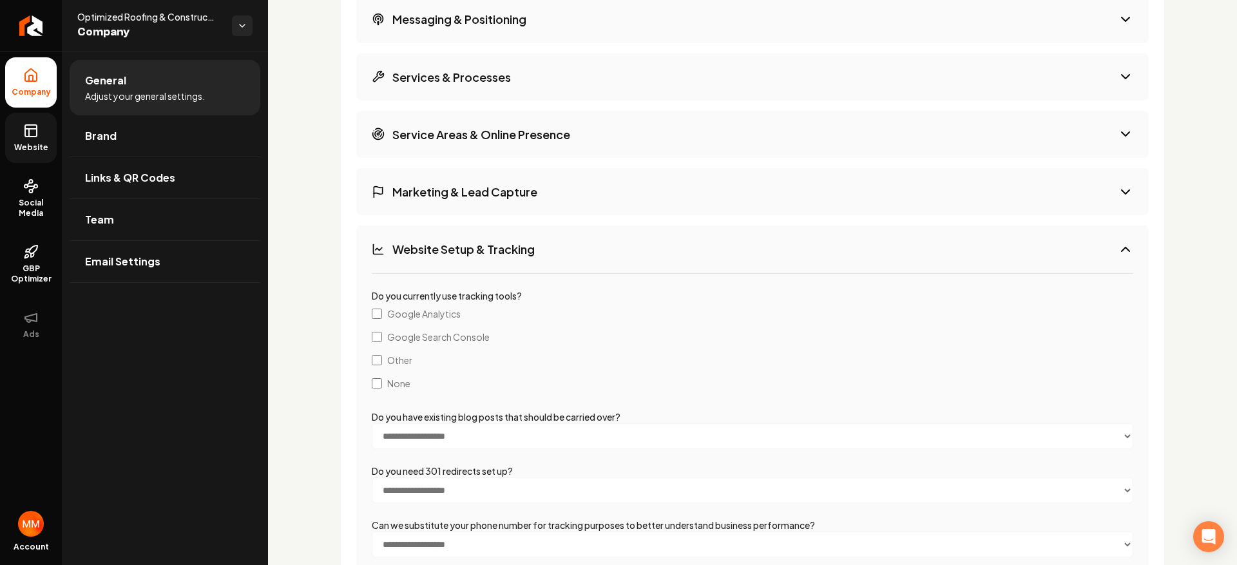
scroll to position [1856, 0]
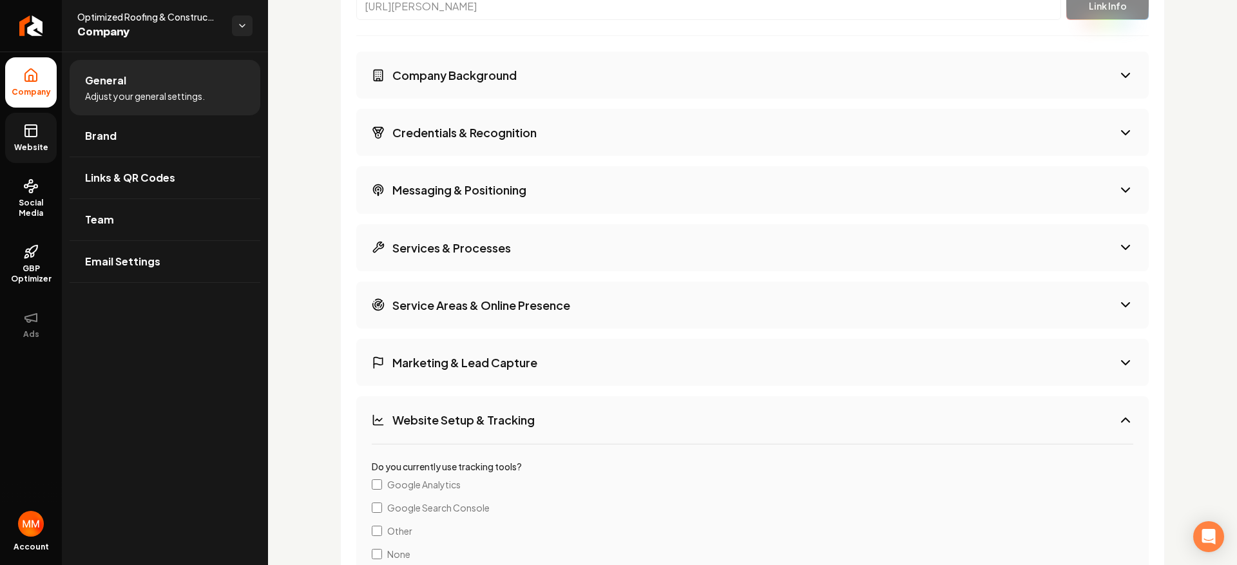
click at [668, 163] on div "**********" at bounding box center [752, 455] width 793 height 807
click at [662, 143] on button "Credentials & Recognition" at bounding box center [752, 132] width 793 height 47
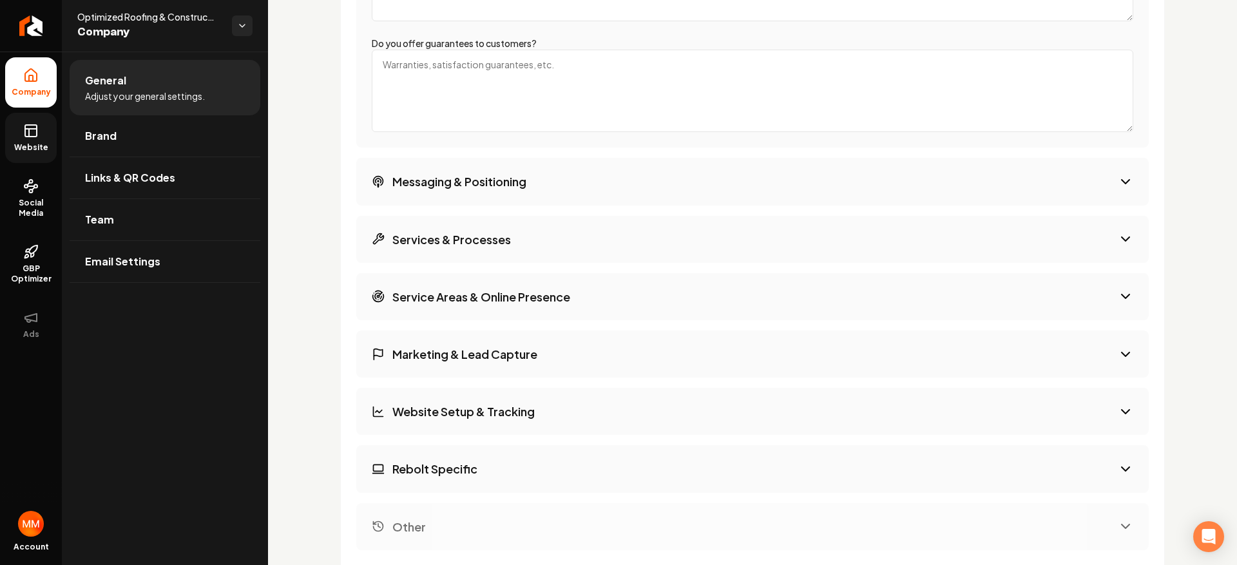
scroll to position [2337, 0]
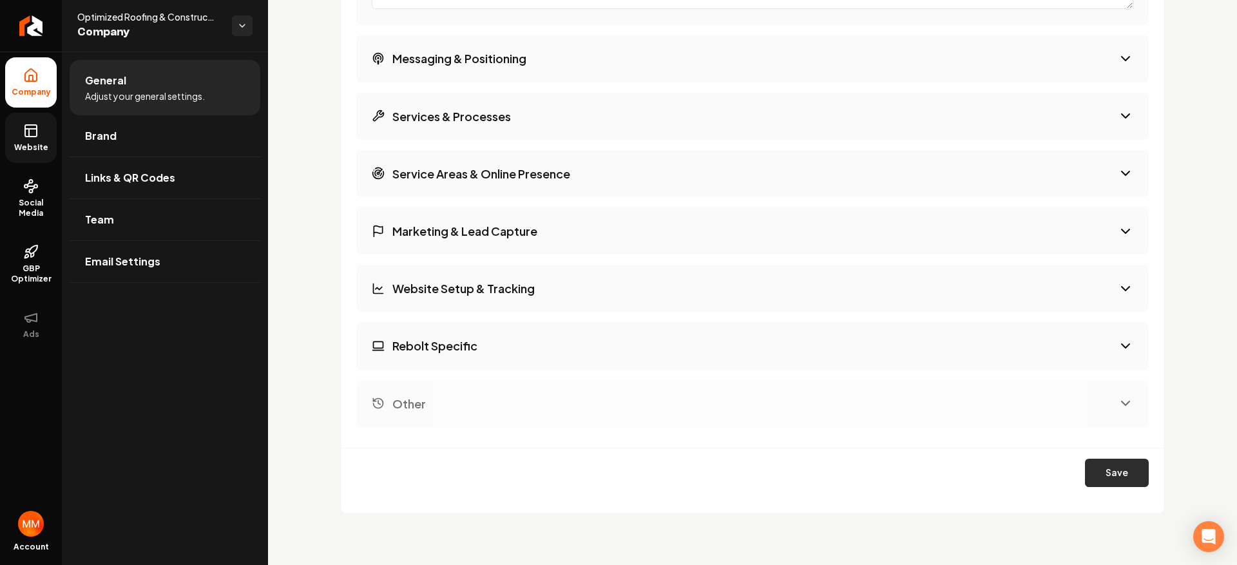
click at [1099, 486] on button "Save" at bounding box center [1117, 473] width 64 height 28
click at [40, 131] on link "Website" at bounding box center [31, 138] width 52 height 50
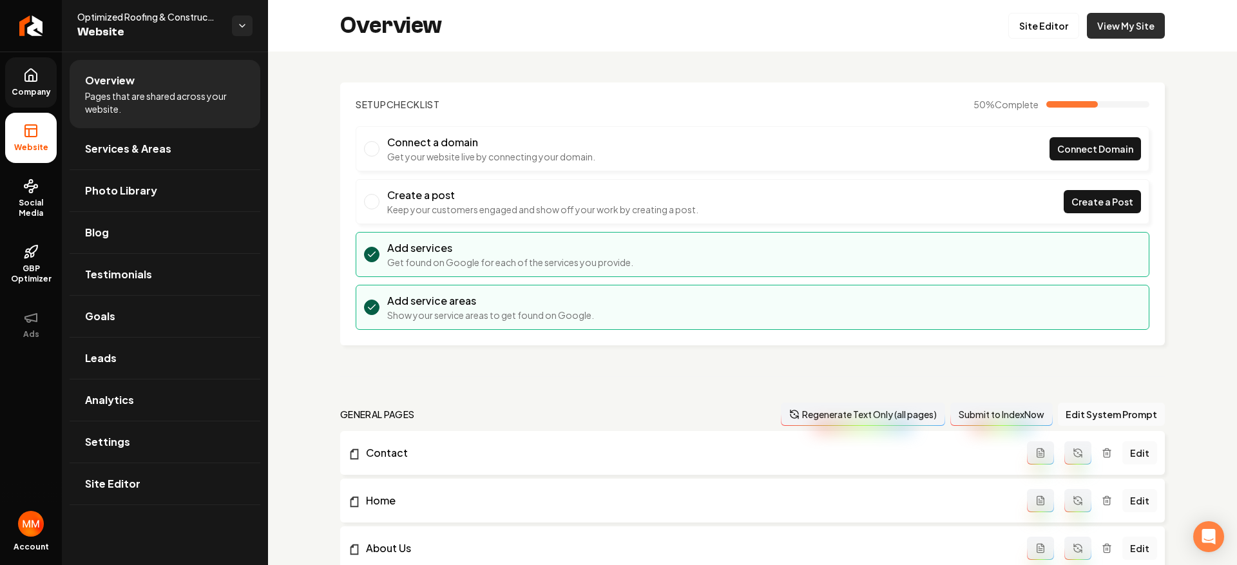
click at [1104, 23] on link "View My Site" at bounding box center [1126, 26] width 78 height 26
